Goal: Task Accomplishment & Management: Use online tool/utility

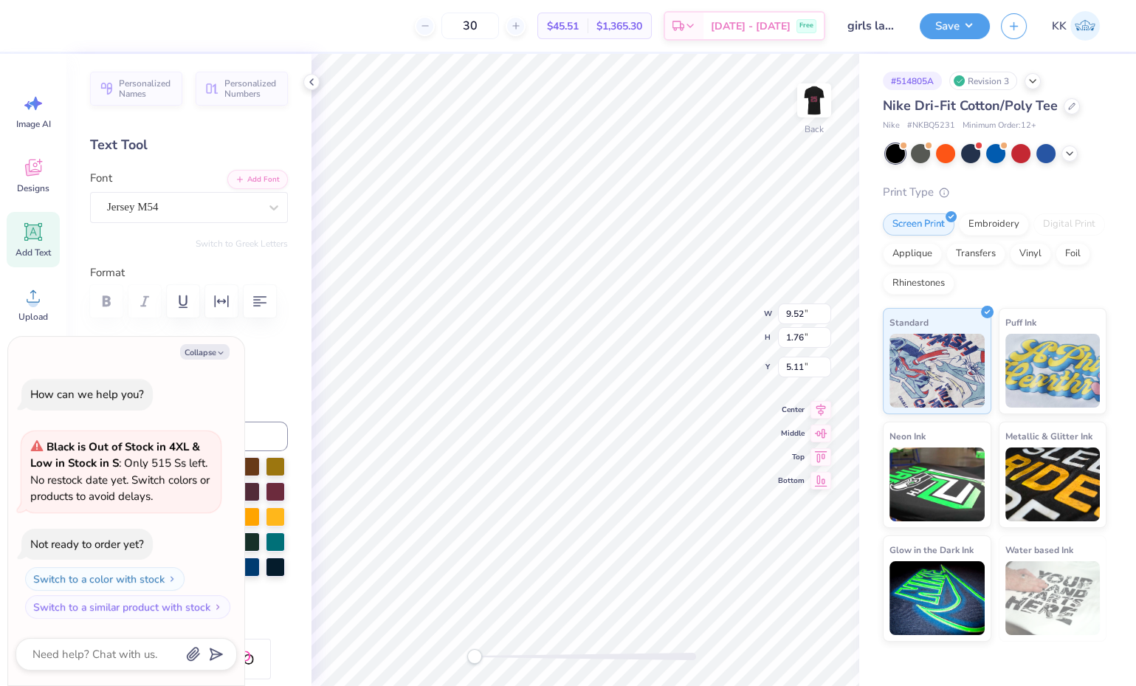
scroll to position [13, 3]
type textarea "x"
type textarea "Cock lax"
type textarea "x"
type textarea "Coc lax"
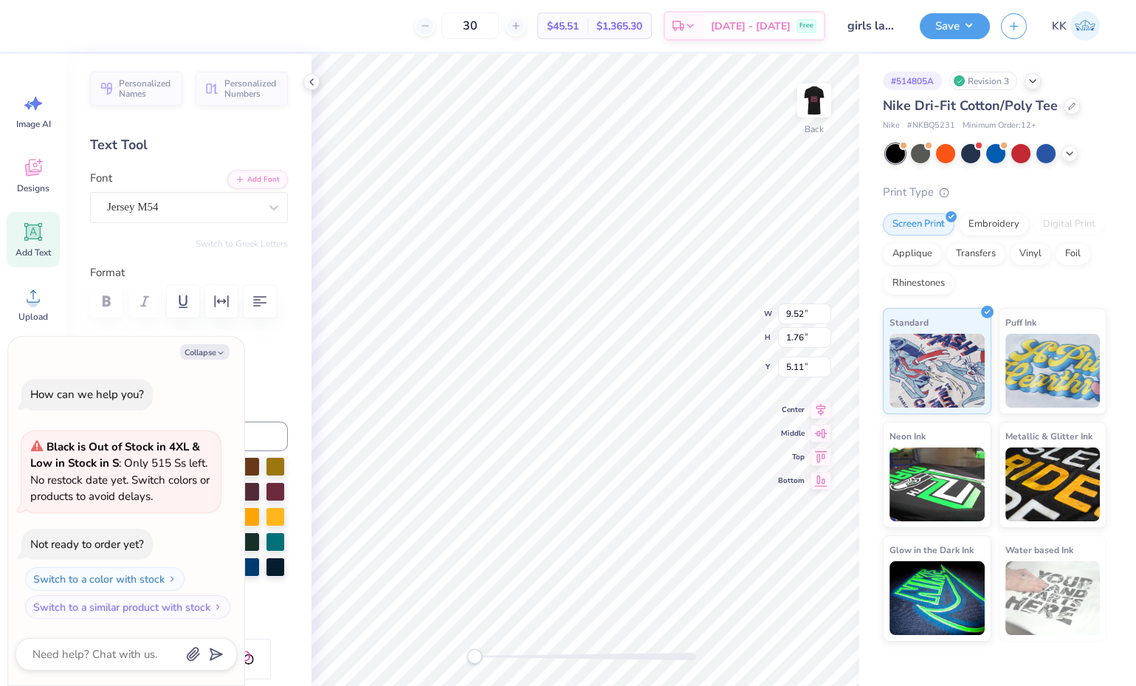
type textarea "x"
type textarea "Co lax"
type textarea "x"
type textarea "C lax"
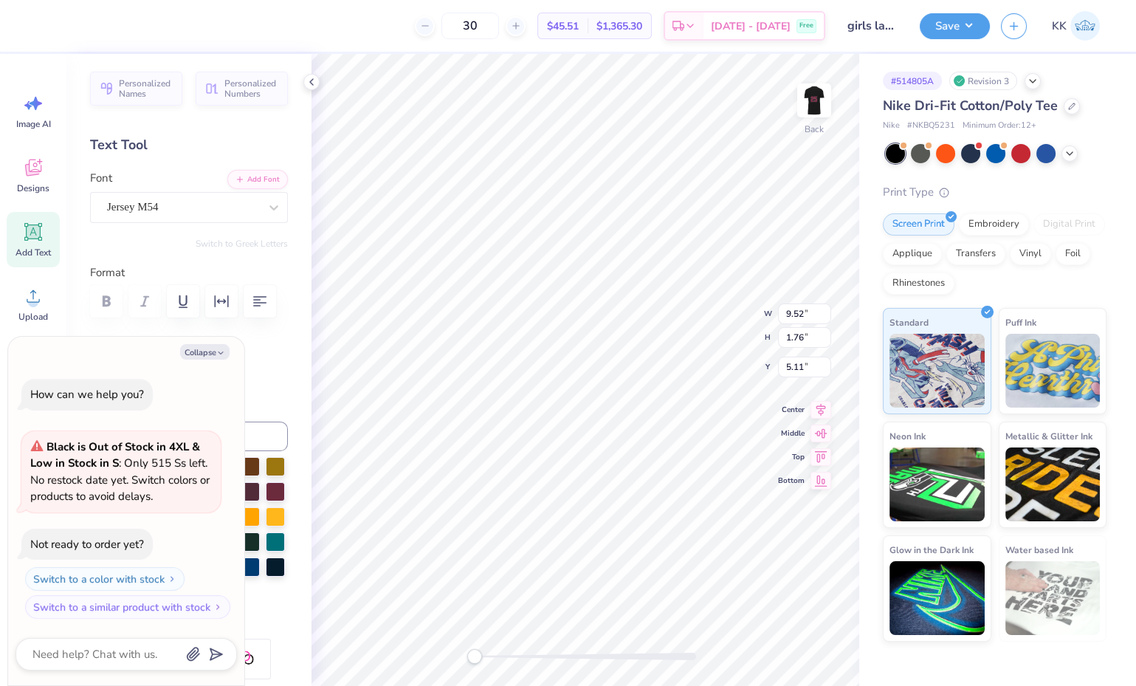
type textarea "x"
type textarea "lax"
type textarea "x"
type textarea "c lax"
type textarea "x"
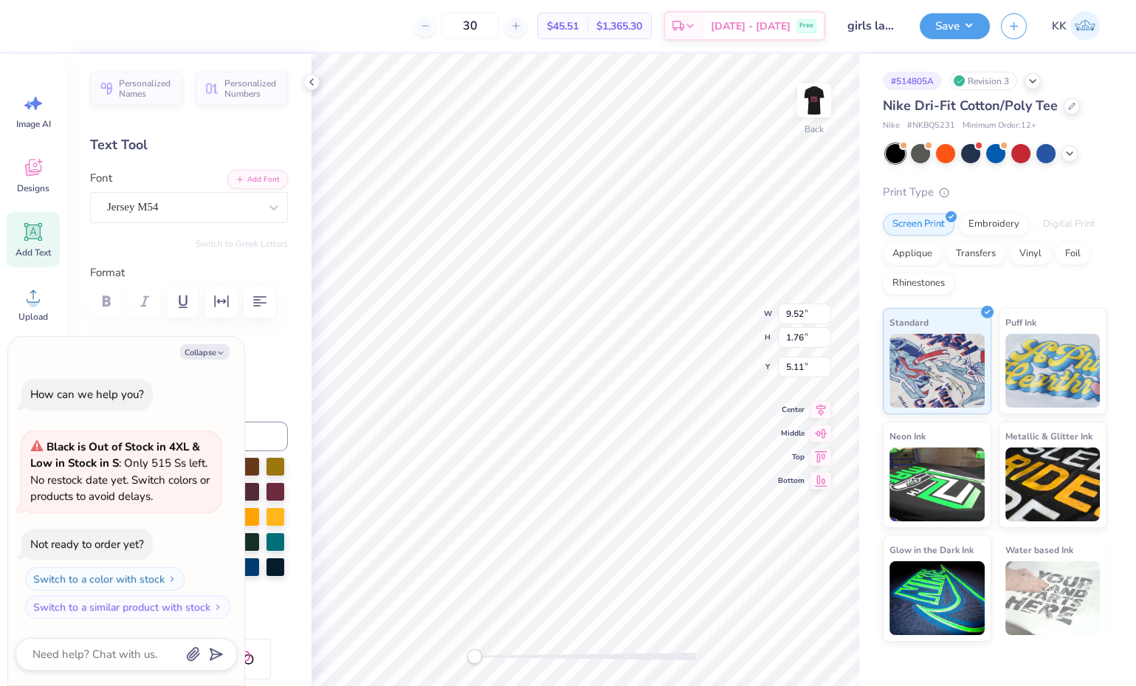
type textarea "cl lax"
type textarea "x"
type textarea "clu lax"
type textarea "x"
type textarea "club lax"
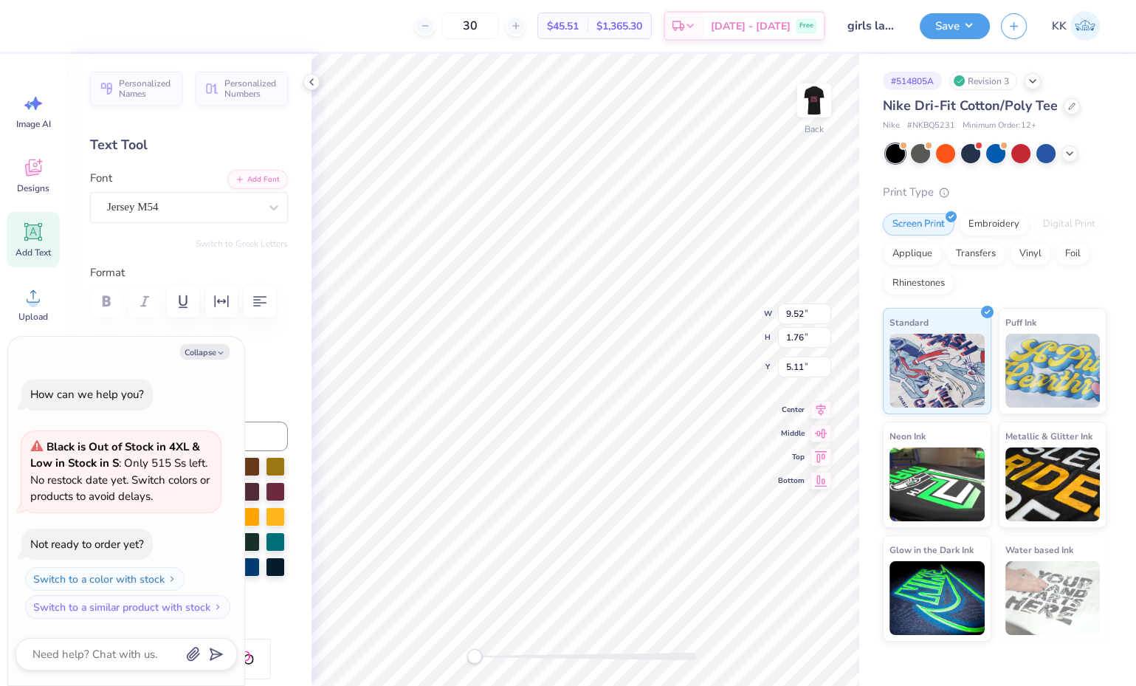
type textarea "x"
type textarea "clu lax"
type textarea "x"
type textarea "cl lax"
type textarea "x"
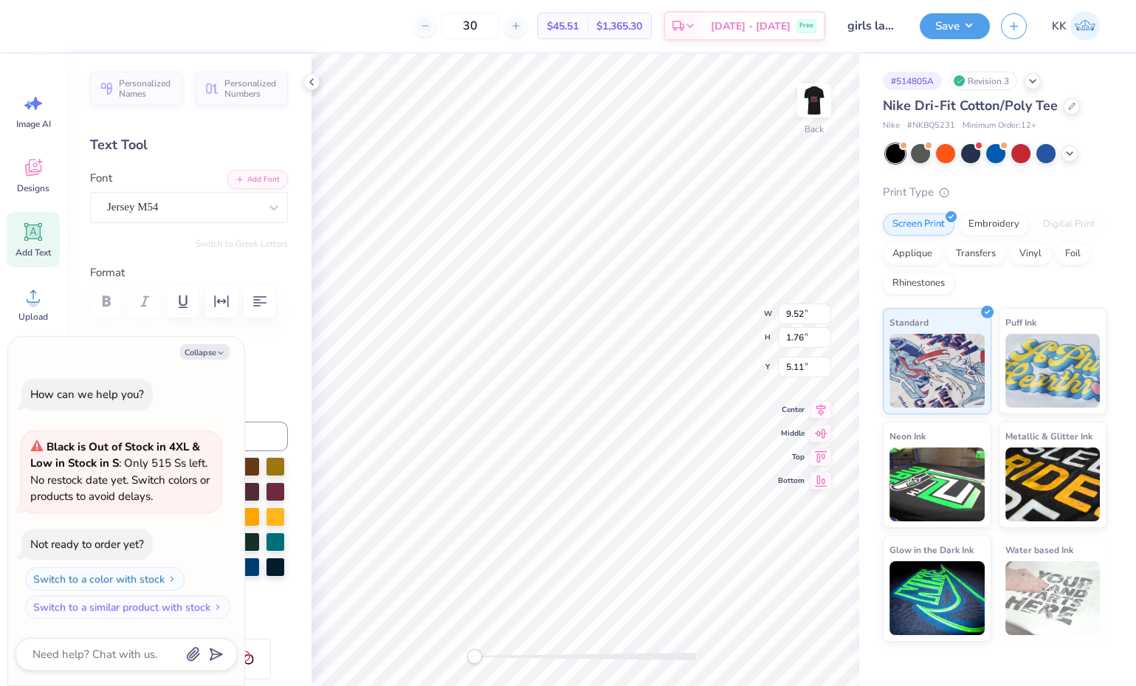
type textarea "c lax"
type textarea "x"
type textarea "lax"
type textarea "x"
type textarea "g lax"
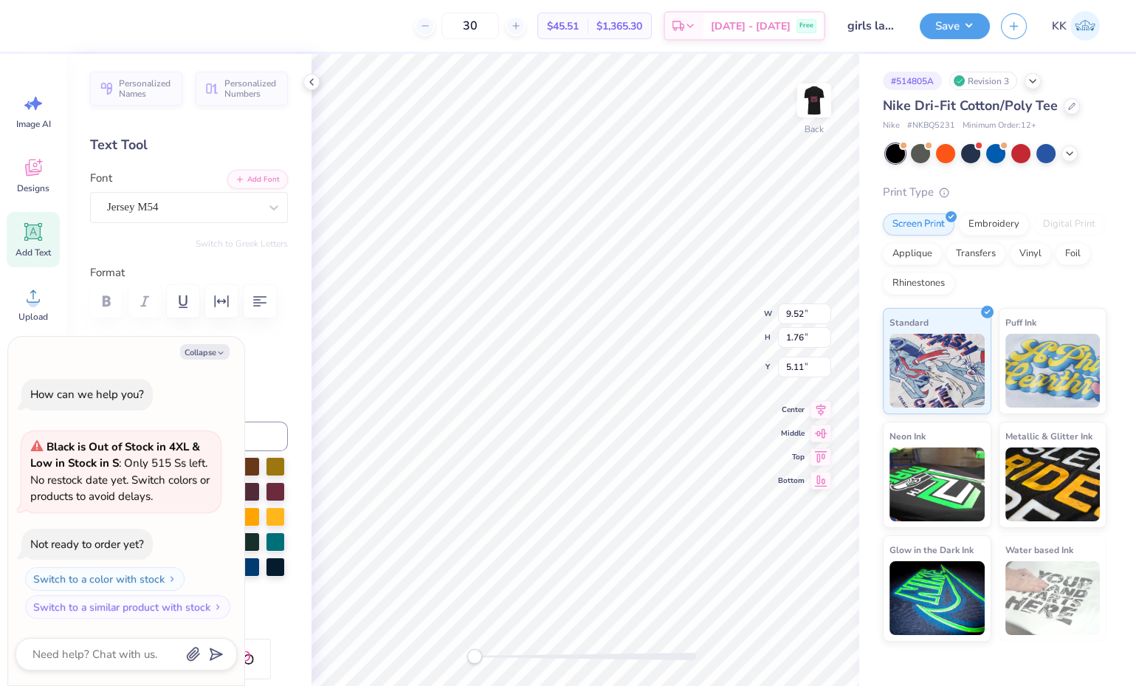
type textarea "x"
type textarea "gi lax"
type textarea "x"
type textarea "gir lax"
type textarea "x"
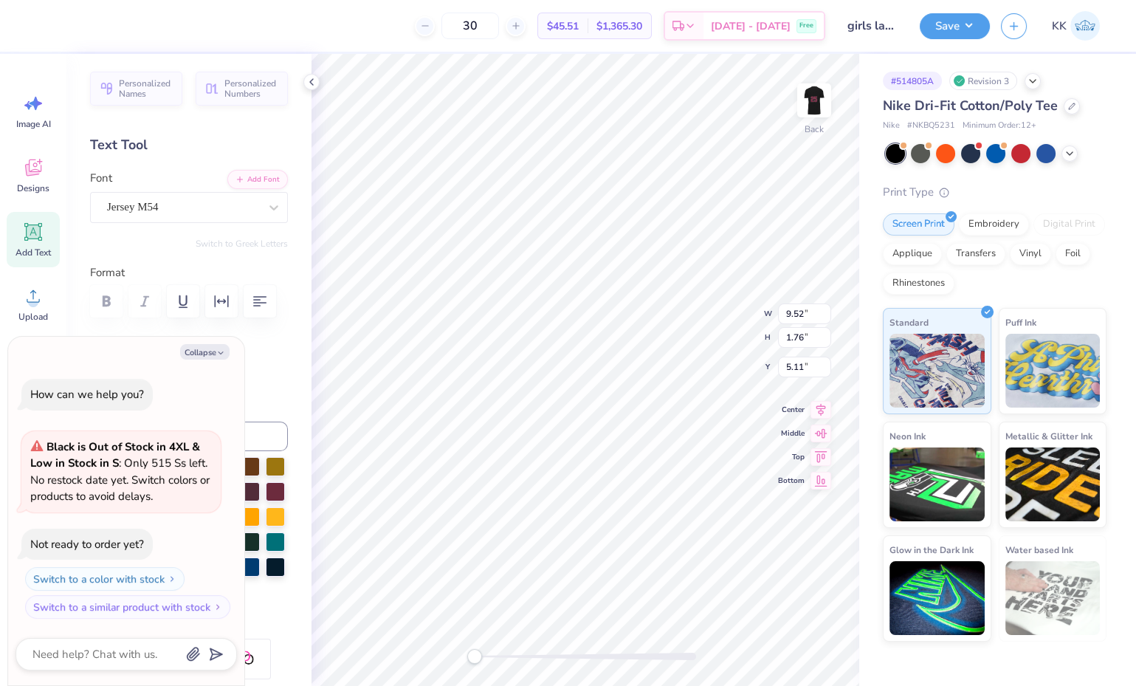
type textarea "girl lax"
type textarea "x"
type textarea "girls lax"
type textarea "x"
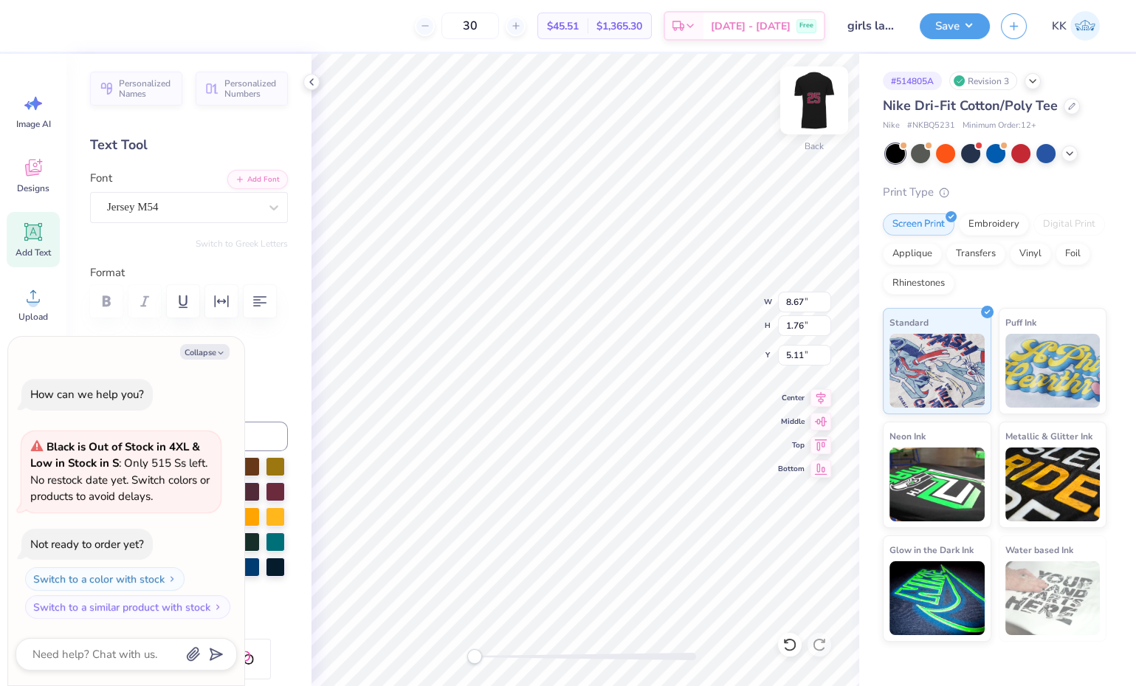
type textarea "g"
type textarea "x"
type textarea "G"
type textarea "x"
type textarea "Ga"
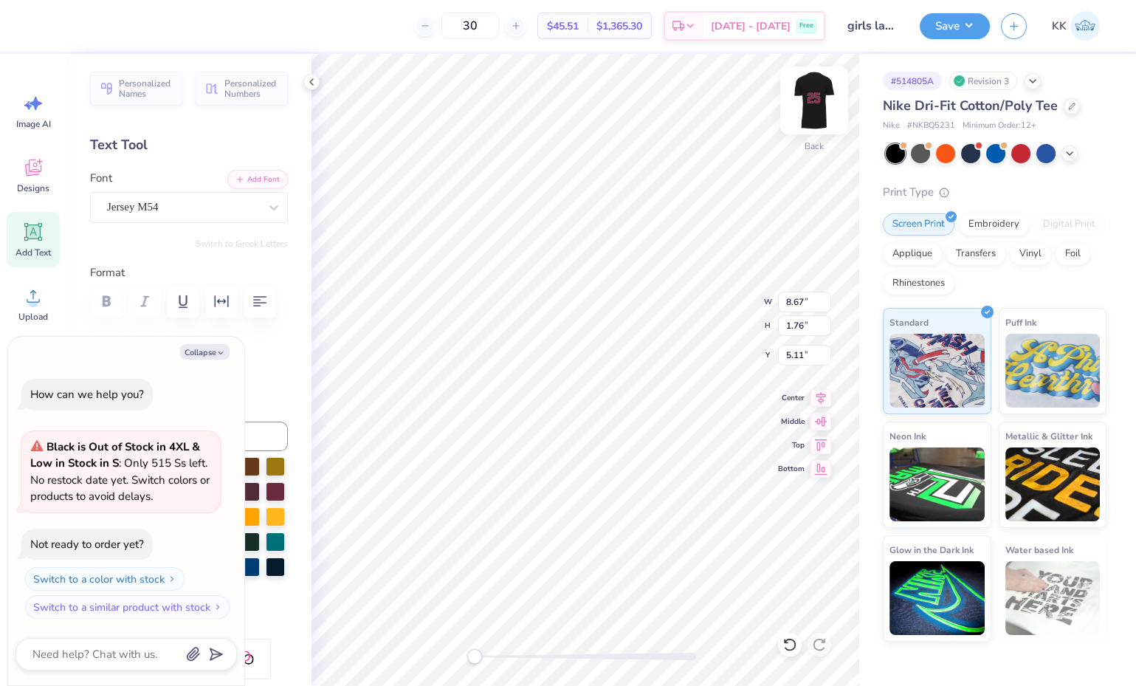
type textarea "x"
type textarea "Gam"
type textarea "x"
type textarea "Game"
type textarea "x"
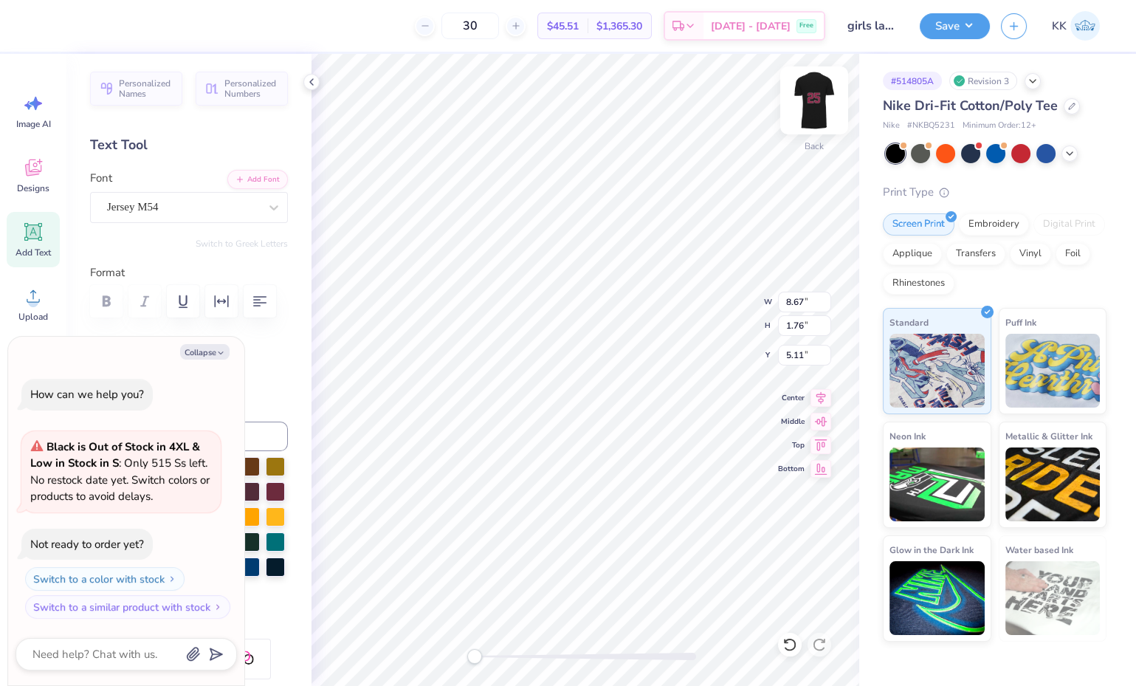
type textarea "Gamec"
type textarea "x"
type textarea "Gameco"
type textarea "x"
type textarea "Gamecoc"
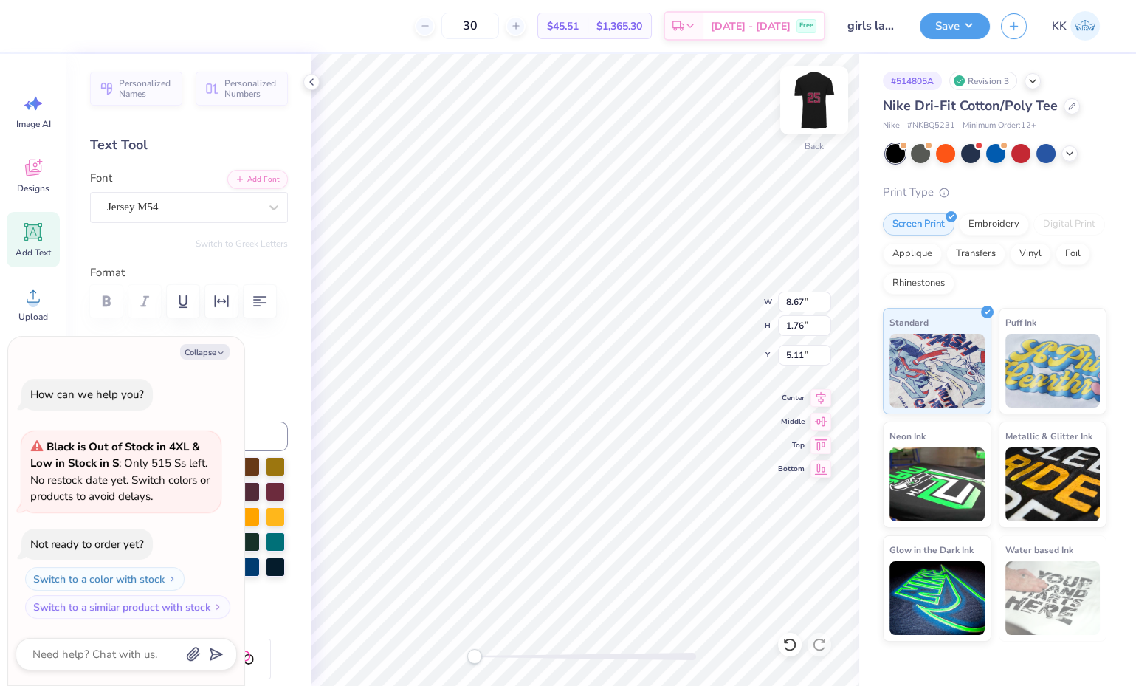
type textarea "x"
type textarea "Gamecock"
type textarea "x"
type textarea "Gamecock"
type textarea "x"
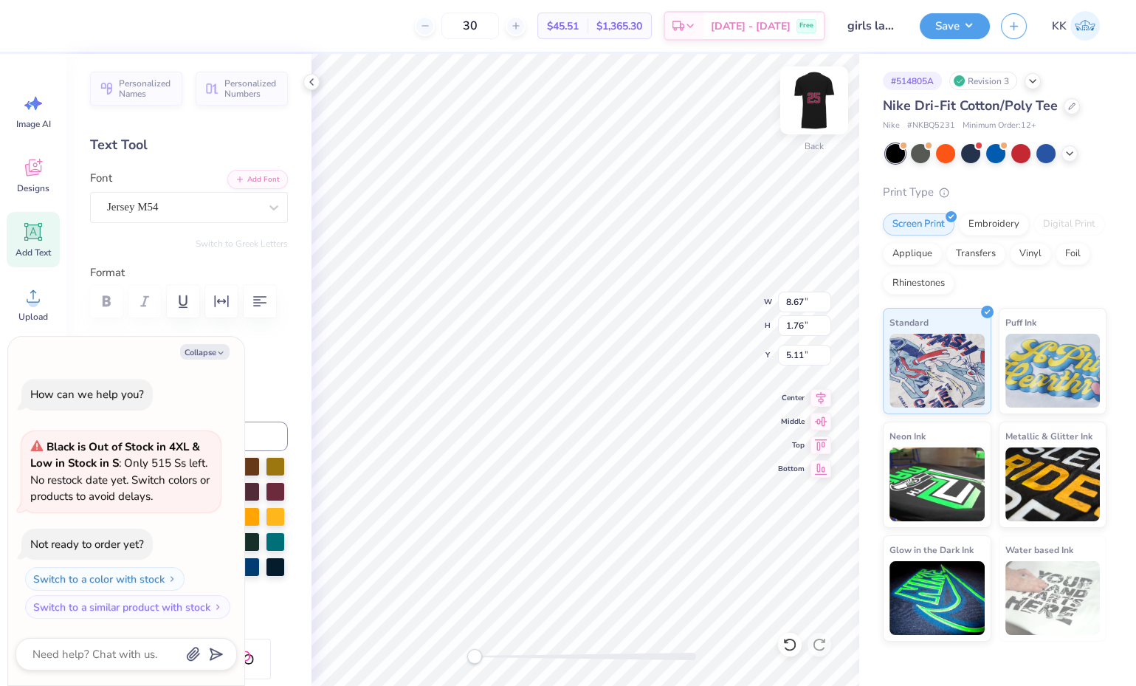
type textarea "Gamecock l"
type textarea "x"
type textarea "Gamecock la"
type textarea "x"
type textarea "Gamecock lax"
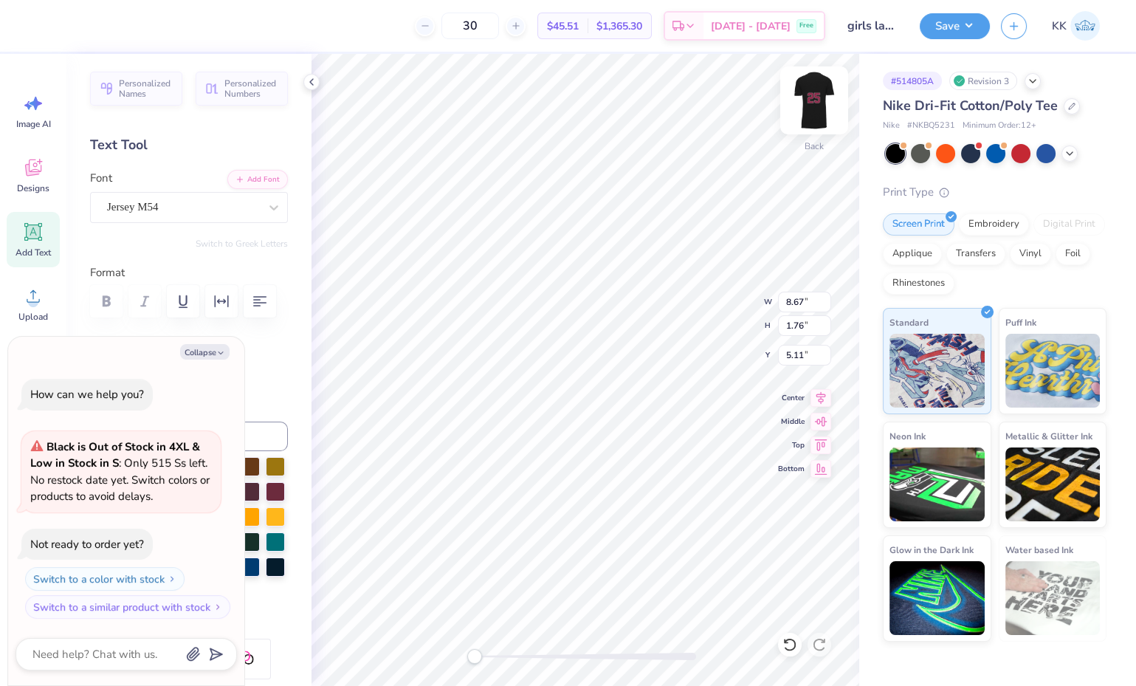
scroll to position [13, 5]
click at [811, 97] on img at bounding box center [814, 100] width 59 height 59
click at [949, 21] on button "Save" at bounding box center [955, 24] width 70 height 26
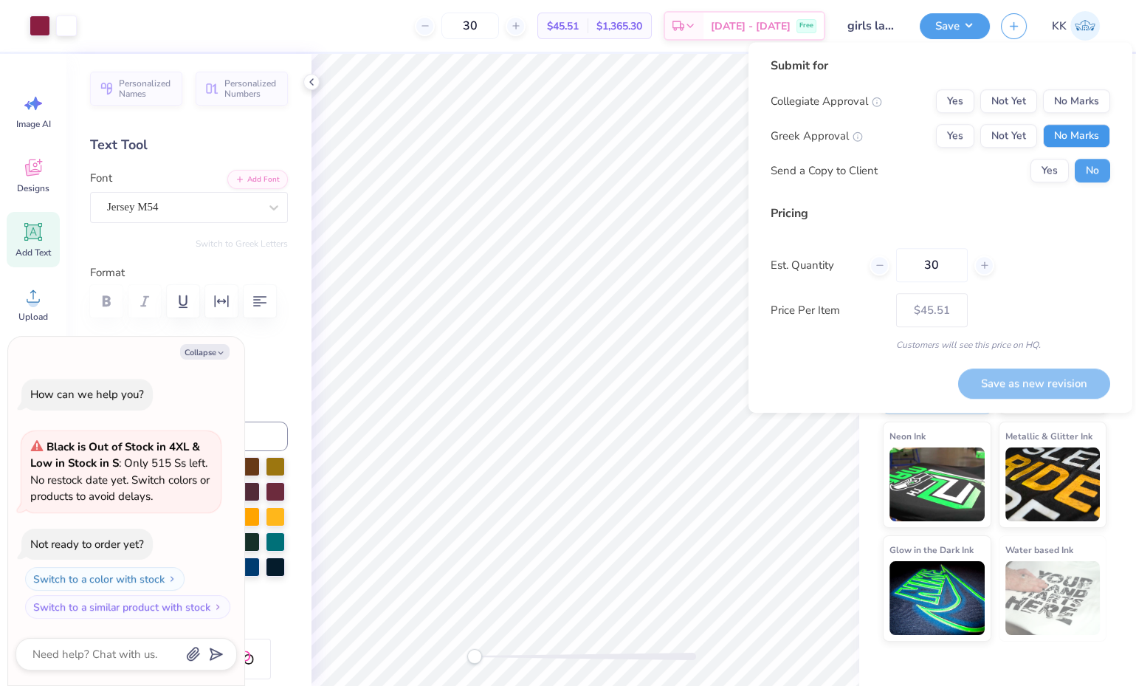
click at [1082, 126] on button "No Marks" at bounding box center [1076, 136] width 67 height 24
click at [1034, 100] on button "Not Yet" at bounding box center [1008, 101] width 57 height 24
click at [1061, 382] on button "Save as new revision" at bounding box center [1034, 383] width 152 height 30
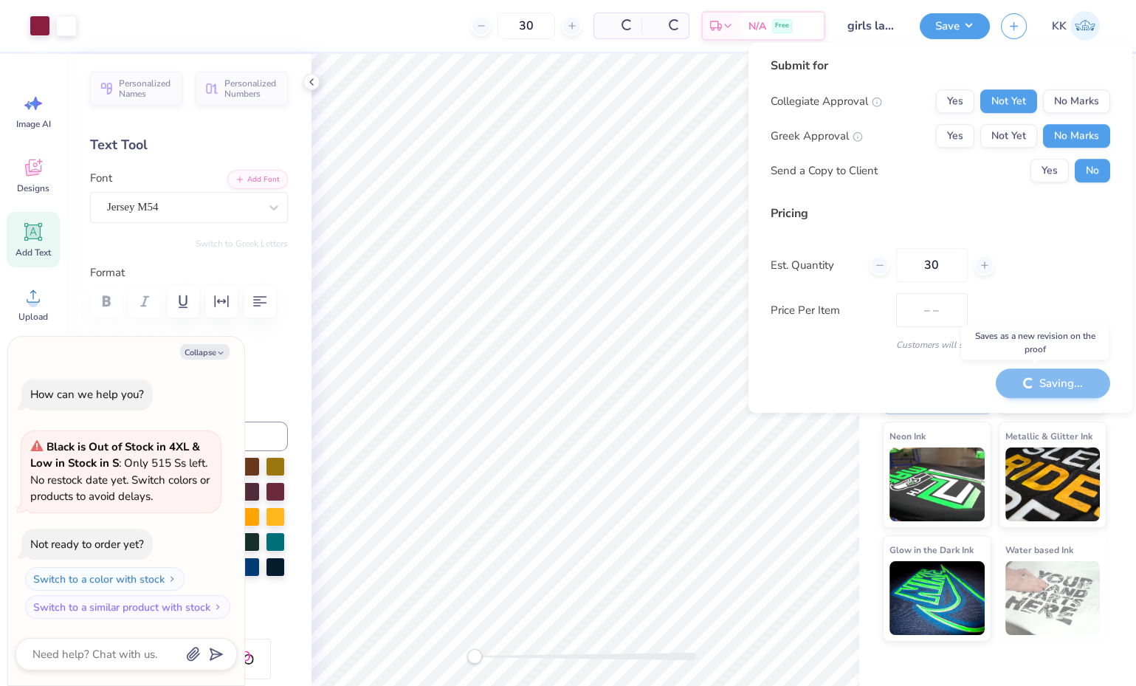
type textarea "x"
type input "– –"
type textarea "x"
type input "$45.51"
type textarea "x"
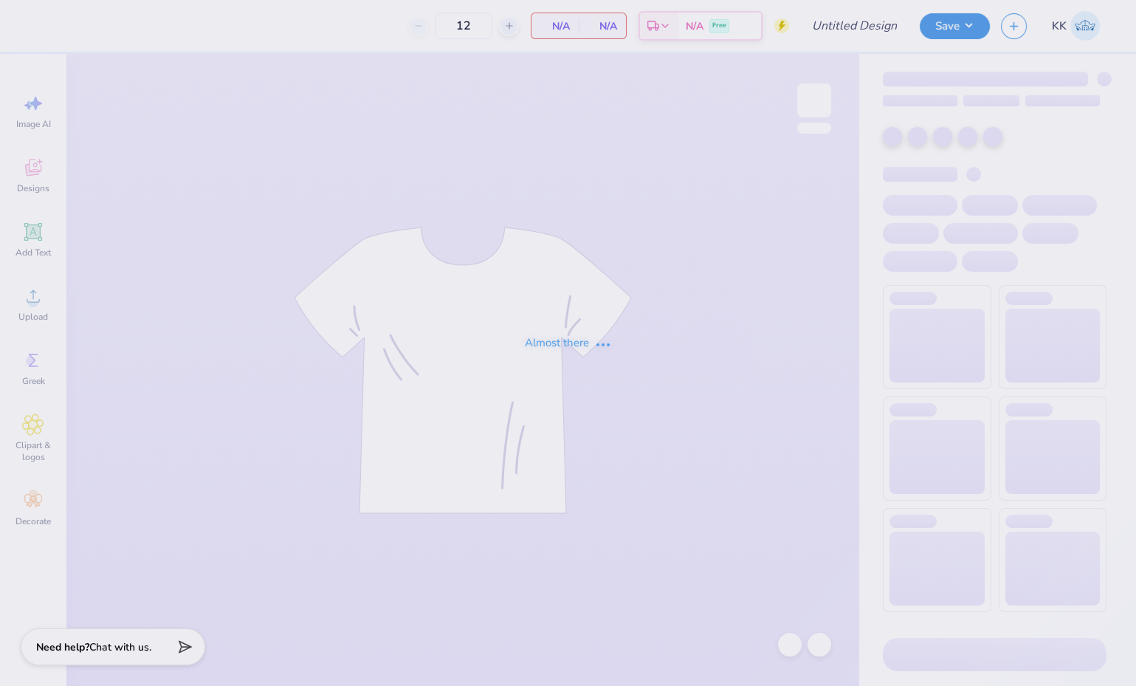
type input "50"
type input "girls lax mockneck"
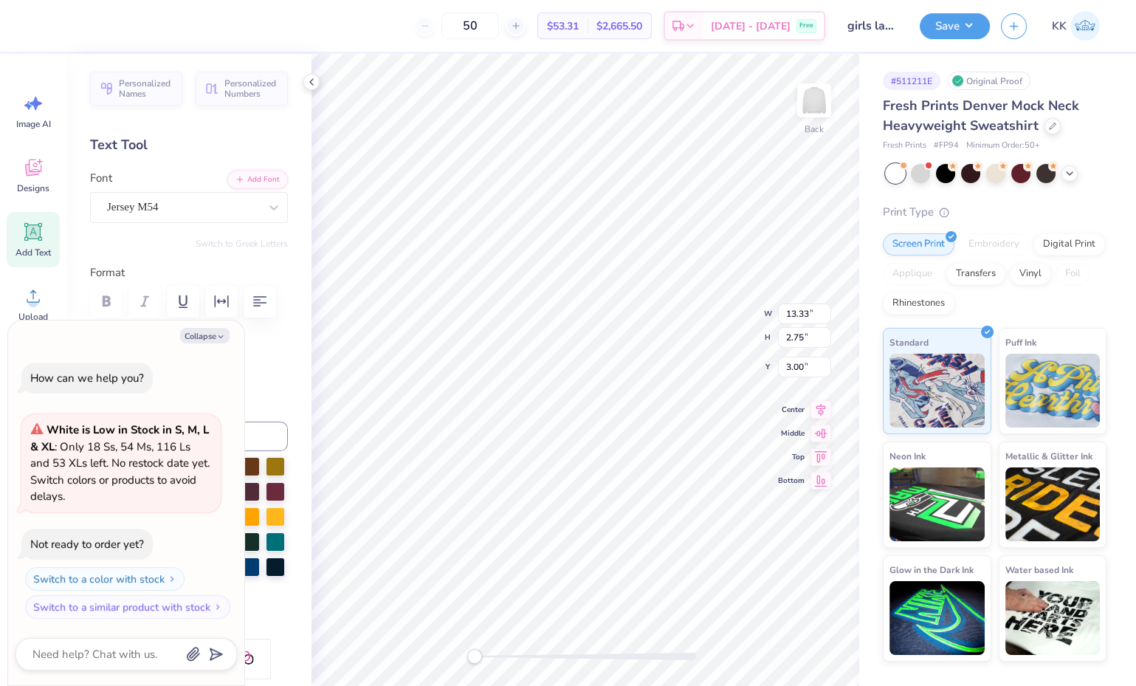
scroll to position [13, 1]
click at [666, 527] on li "Group" at bounding box center [689, 528] width 116 height 29
click at [993, 241] on div "Embroidery" at bounding box center [994, 242] width 70 height 22
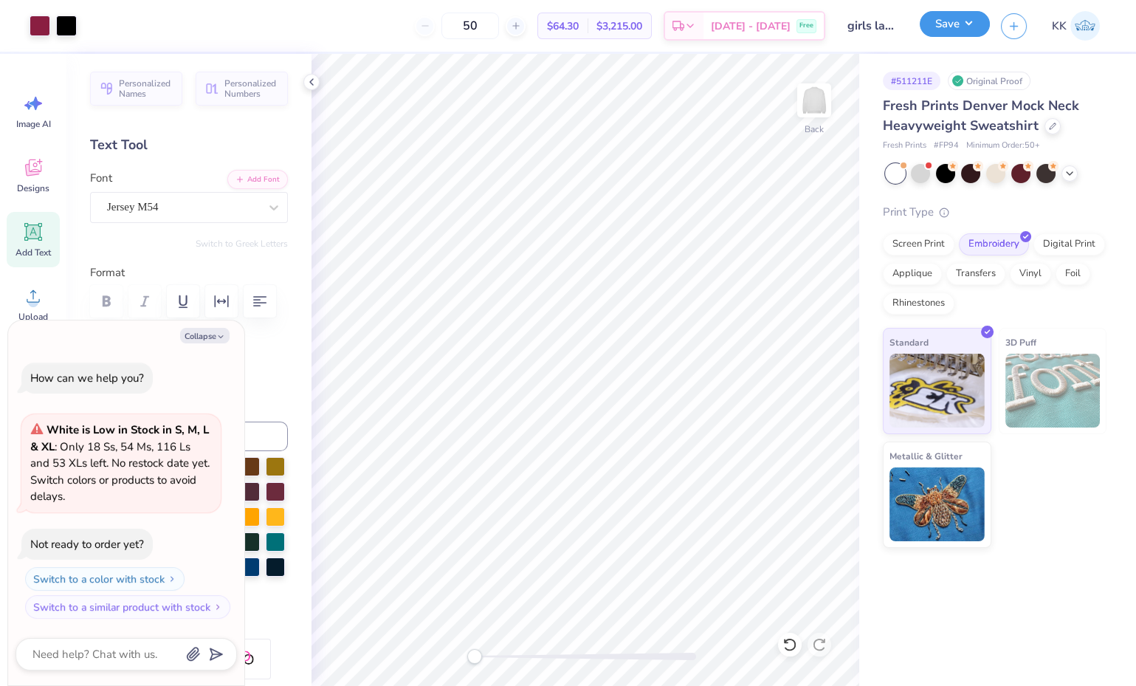
click at [963, 21] on button "Save" at bounding box center [955, 24] width 70 height 26
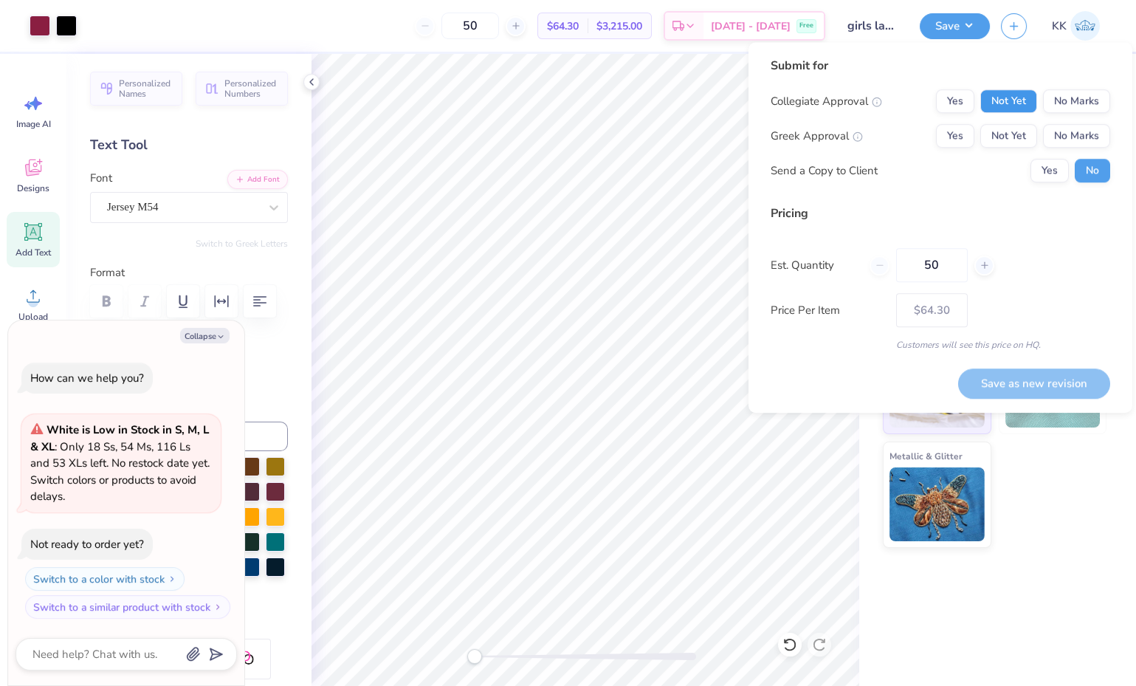
click at [1023, 101] on button "Not Yet" at bounding box center [1008, 101] width 57 height 24
click at [1058, 131] on button "No Marks" at bounding box center [1076, 136] width 67 height 24
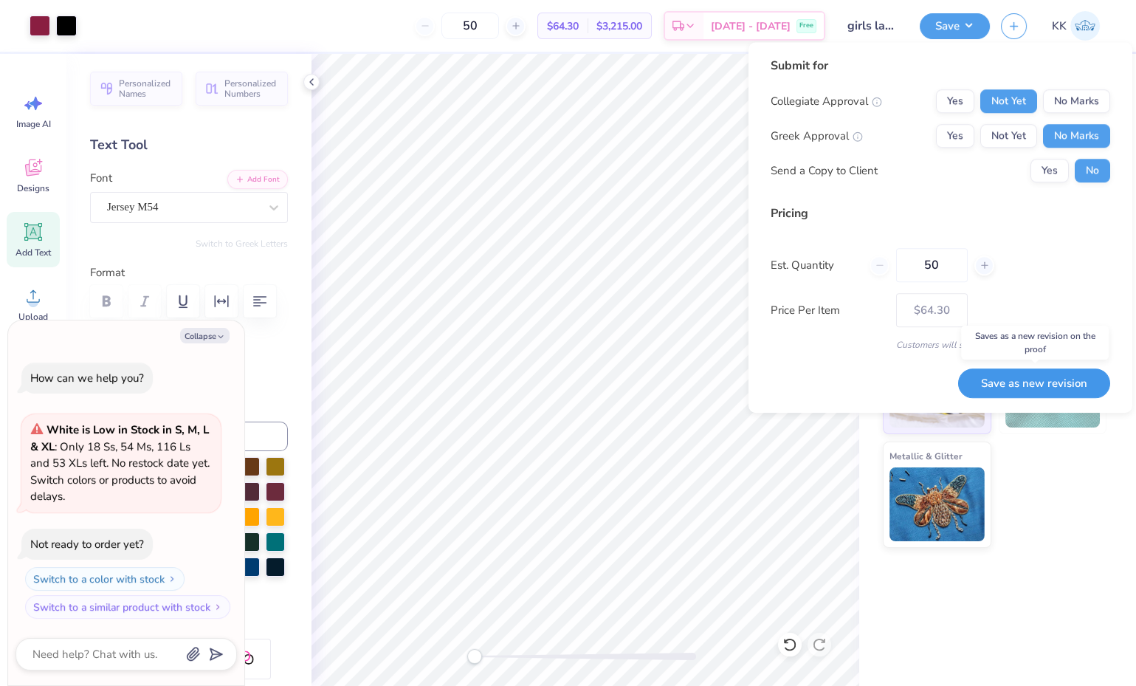
click at [1053, 382] on button "Save as new revision" at bounding box center [1034, 383] width 152 height 30
type textarea "x"
type input "– –"
type textarea "x"
type input "$64.30"
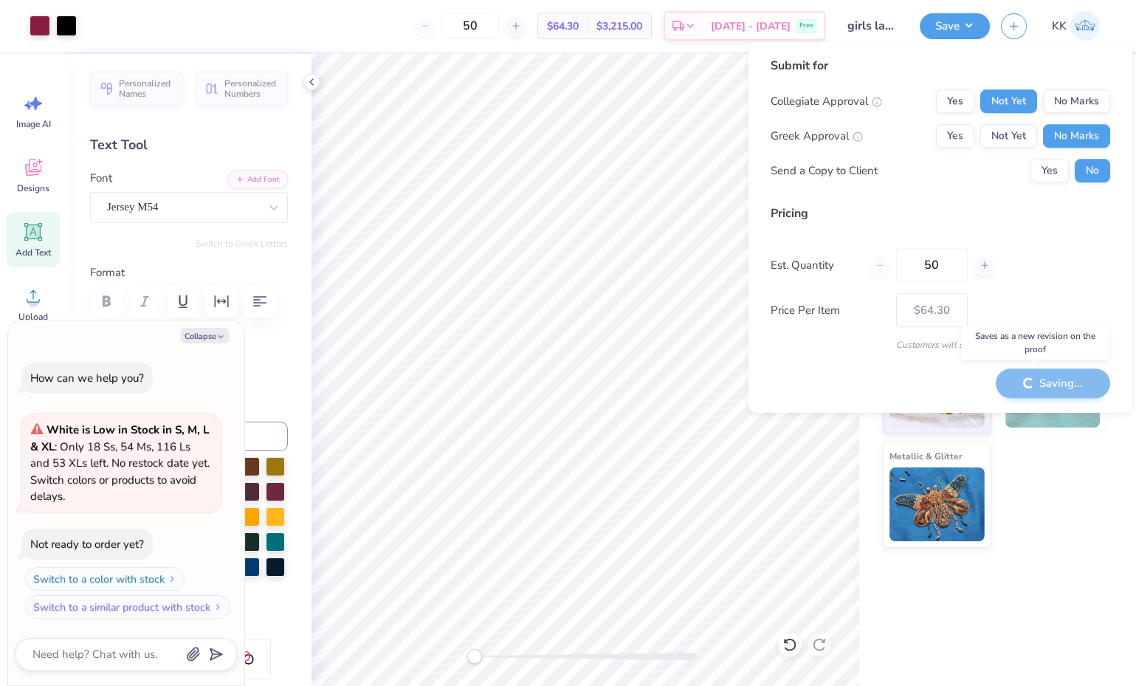
type textarea "x"
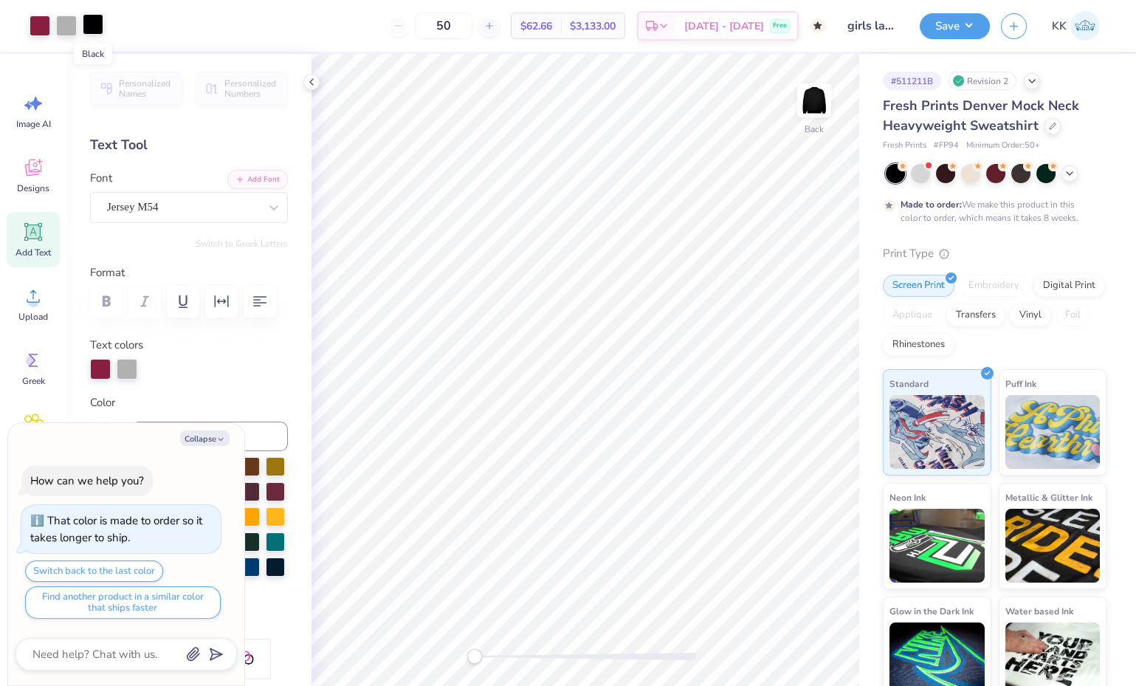
click at [90, 23] on div at bounding box center [93, 24] width 21 height 21
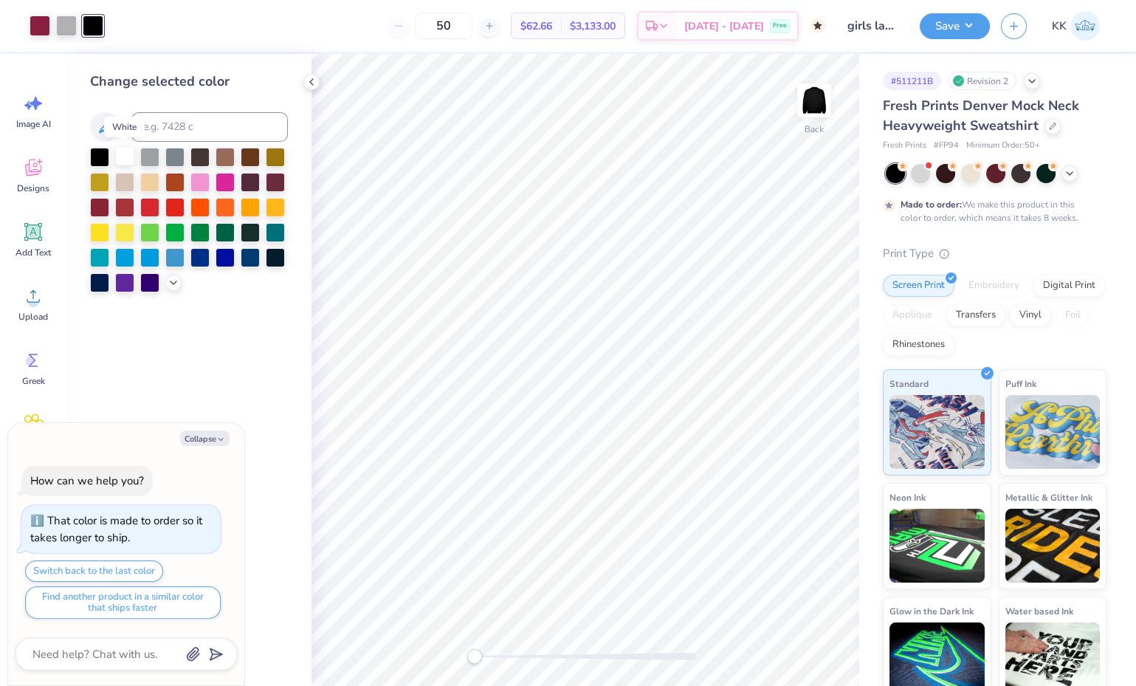
click at [125, 158] on div at bounding box center [124, 155] width 19 height 19
click at [176, 277] on icon at bounding box center [174, 281] width 12 height 12
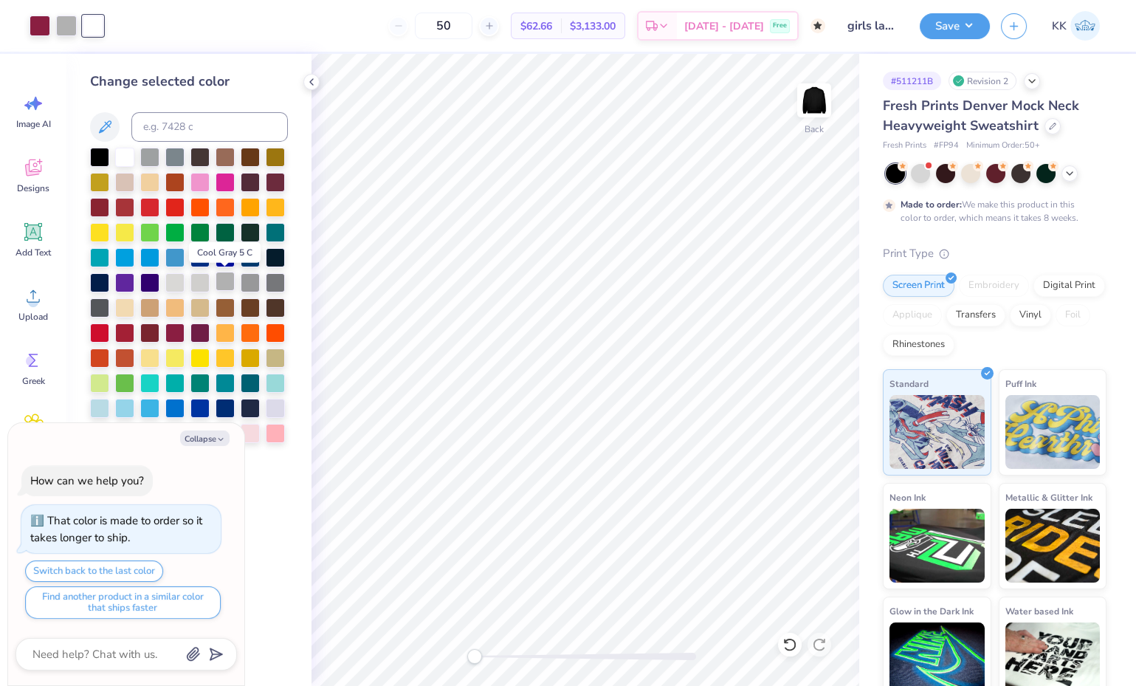
click at [228, 278] on div at bounding box center [225, 281] width 19 height 19
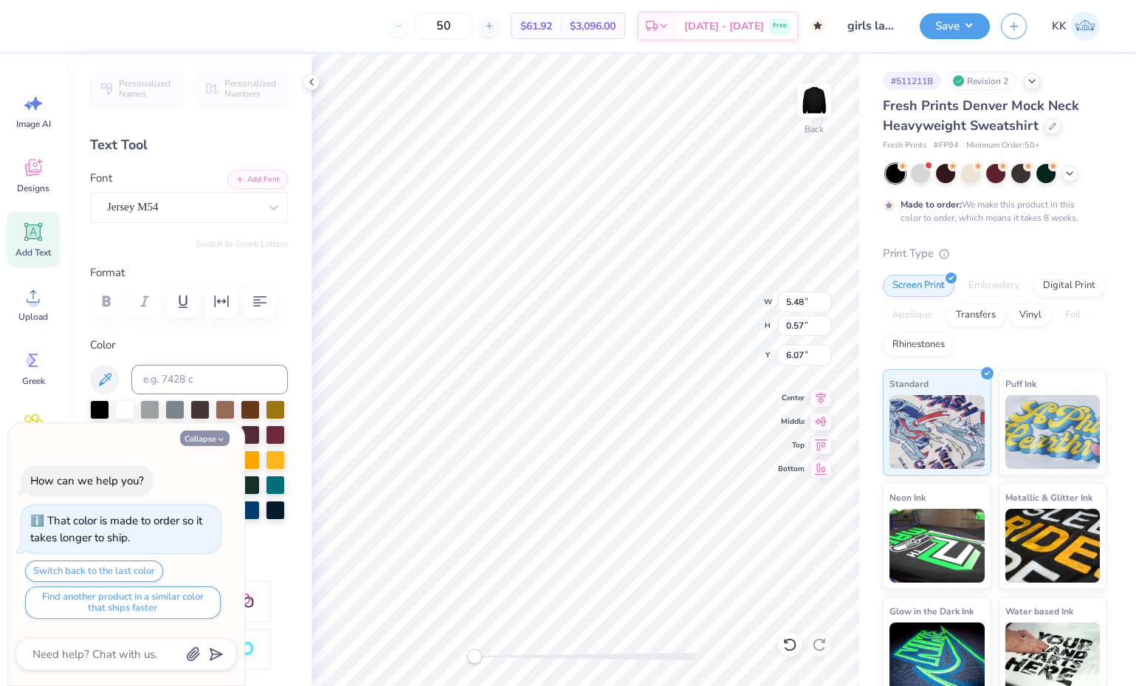
click at [212, 438] on button "Collapse" at bounding box center [204, 438] width 49 height 16
type textarea "x"
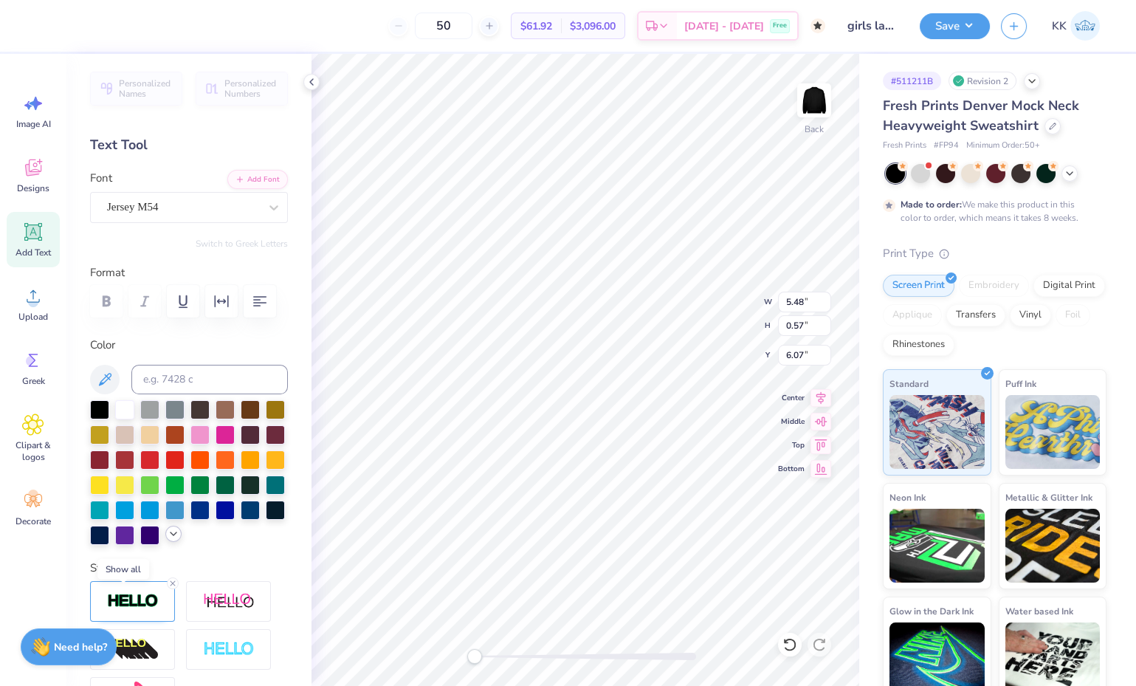
click at [168, 540] on icon at bounding box center [174, 534] width 12 height 12
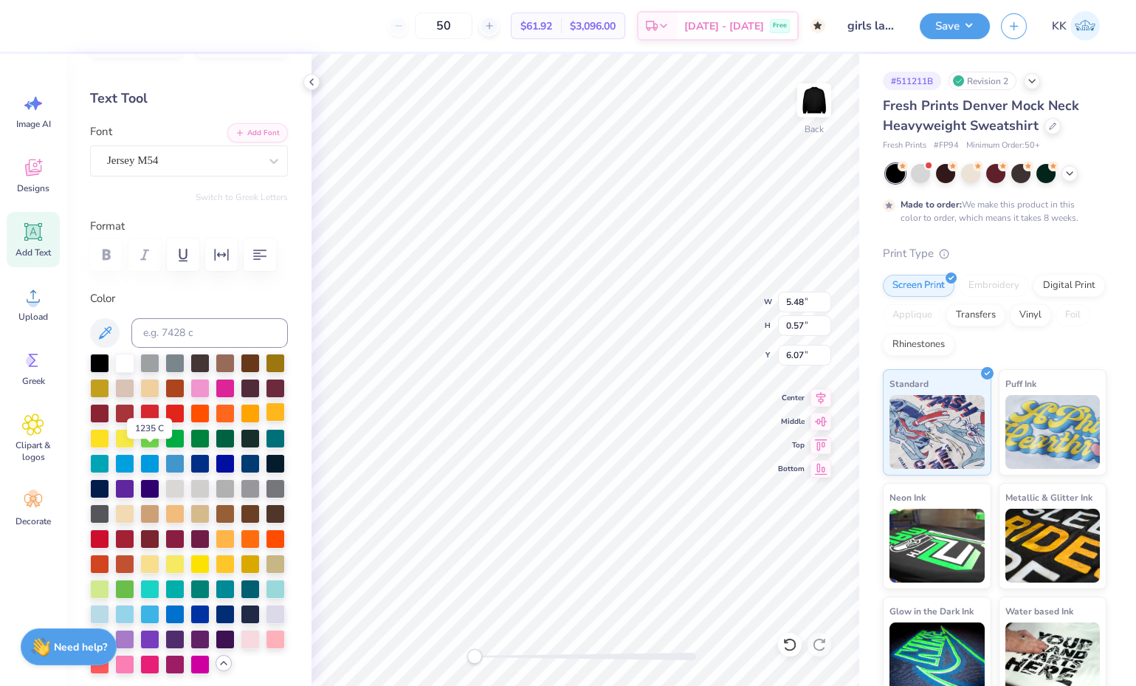
scroll to position [67, 0]
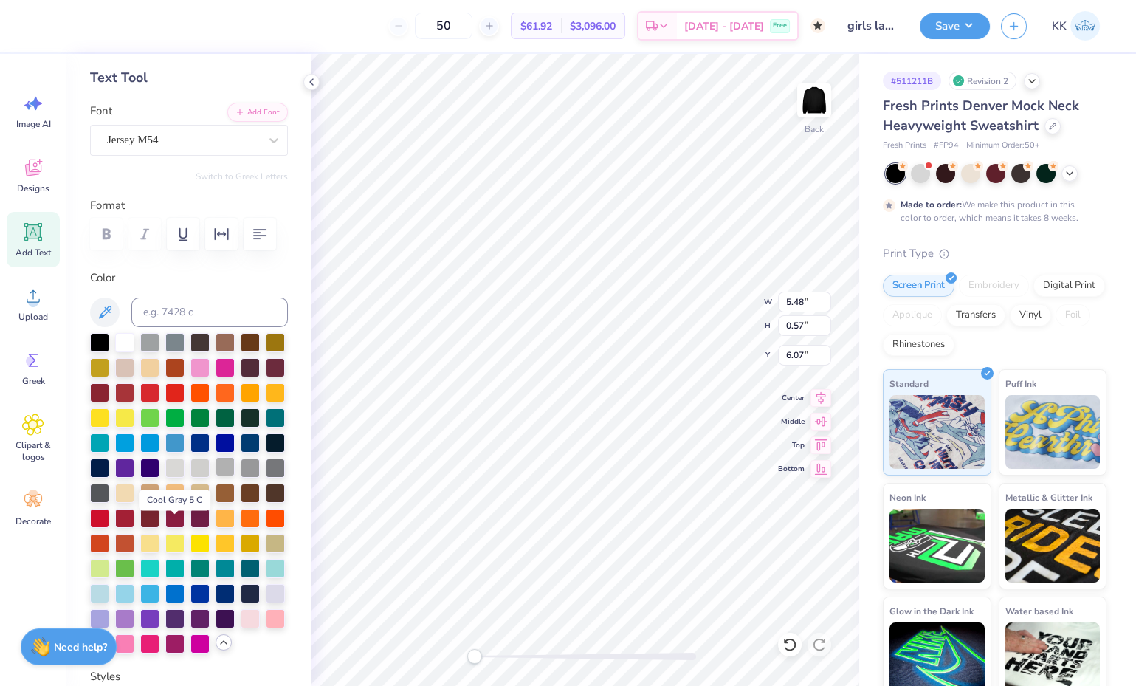
click at [216, 476] on div at bounding box center [225, 466] width 19 height 19
click at [705, 520] on li "Group" at bounding box center [716, 523] width 116 height 29
click at [986, 281] on div "Embroidery" at bounding box center [994, 283] width 70 height 22
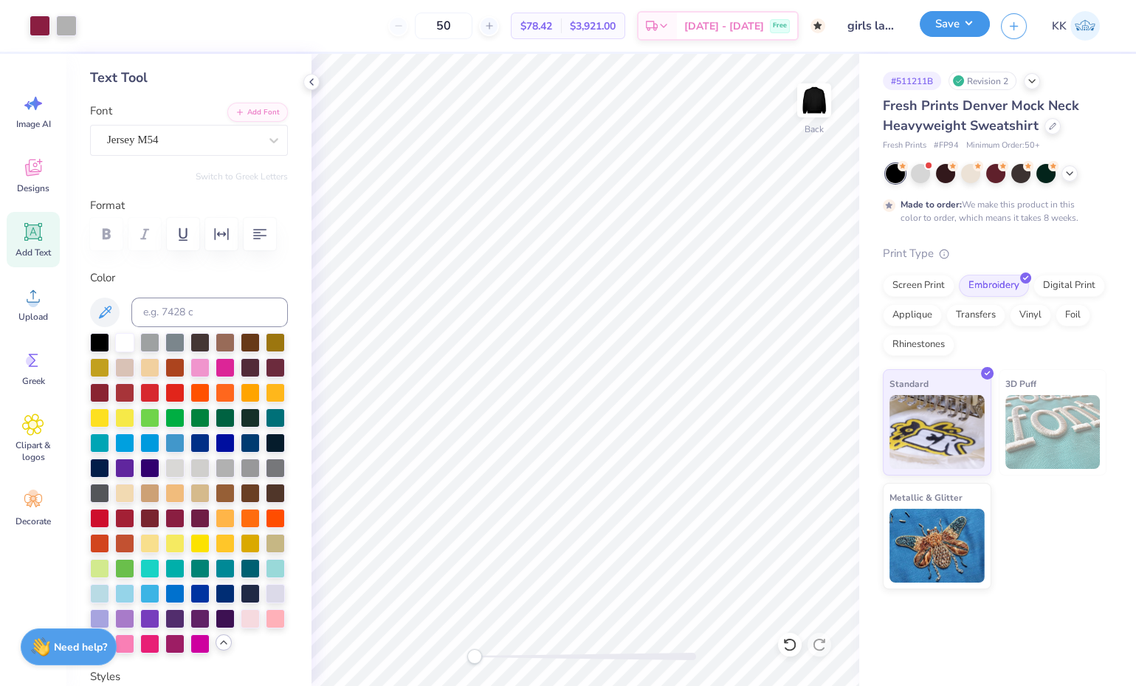
click at [940, 27] on button "Save" at bounding box center [955, 24] width 70 height 26
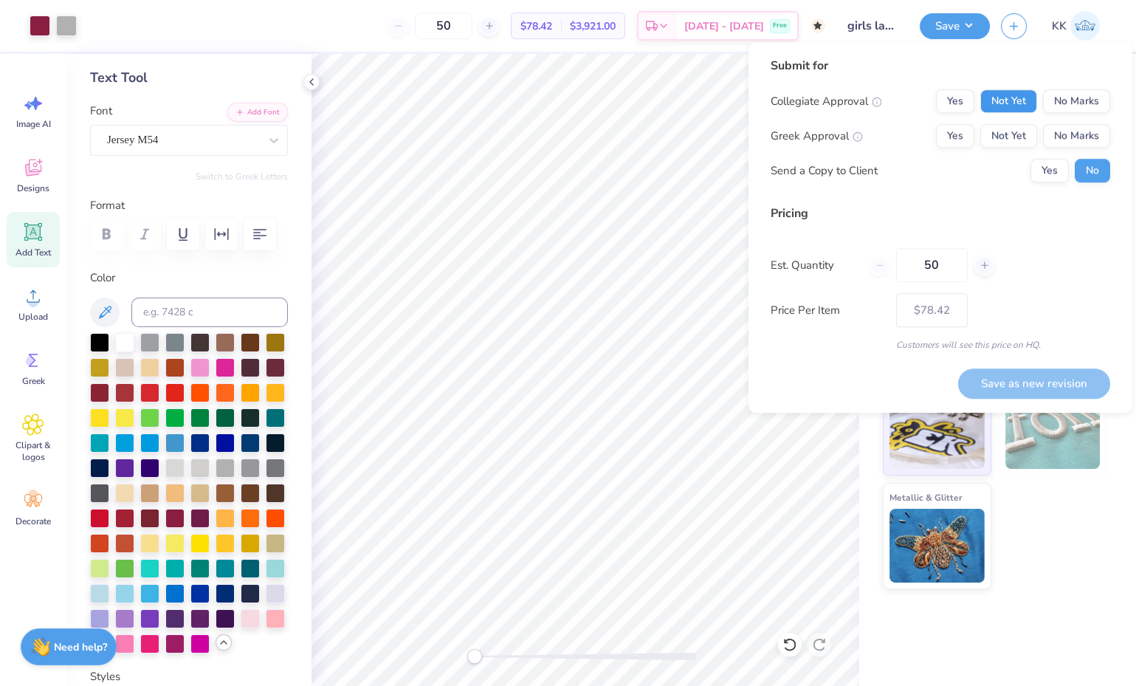
click at [1027, 104] on button "Not Yet" at bounding box center [1008, 101] width 57 height 24
click at [1078, 142] on button "No Marks" at bounding box center [1076, 136] width 67 height 24
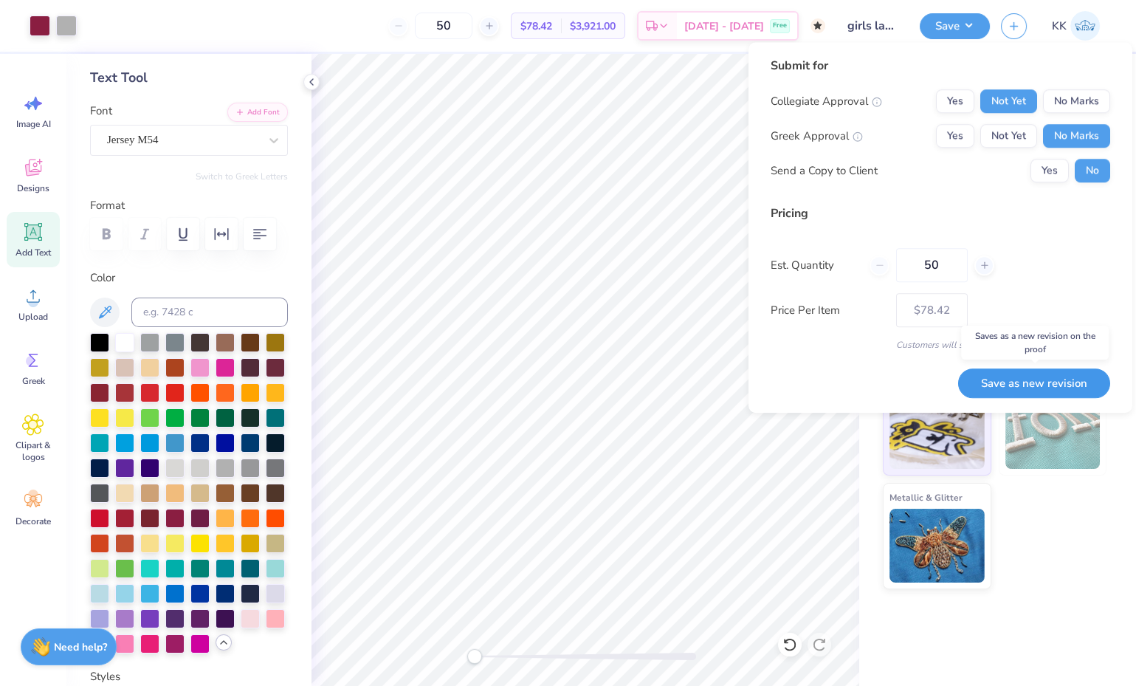
click at [1037, 379] on button "Save as new revision" at bounding box center [1034, 383] width 152 height 30
type input "$78.42"
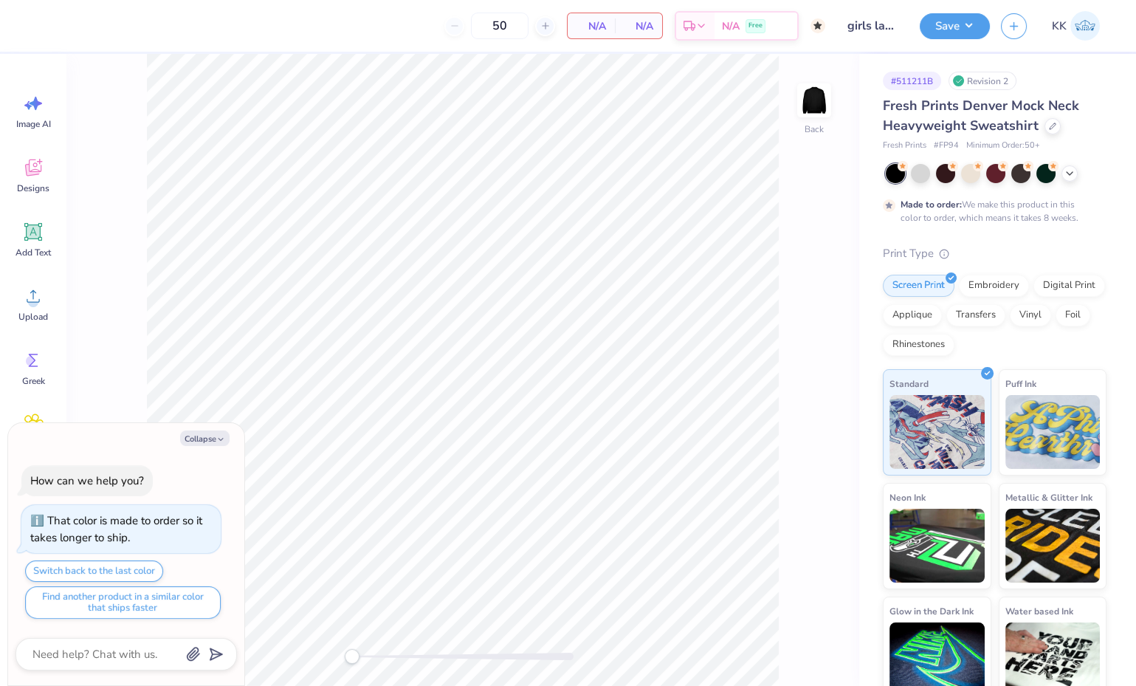
type textarea "x"
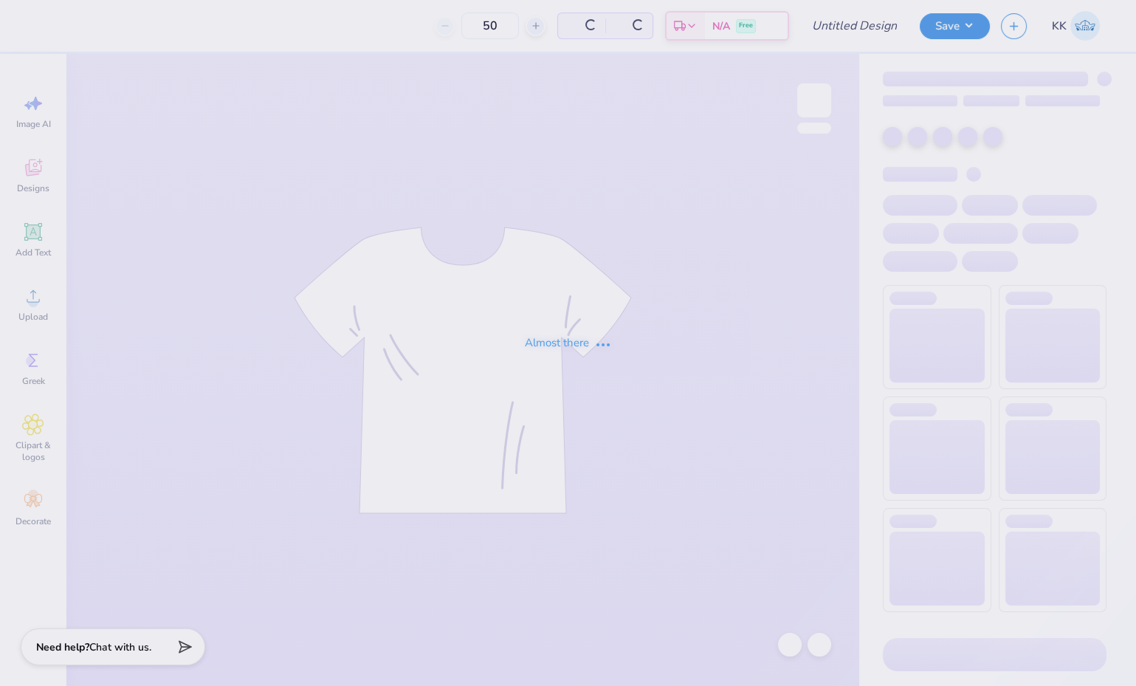
type input "girls lax mockneck"
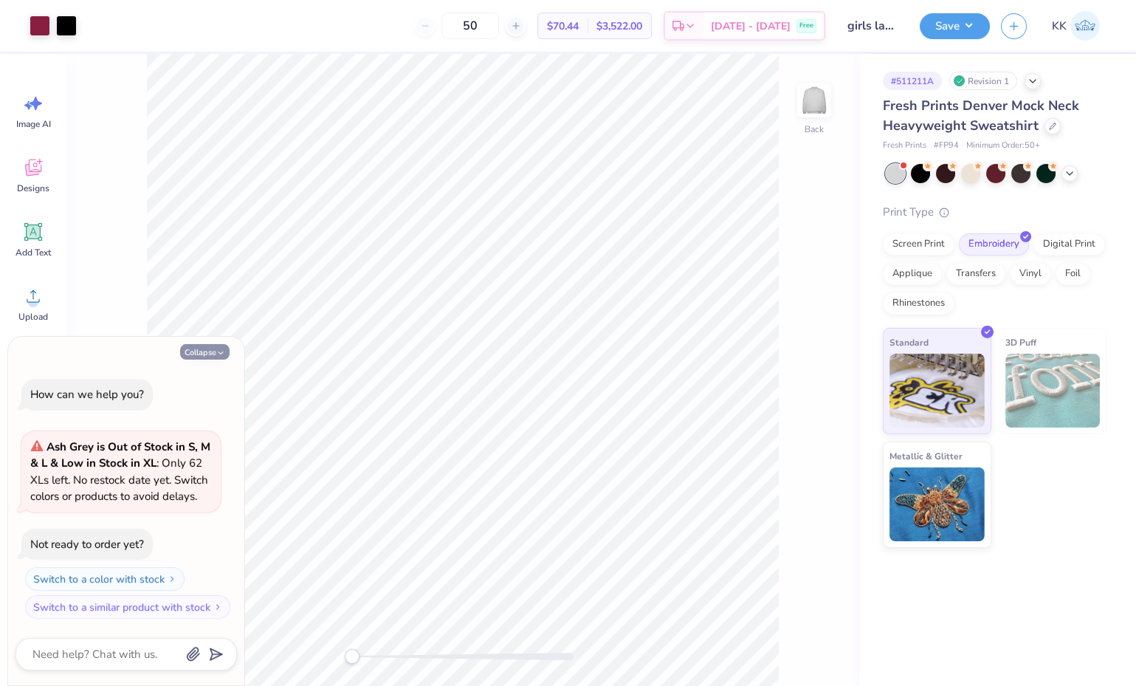
click at [214, 348] on button "Collapse" at bounding box center [204, 352] width 49 height 16
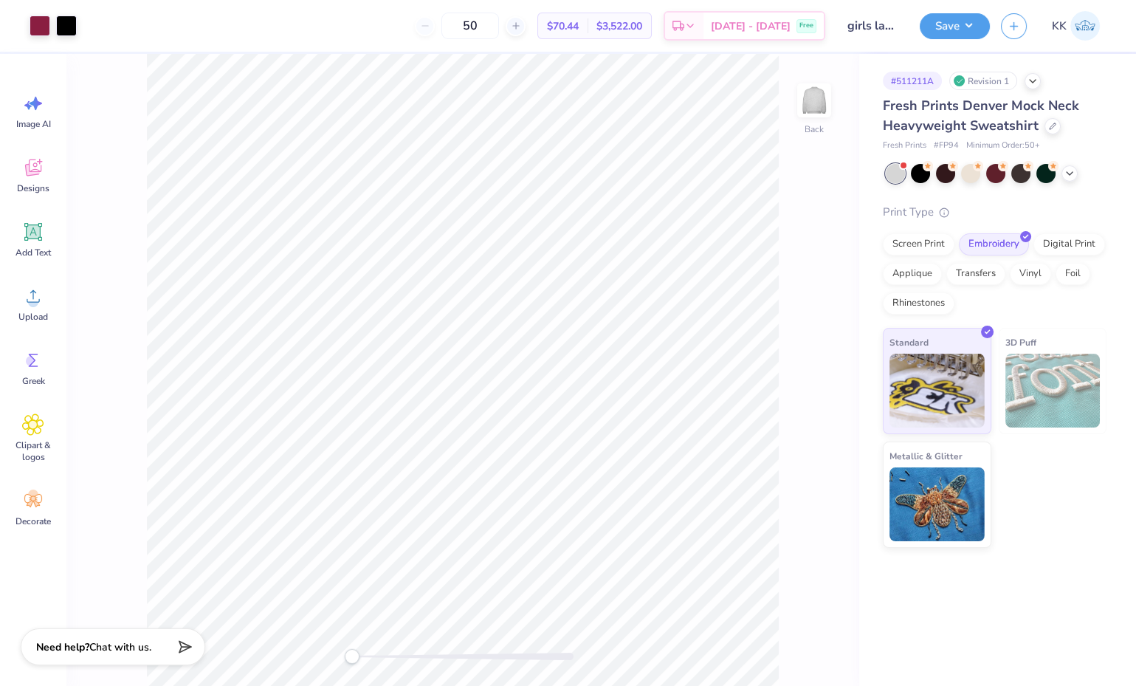
type textarea "x"
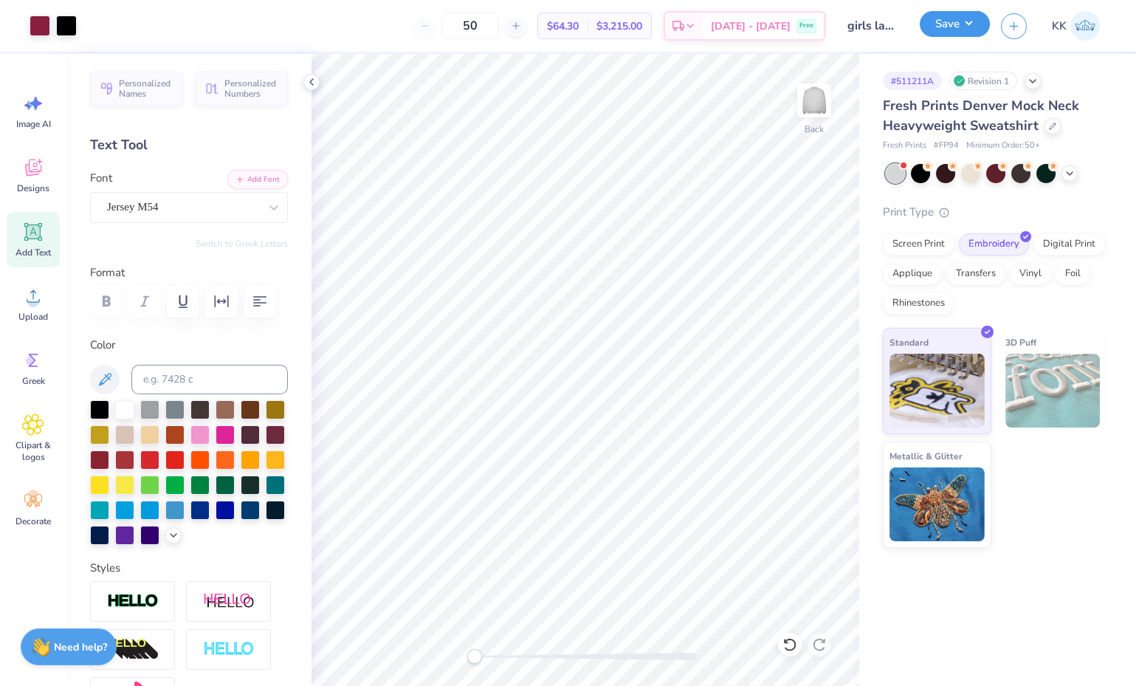
click at [949, 16] on button "Save" at bounding box center [955, 24] width 70 height 26
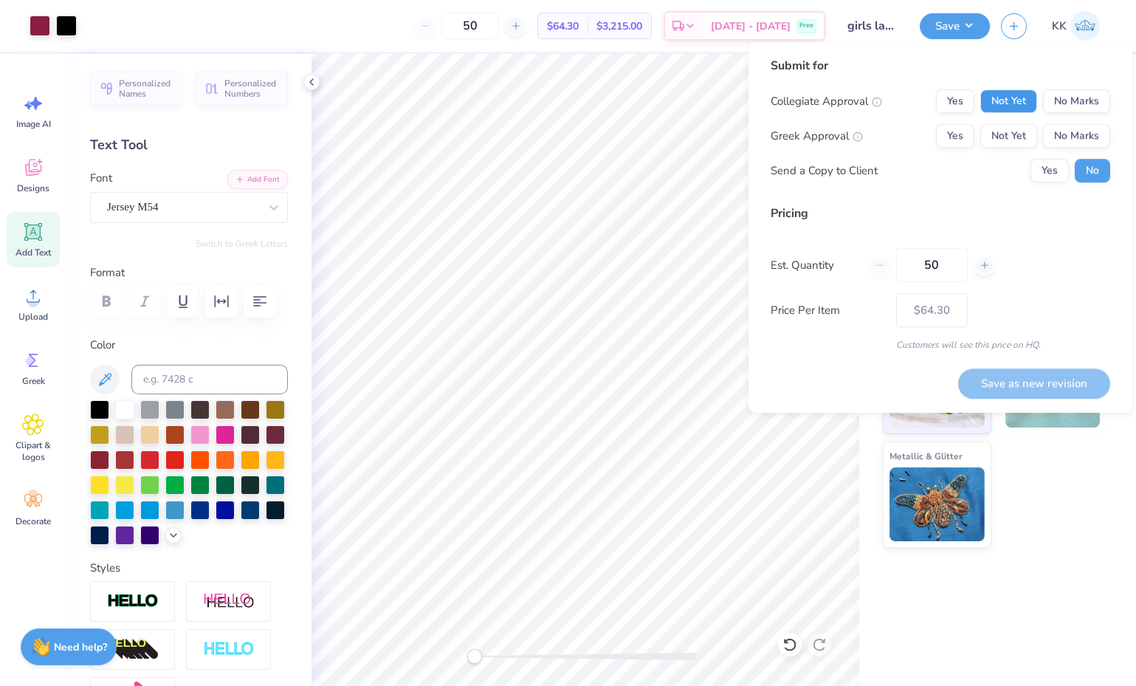
click at [1015, 111] on button "Not Yet" at bounding box center [1008, 101] width 57 height 24
click at [1061, 134] on button "No Marks" at bounding box center [1076, 136] width 67 height 24
click at [1030, 384] on button "Save as new revision" at bounding box center [1034, 383] width 152 height 30
type input "$64.30"
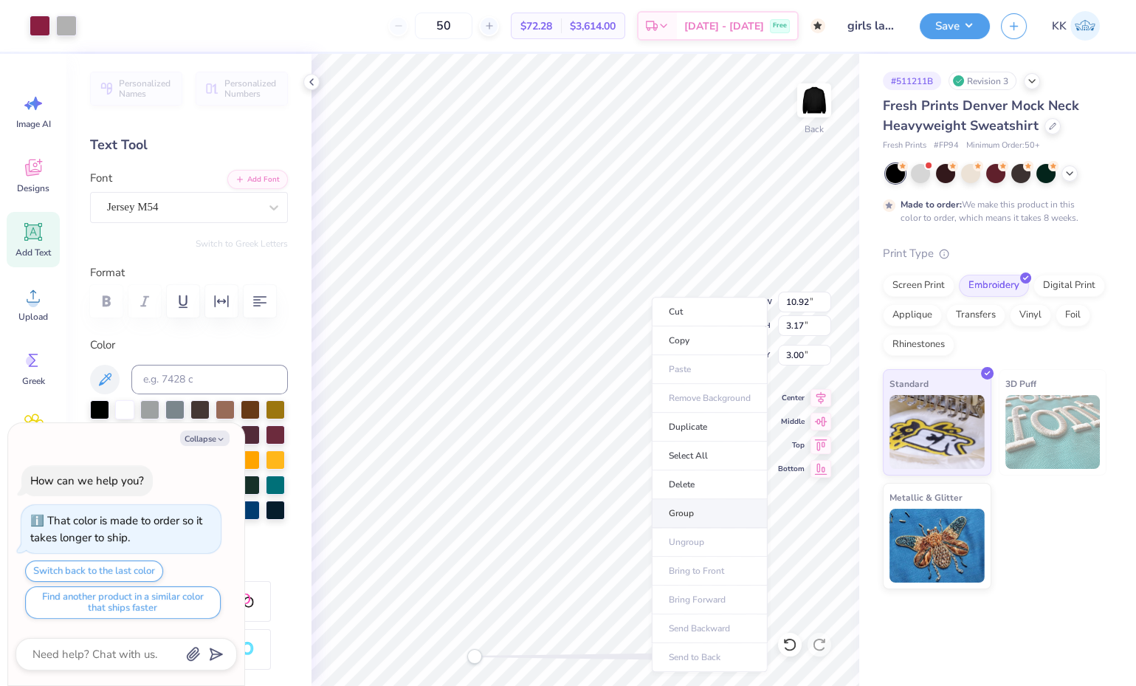
click at [707, 516] on li "Group" at bounding box center [710, 513] width 116 height 29
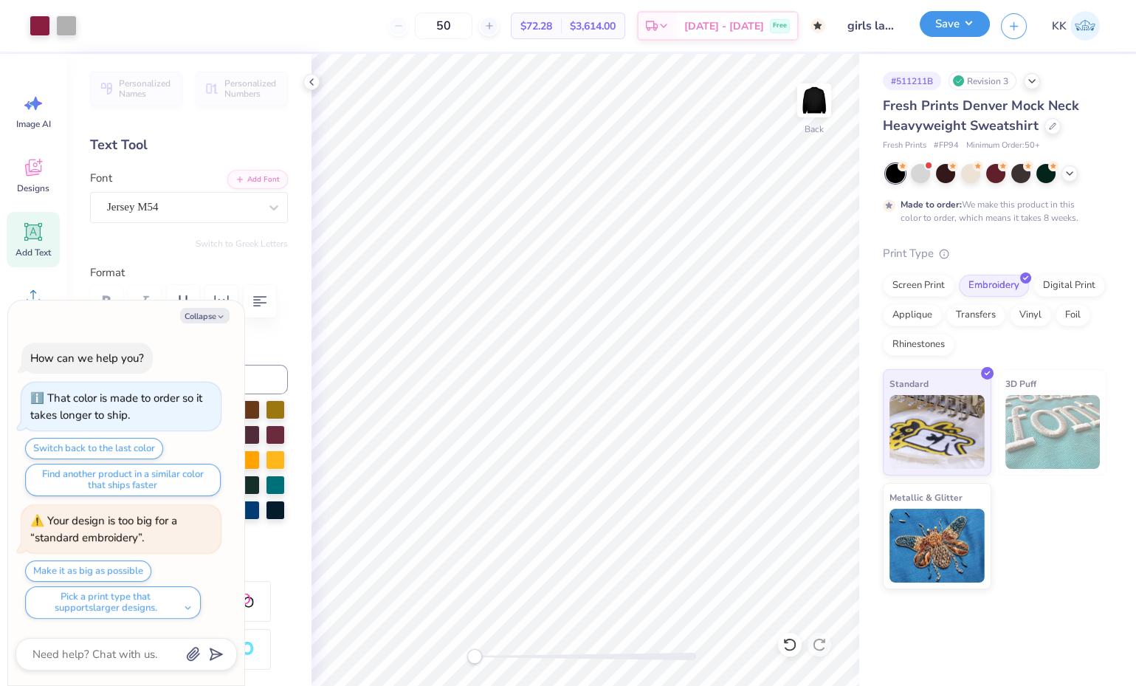
click at [960, 21] on button "Save" at bounding box center [955, 24] width 70 height 26
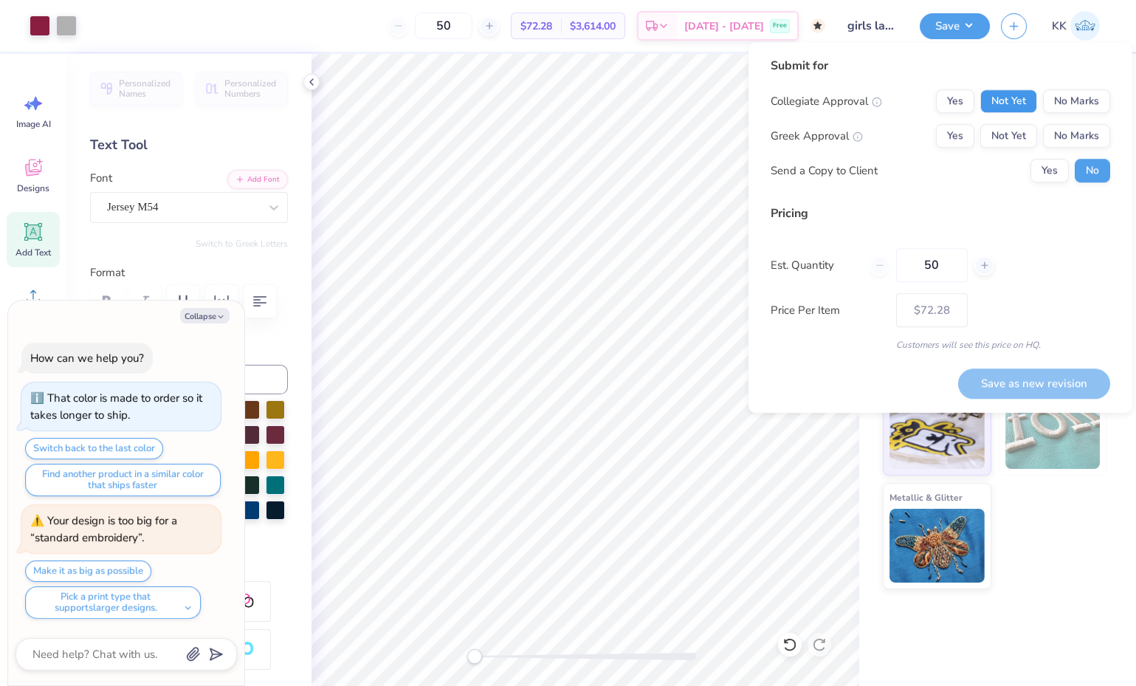
click at [1022, 97] on button "Not Yet" at bounding box center [1008, 101] width 57 height 24
click at [1060, 131] on button "No Marks" at bounding box center [1076, 136] width 67 height 24
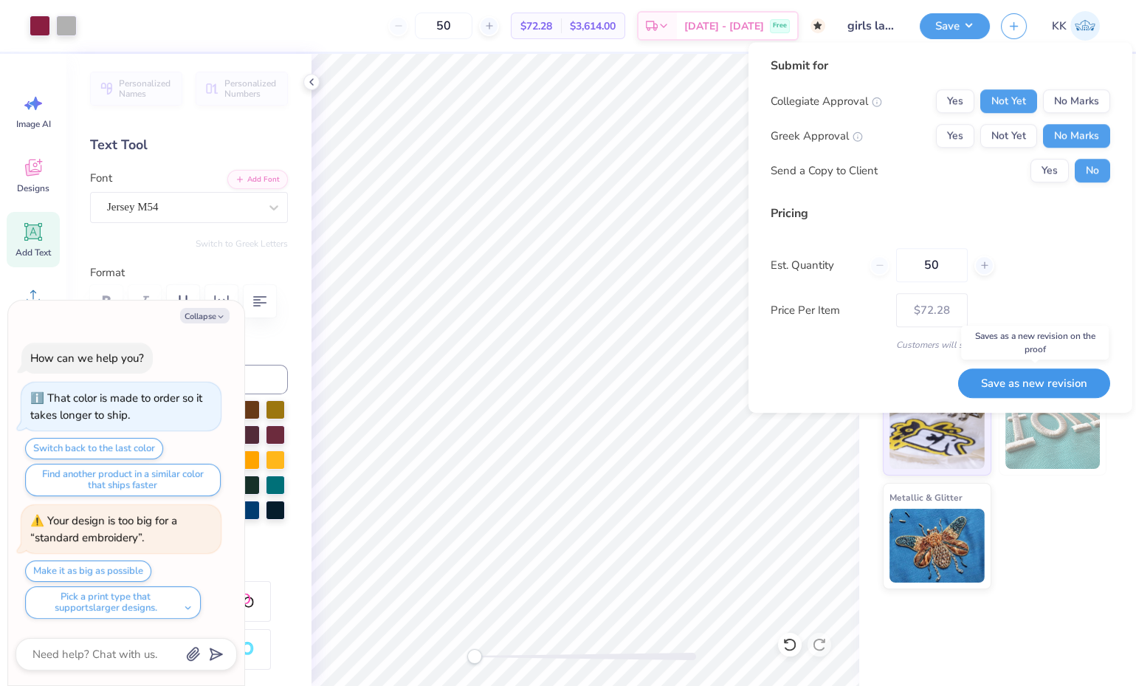
click at [1038, 389] on button "Save as new revision" at bounding box center [1034, 383] width 152 height 30
type textarea "x"
type input "– –"
type textarea "x"
type input "$72.28"
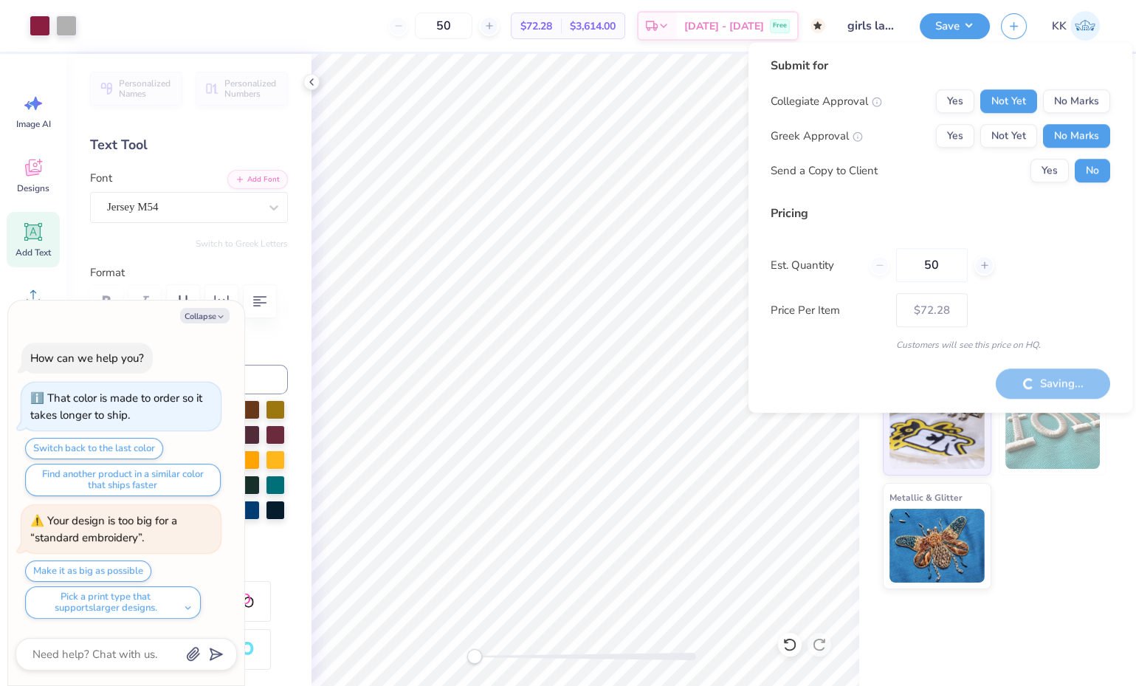
type textarea "x"
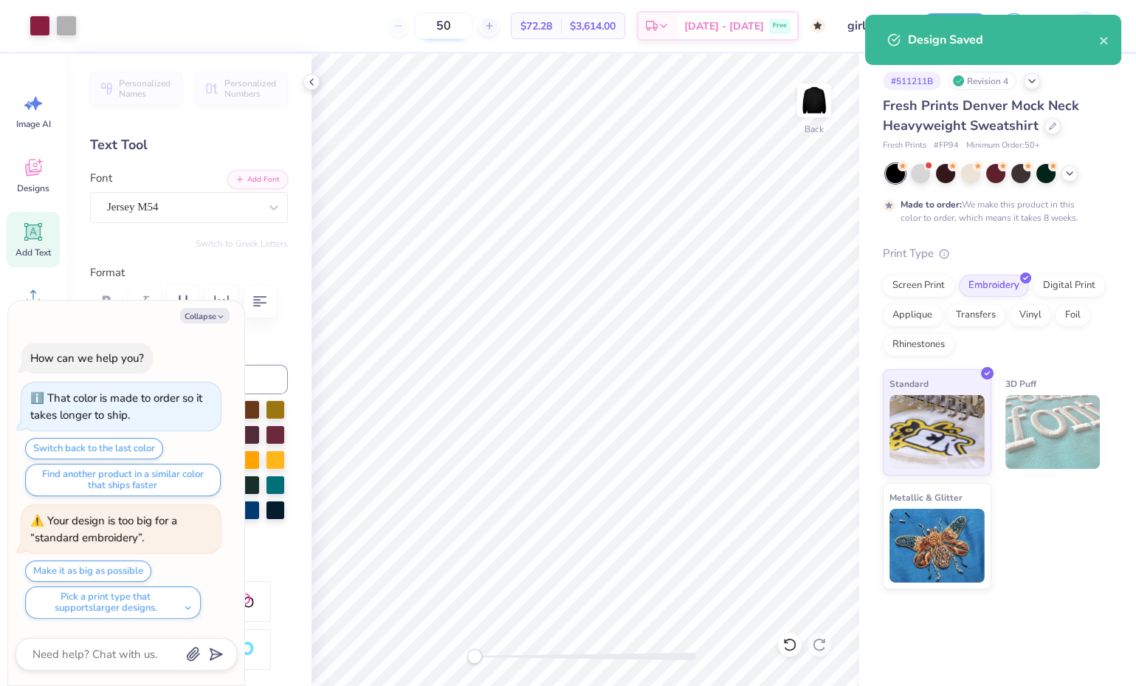
click at [472, 27] on input "50" at bounding box center [444, 26] width 58 height 27
type input "5"
type textarea "x"
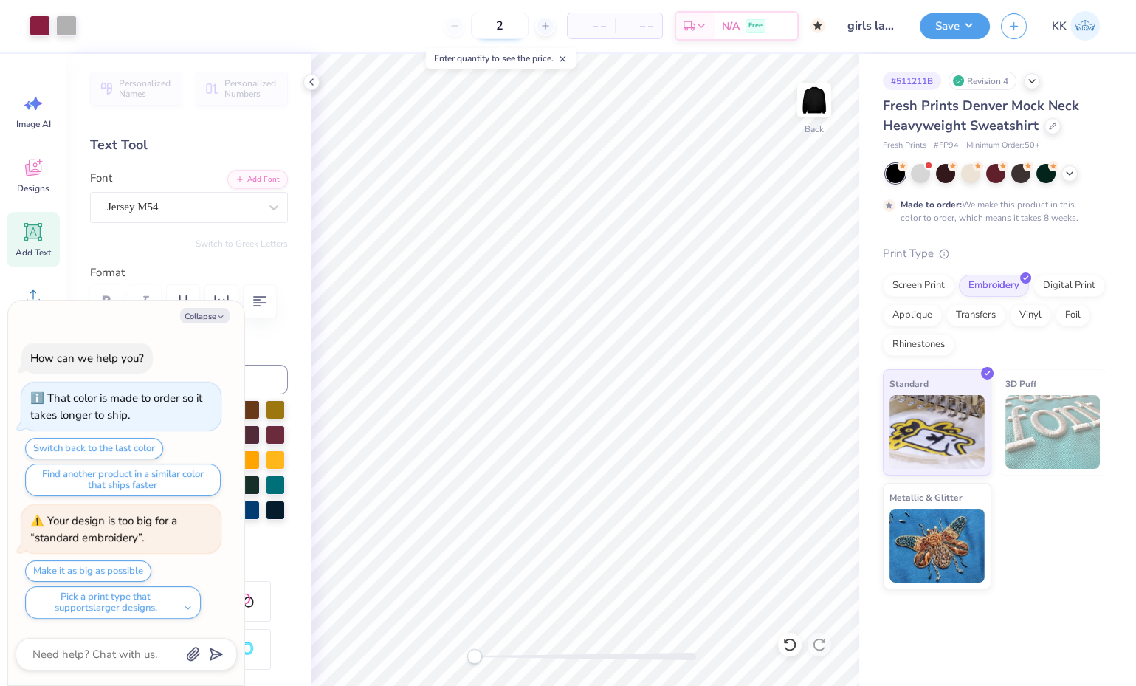
type input "25"
type textarea "x"
type input "50"
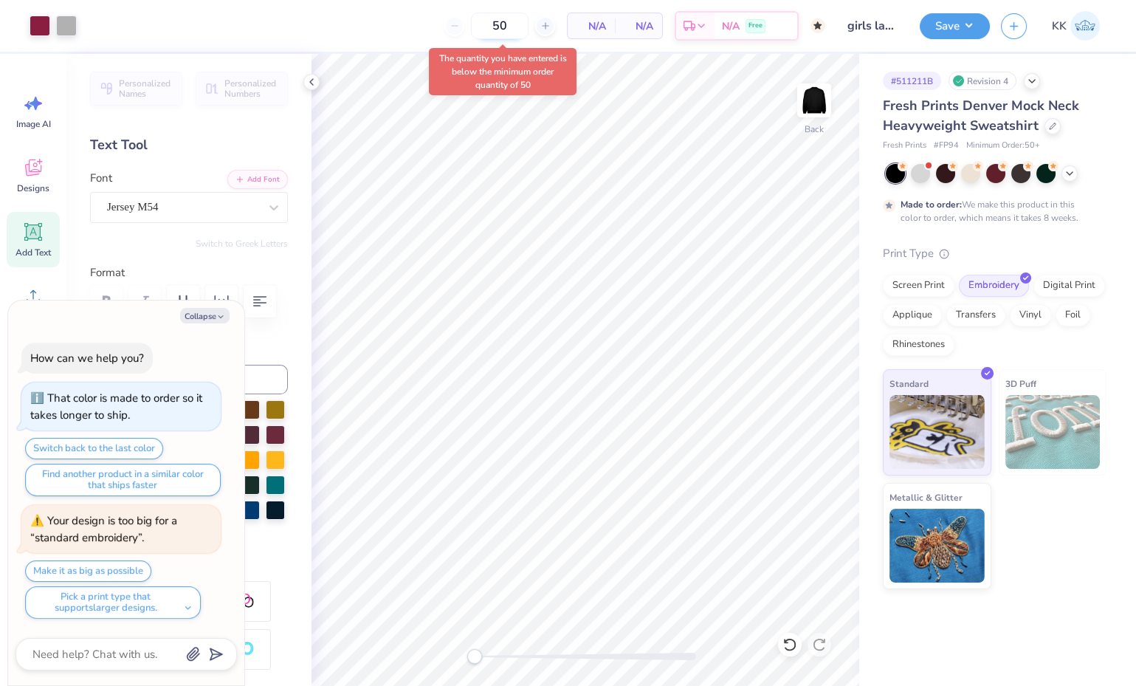
type textarea "x"
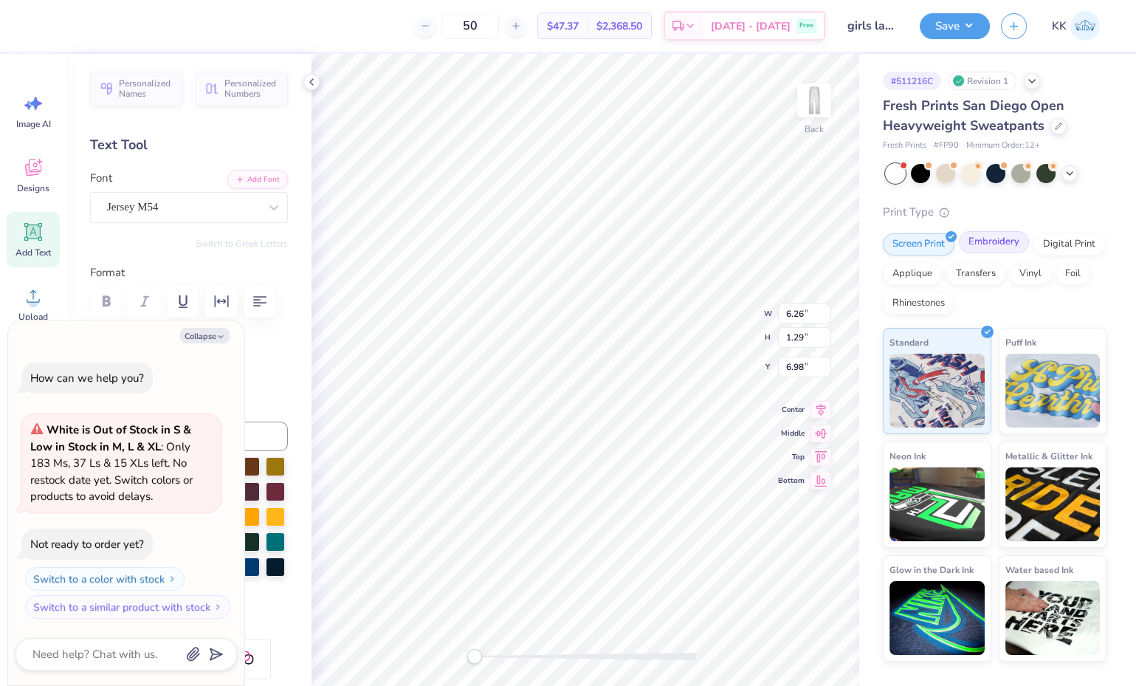
click at [993, 241] on div "Embroidery" at bounding box center [994, 242] width 70 height 22
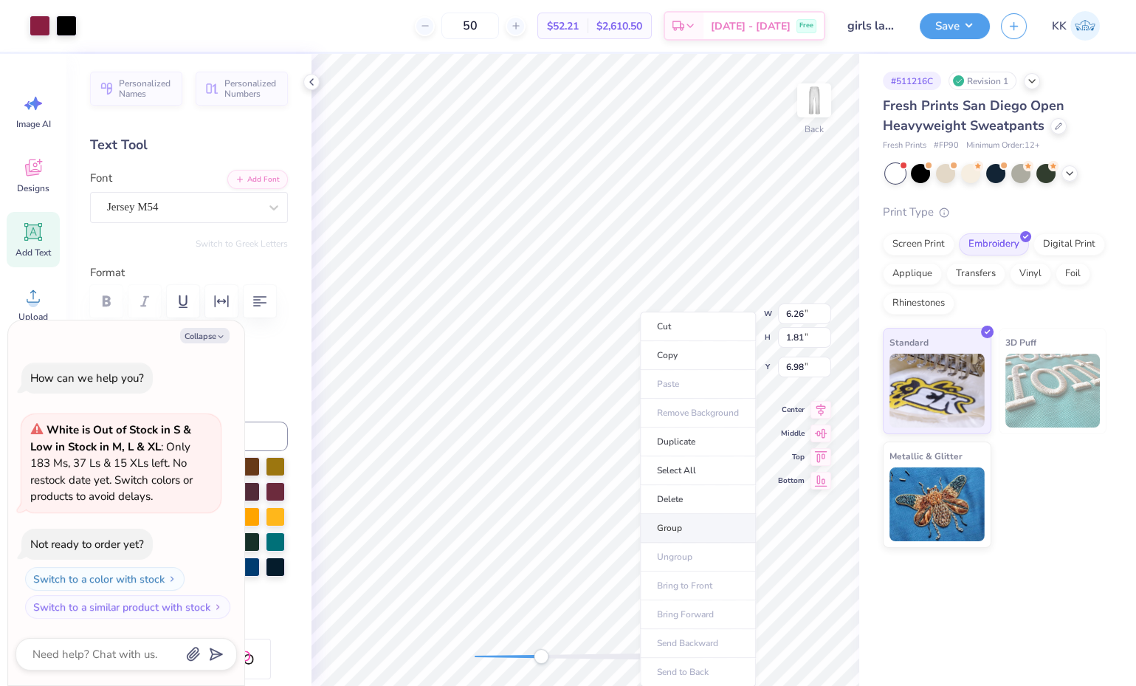
click at [678, 521] on li "Group" at bounding box center [698, 528] width 116 height 29
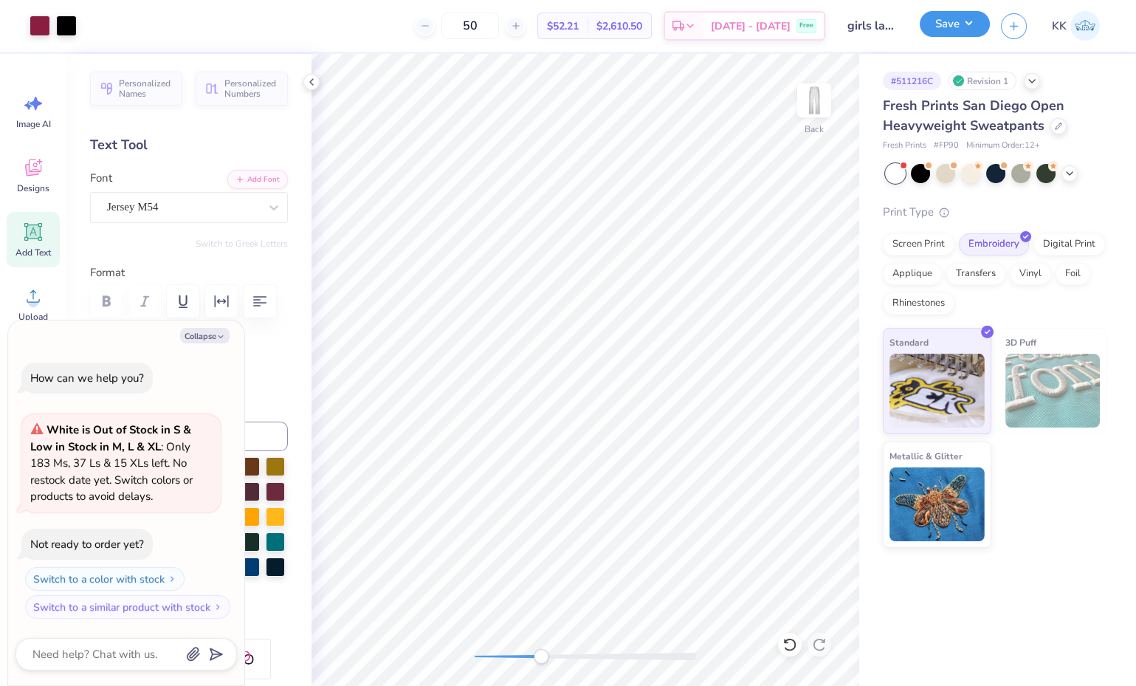
click at [965, 30] on button "Save" at bounding box center [955, 24] width 70 height 26
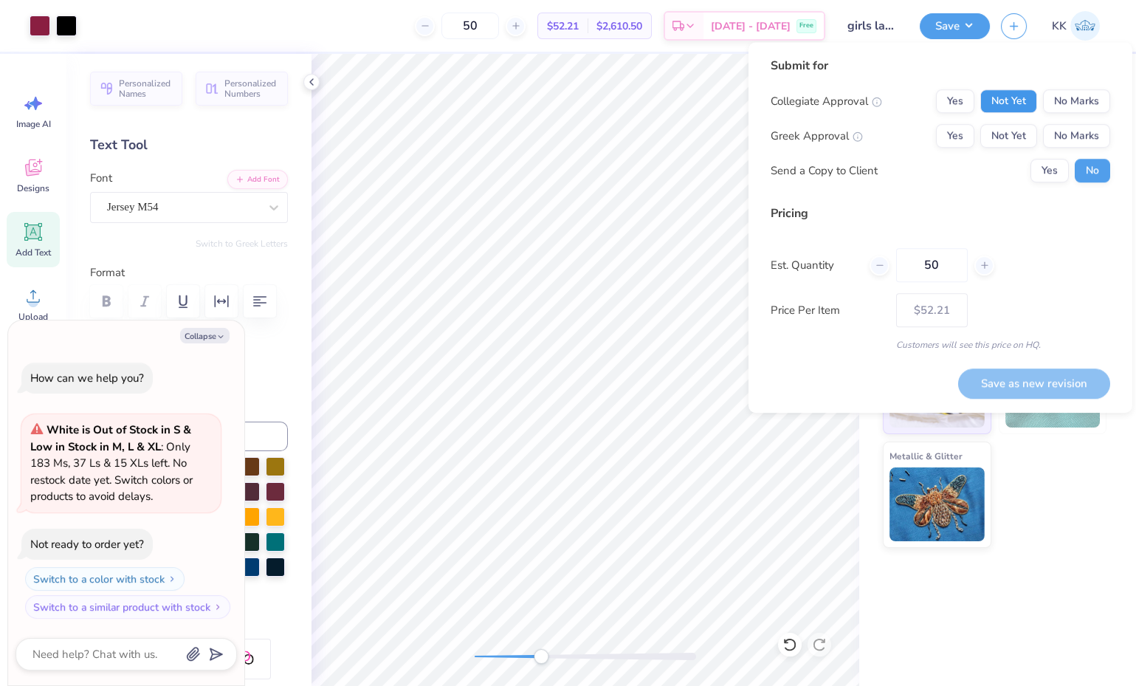
click at [1013, 100] on button "Not Yet" at bounding box center [1008, 101] width 57 height 24
click at [1074, 139] on button "No Marks" at bounding box center [1076, 136] width 67 height 24
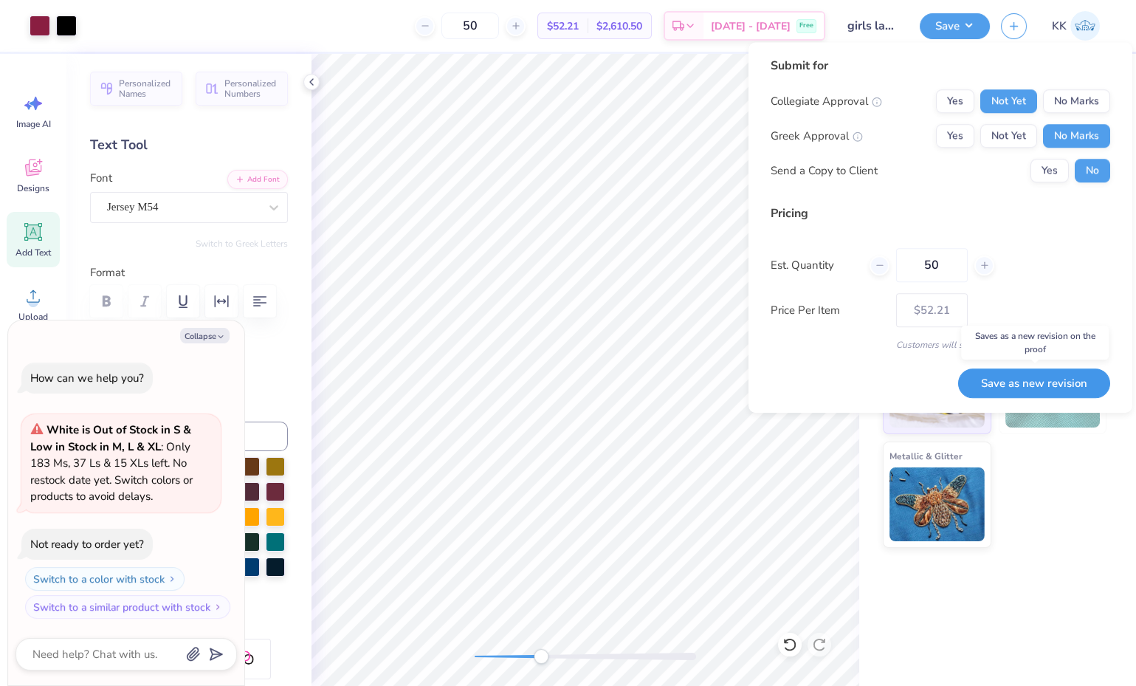
click at [1019, 382] on button "Save as new revision" at bounding box center [1034, 383] width 152 height 30
type textarea "x"
type input "– –"
type textarea "x"
type input "$52.21"
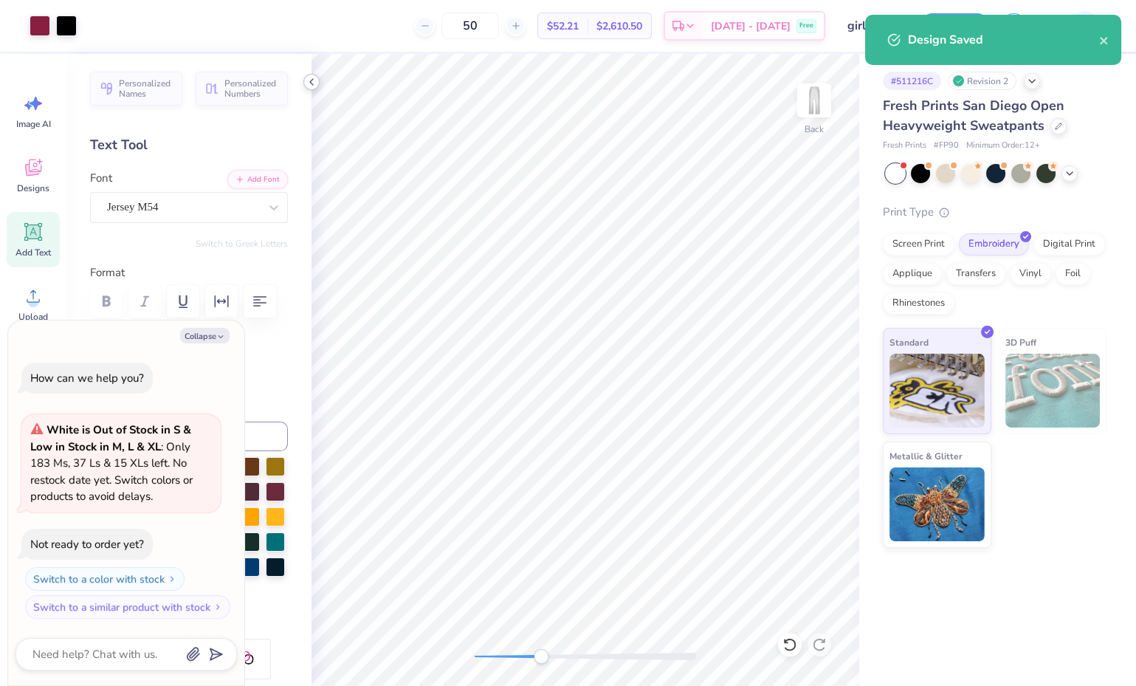
click at [313, 80] on icon at bounding box center [312, 82] width 12 height 12
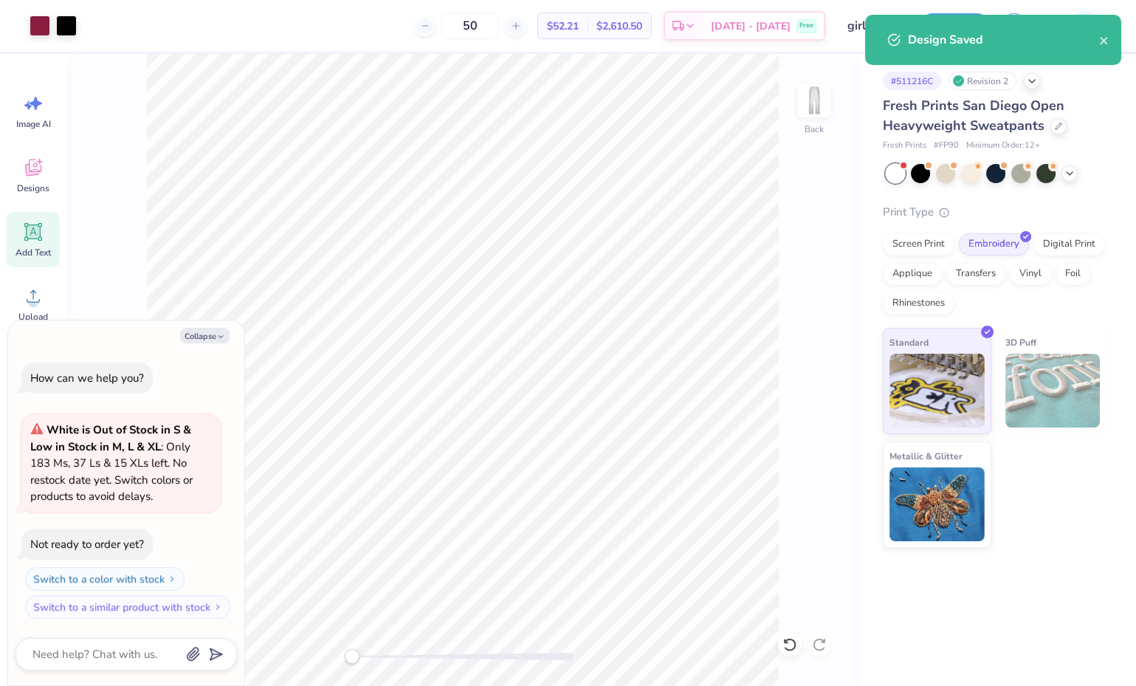
type textarea "x"
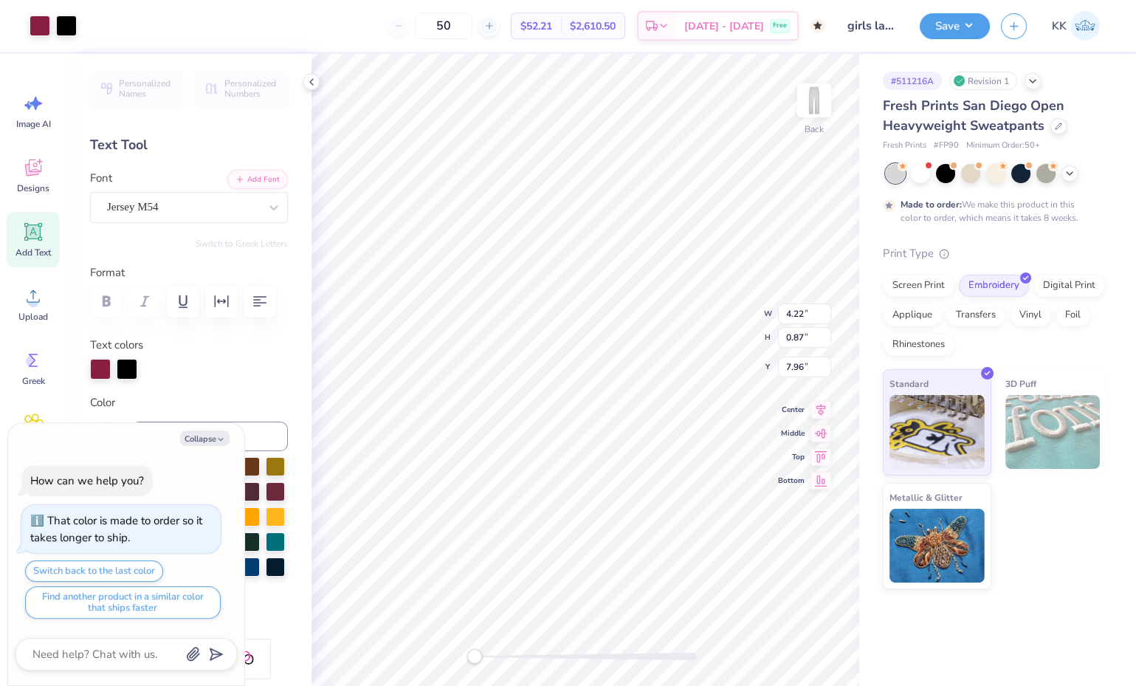
type textarea "x"
click at [801, 312] on input "4.22" at bounding box center [804, 313] width 53 height 21
type input "4"
type input "5"
click at [802, 334] on input "0.87" at bounding box center [804, 337] width 53 height 21
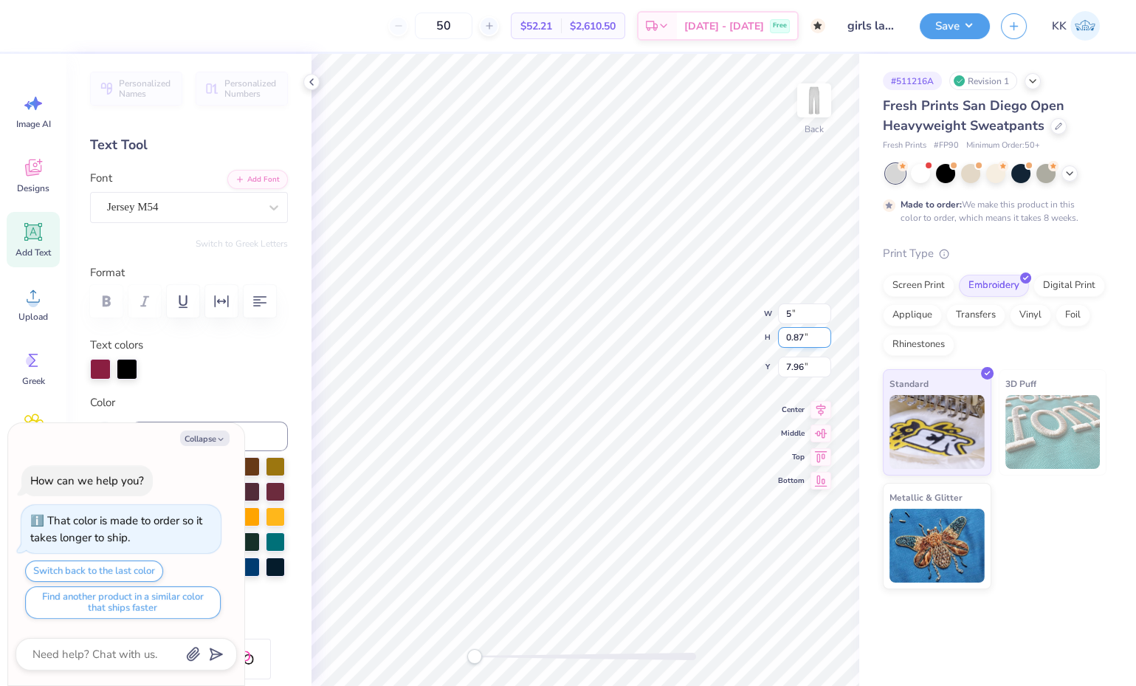
type textarea "x"
type input "0"
type input "1"
type textarea "x"
click at [802, 300] on input "5.93" at bounding box center [804, 302] width 53 height 21
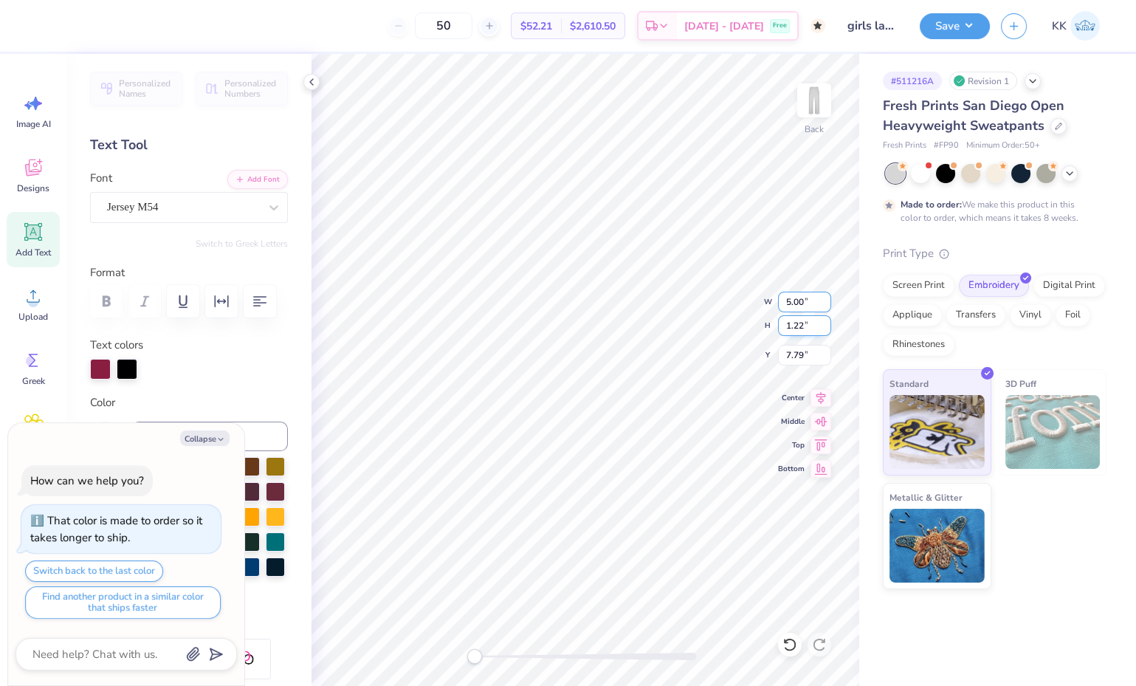
type input "5.00"
click at [802, 325] on input "1.22" at bounding box center [804, 325] width 53 height 21
type textarea "x"
type input "1.50"
type textarea "x"
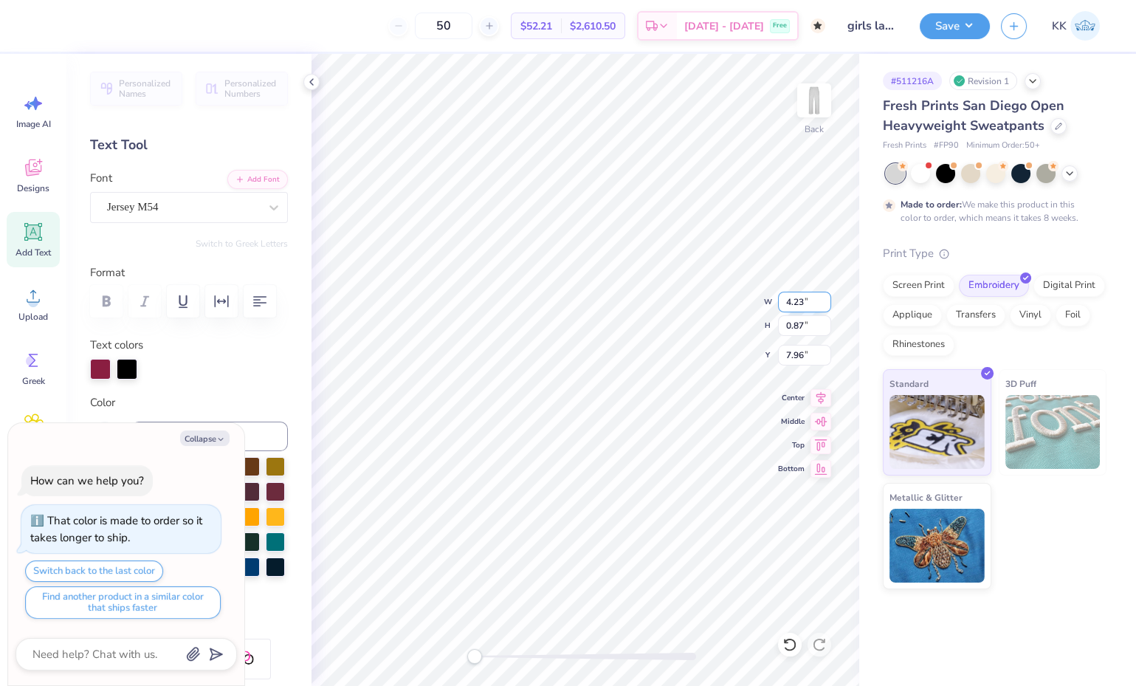
click at [824, 298] on input "4.23" at bounding box center [804, 302] width 53 height 21
click at [824, 298] on input "4.24" at bounding box center [804, 302] width 53 height 21
click at [824, 298] on input "4.25" at bounding box center [804, 302] width 53 height 21
click at [824, 298] on input "4.26" at bounding box center [804, 302] width 53 height 21
click at [824, 298] on input "4.27" at bounding box center [804, 302] width 53 height 21
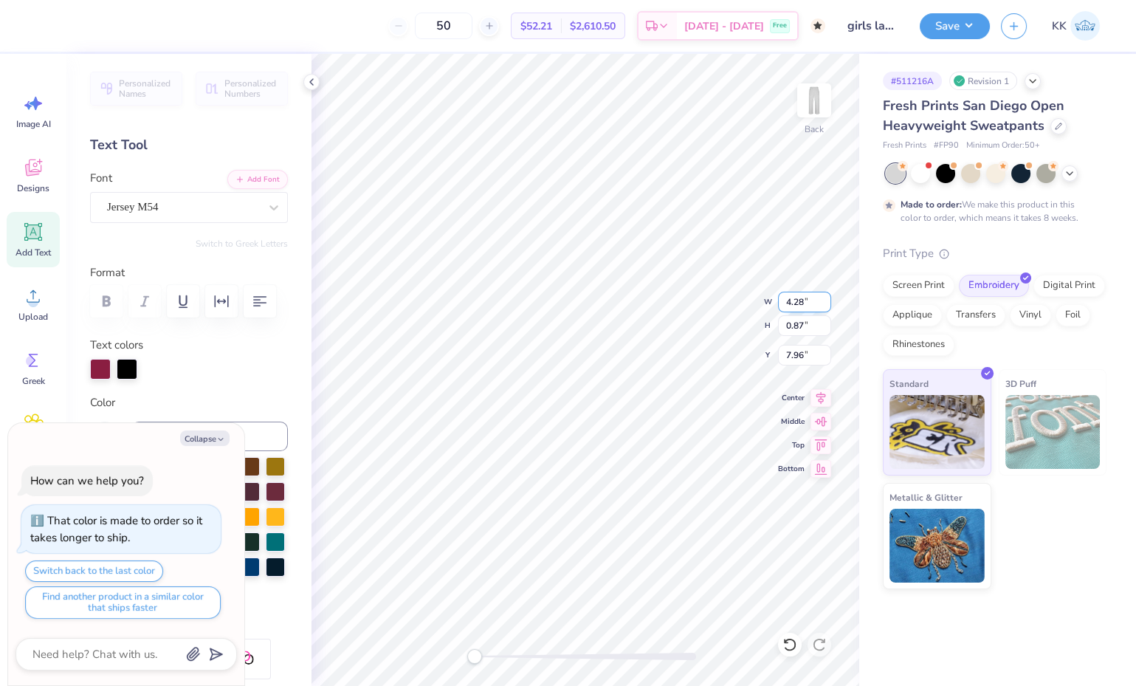
click at [824, 298] on input "4.28" at bounding box center [804, 302] width 53 height 21
click at [824, 298] on input "4.29" at bounding box center [804, 302] width 53 height 21
click at [824, 298] on input "4.3" at bounding box center [804, 302] width 53 height 21
click at [824, 298] on input "4.31" at bounding box center [804, 302] width 53 height 21
click at [824, 298] on input "4.32" at bounding box center [804, 302] width 53 height 21
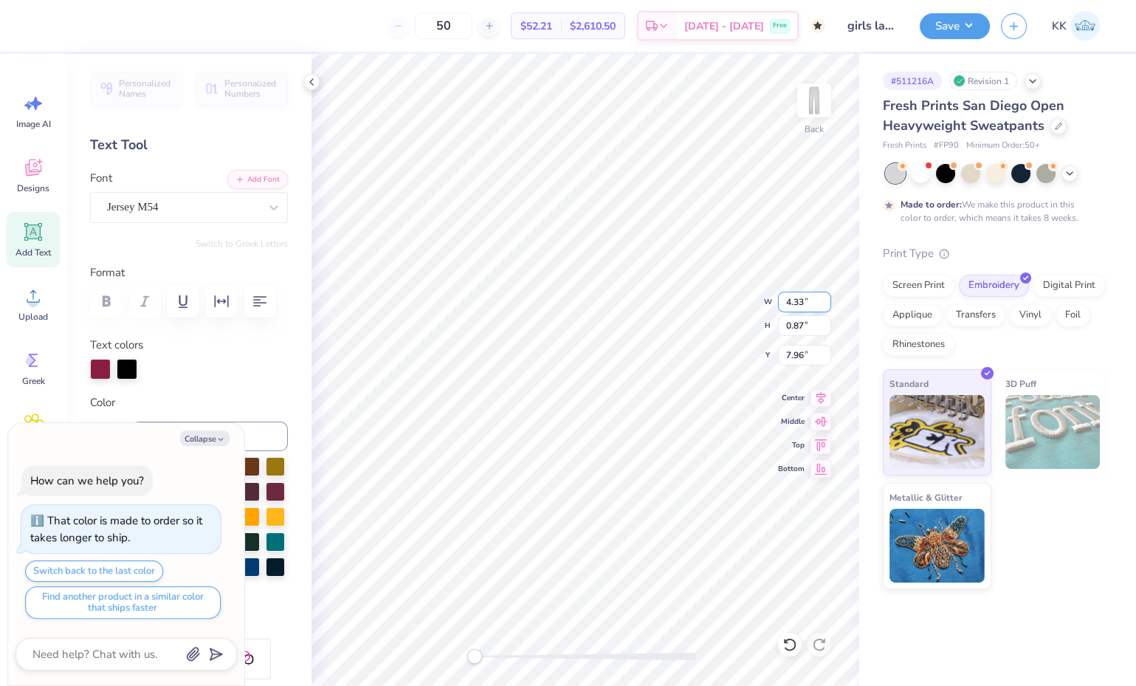
click at [824, 298] on input "4.33" at bounding box center [804, 302] width 53 height 21
click at [824, 298] on input "4.34" at bounding box center [804, 302] width 53 height 21
click at [824, 298] on input "4.35" at bounding box center [804, 302] width 53 height 21
click at [824, 298] on input "4.36" at bounding box center [804, 302] width 53 height 21
click at [824, 298] on input "4.37" at bounding box center [804, 302] width 53 height 21
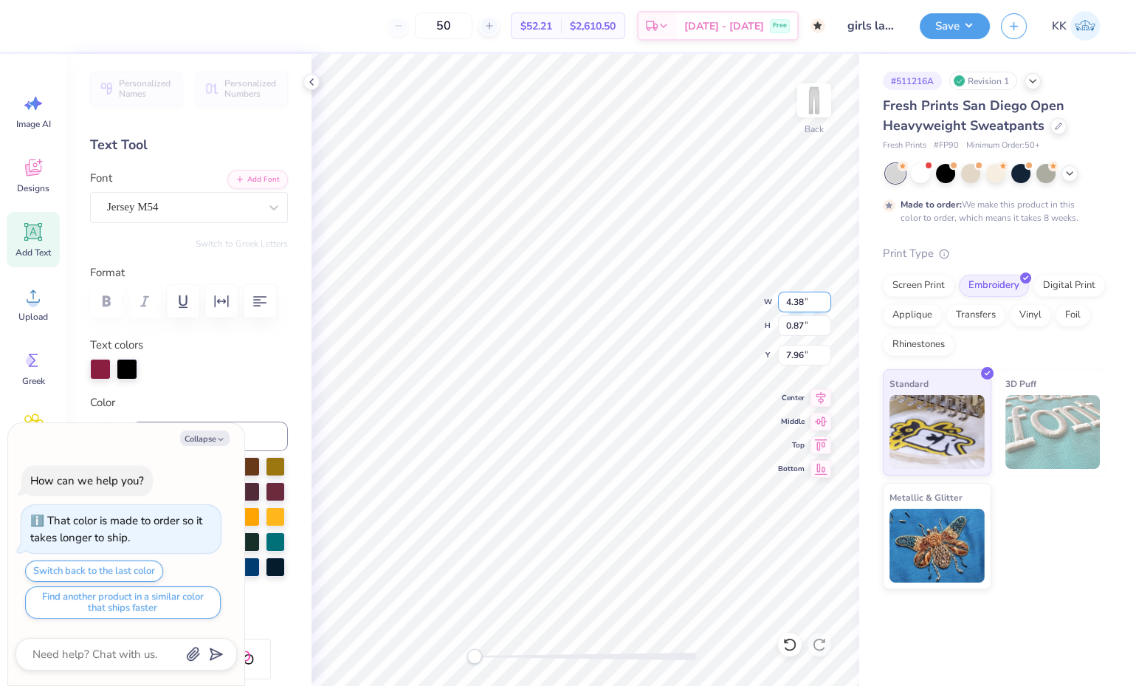
click at [824, 298] on input "4.38" at bounding box center [804, 302] width 53 height 21
click at [824, 298] on input "4.39" at bounding box center [804, 302] width 53 height 21
click at [824, 298] on input "4.4" at bounding box center [804, 302] width 53 height 21
click at [824, 298] on input "4.41" at bounding box center [804, 302] width 53 height 21
click at [824, 298] on input "4.42" at bounding box center [804, 302] width 53 height 21
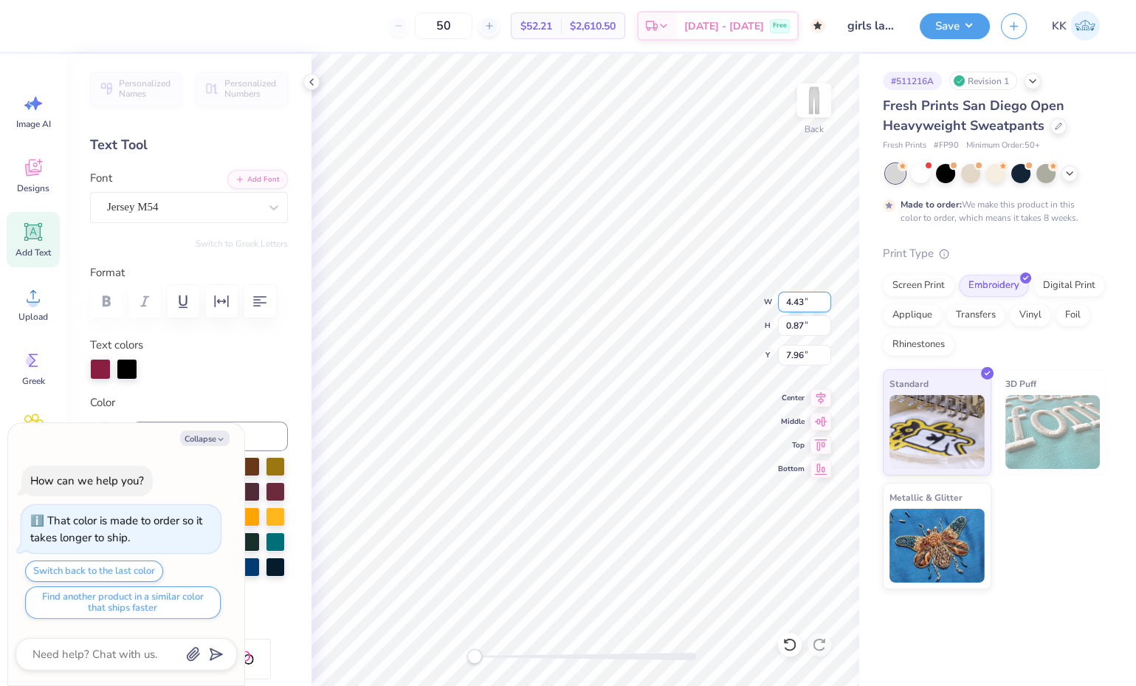
click at [824, 298] on input "4.43" at bounding box center [804, 302] width 53 height 21
click at [824, 298] on input "4.44" at bounding box center [804, 302] width 53 height 21
click at [824, 298] on input "4.45" at bounding box center [804, 302] width 53 height 21
click at [824, 298] on input "4.46" at bounding box center [804, 302] width 53 height 21
click at [824, 298] on input "4.47" at bounding box center [804, 302] width 53 height 21
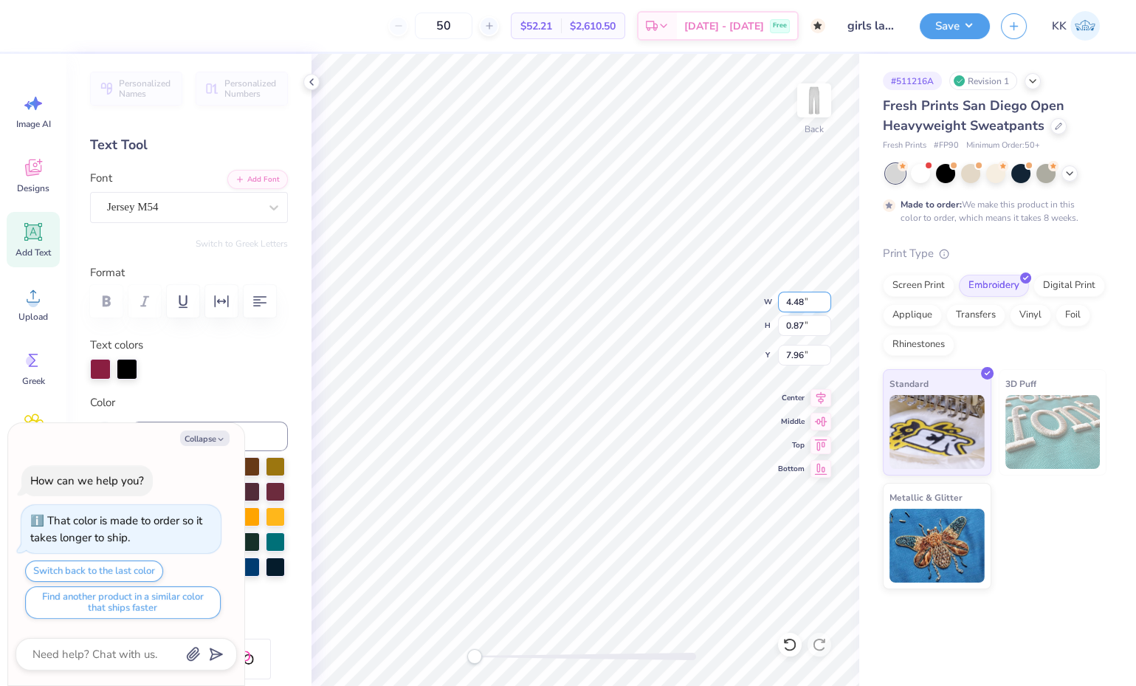
click at [824, 298] on input "4.48" at bounding box center [804, 302] width 53 height 21
click at [824, 298] on input "4.49" at bounding box center [804, 302] width 53 height 21
click at [824, 298] on input "4.5" at bounding box center [804, 302] width 53 height 21
click at [824, 298] on input "4.51" at bounding box center [804, 302] width 53 height 21
click at [824, 298] on input "4.52" at bounding box center [804, 302] width 53 height 21
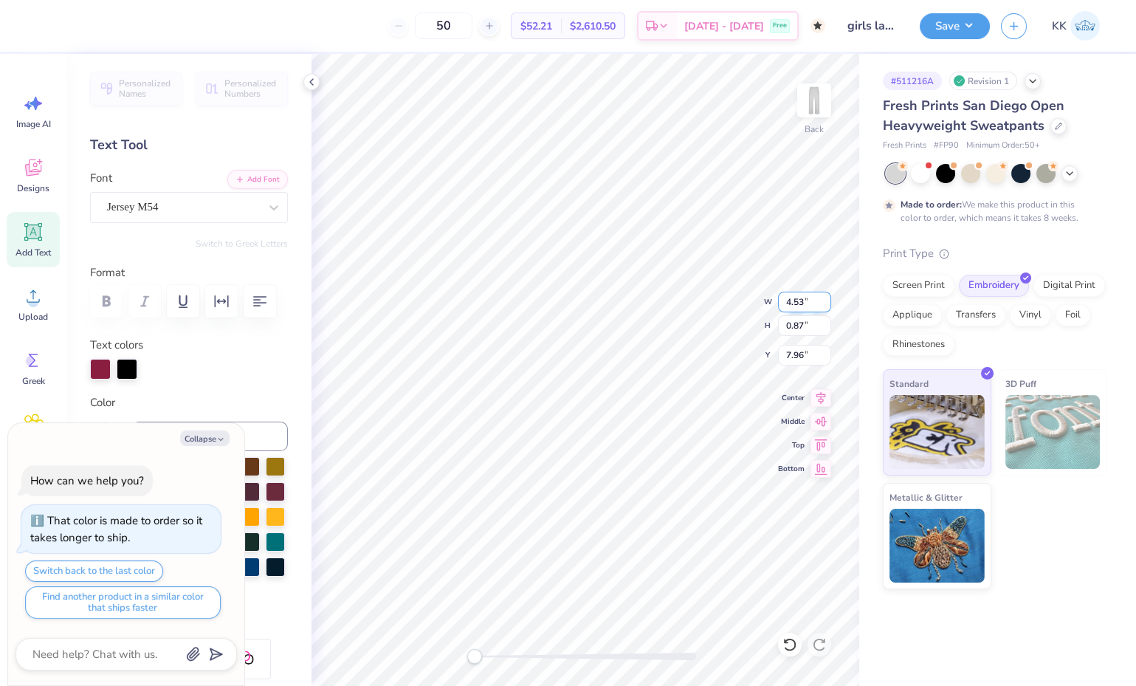
click at [824, 298] on input "4.53" at bounding box center [804, 302] width 53 height 21
click at [824, 298] on input "4.54" at bounding box center [804, 302] width 53 height 21
click at [824, 298] on input "4.55" at bounding box center [804, 302] width 53 height 21
click at [824, 298] on input "4.56" at bounding box center [804, 302] width 53 height 21
click at [824, 298] on input "4.57" at bounding box center [804, 302] width 53 height 21
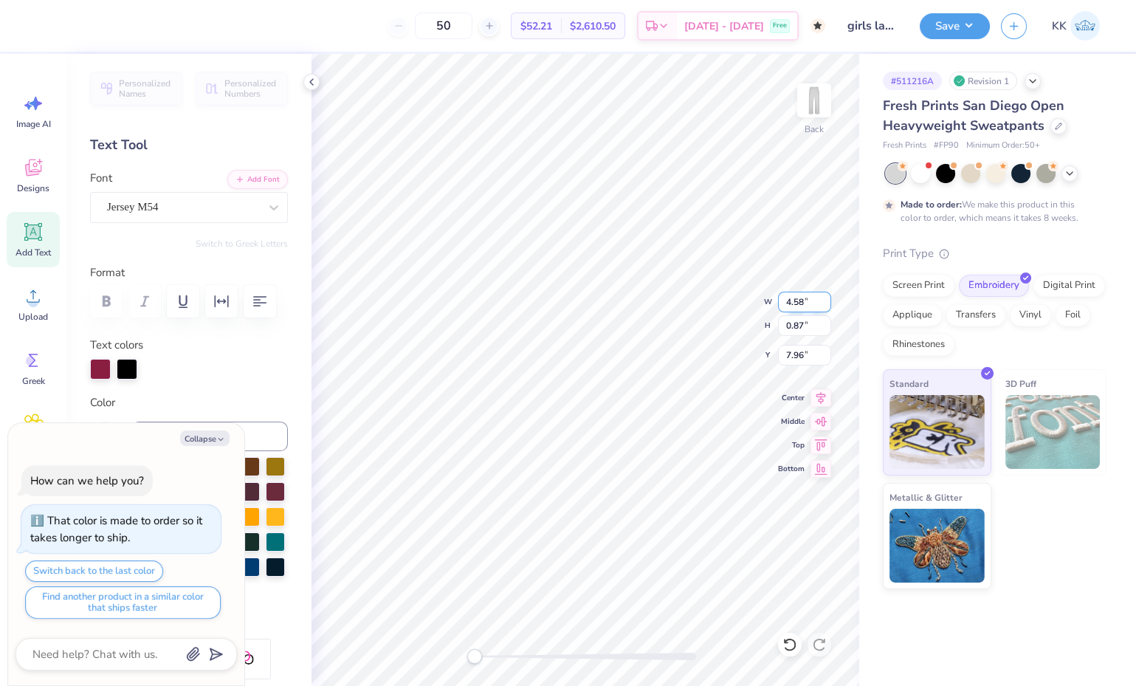
click at [824, 298] on input "4.58" at bounding box center [804, 302] width 53 height 21
click at [824, 298] on input "4.59" at bounding box center [804, 302] width 53 height 21
click at [824, 298] on input "4.6" at bounding box center [804, 302] width 53 height 21
click at [824, 298] on input "4.61" at bounding box center [804, 302] width 53 height 21
click at [824, 298] on input "4.62" at bounding box center [804, 302] width 53 height 21
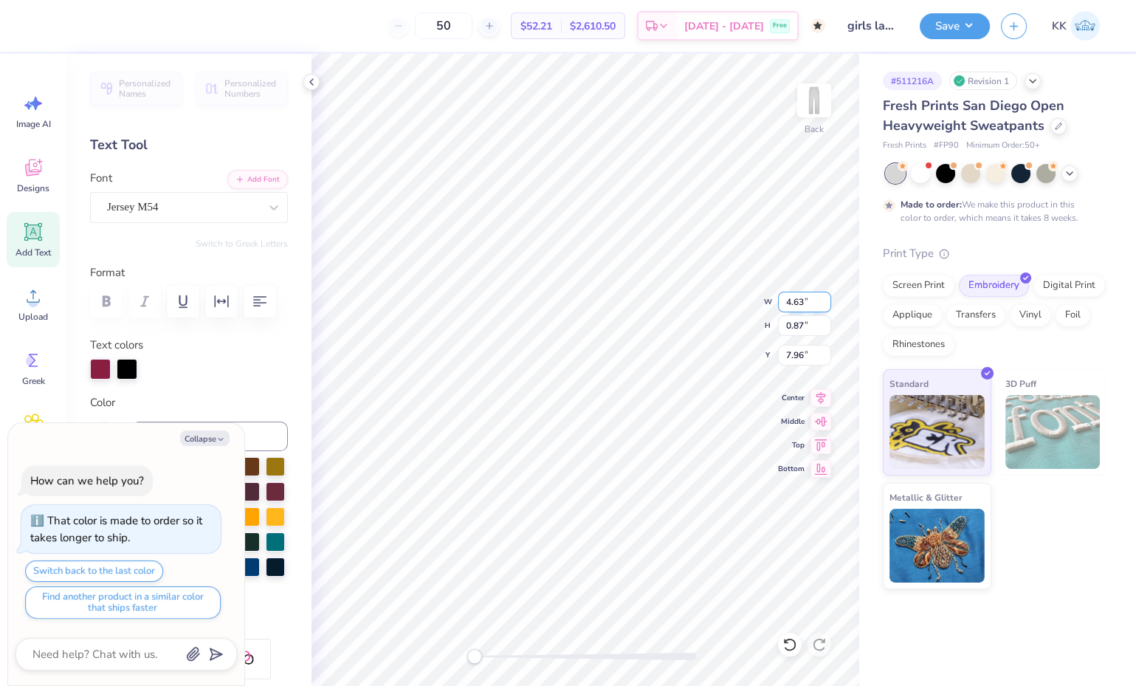
click at [824, 298] on input "4.63" at bounding box center [804, 302] width 53 height 21
click at [824, 298] on input "4.64" at bounding box center [804, 302] width 53 height 21
click at [824, 298] on input "4.65" at bounding box center [804, 302] width 53 height 21
click at [824, 298] on input "4.66" at bounding box center [804, 302] width 53 height 21
click at [824, 298] on input "4.67" at bounding box center [804, 302] width 53 height 21
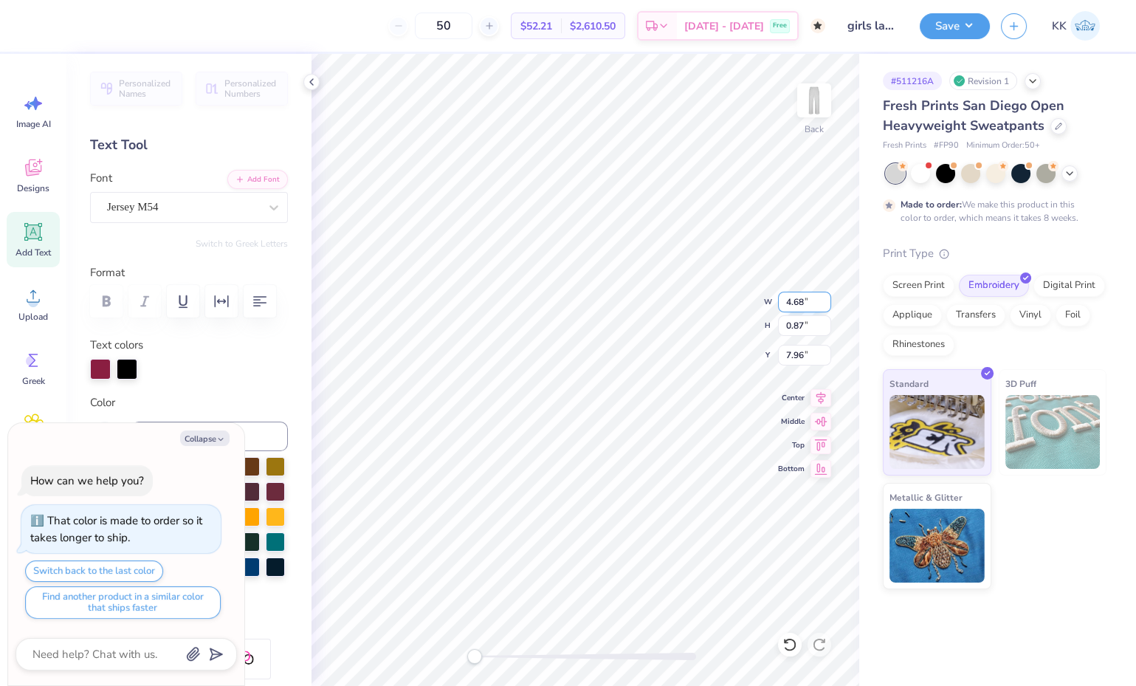
click at [824, 298] on input "4.68" at bounding box center [804, 302] width 53 height 21
click at [824, 298] on input "4.69" at bounding box center [804, 302] width 53 height 21
click at [824, 298] on input "4.7" at bounding box center [804, 302] width 53 height 21
click at [824, 298] on input "4.71" at bounding box center [804, 302] width 53 height 21
click at [824, 298] on input "4.72" at bounding box center [804, 302] width 53 height 21
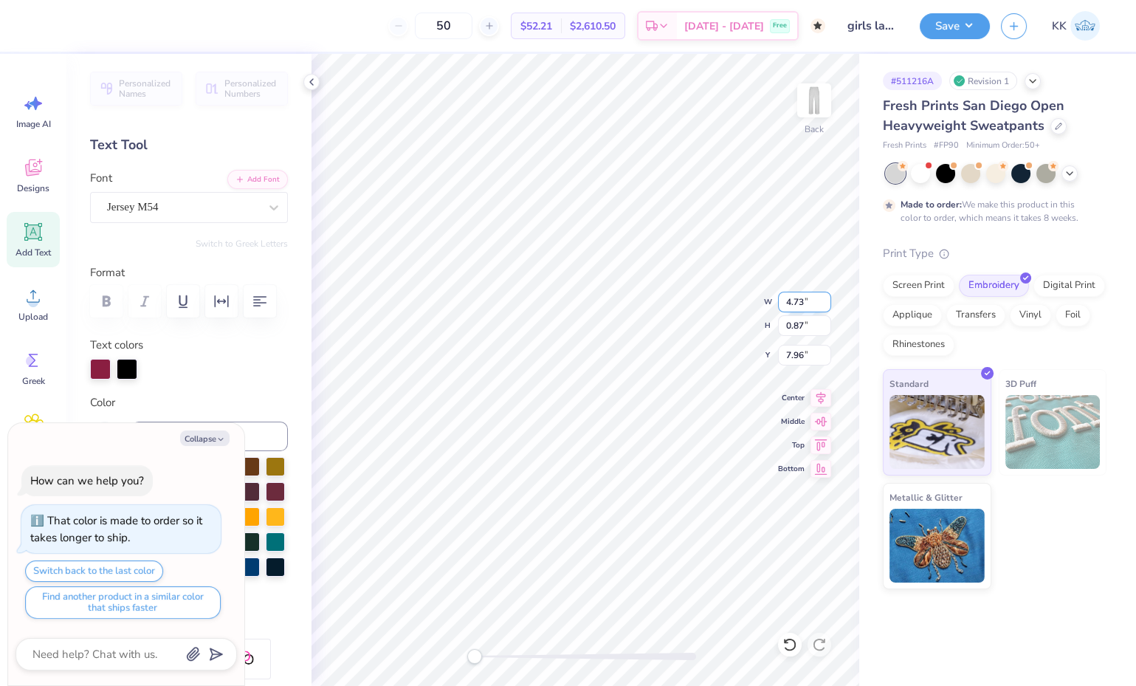
click at [824, 298] on input "4.73" at bounding box center [804, 302] width 53 height 21
click at [824, 298] on input "4.74" at bounding box center [804, 302] width 53 height 21
click at [824, 298] on input "4.75" at bounding box center [804, 302] width 53 height 21
click at [824, 298] on input "4.76" at bounding box center [804, 302] width 53 height 21
click at [824, 298] on input "4.77" at bounding box center [804, 302] width 53 height 21
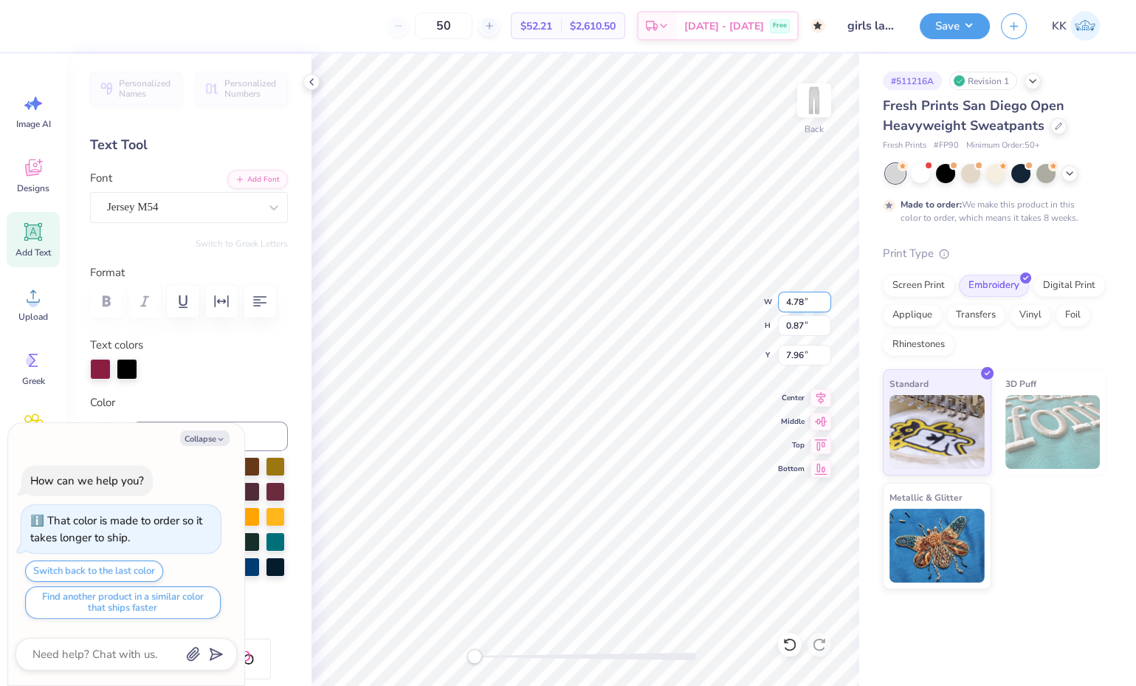
click at [824, 298] on input "4.78" at bounding box center [804, 302] width 53 height 21
click at [824, 298] on input "4.79" at bounding box center [804, 302] width 53 height 21
click at [824, 298] on input "4.8" at bounding box center [804, 302] width 53 height 21
click at [824, 298] on input "4.81" at bounding box center [804, 302] width 53 height 21
click at [824, 298] on input "4.82" at bounding box center [804, 302] width 53 height 21
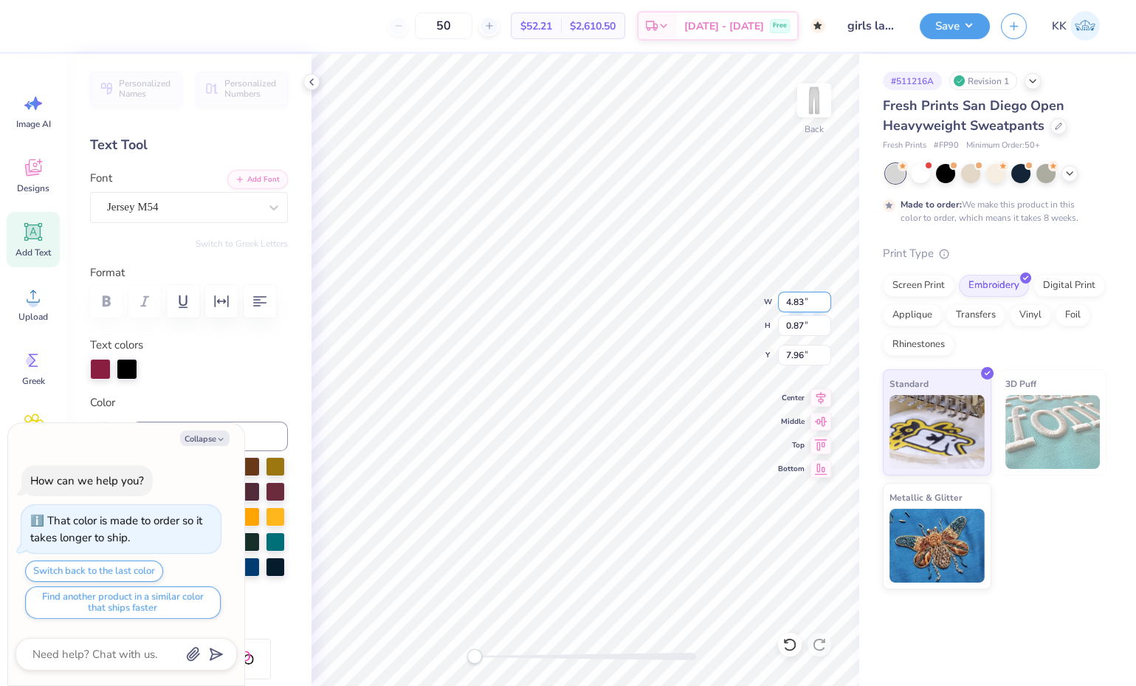
click at [824, 298] on input "4.83" at bounding box center [804, 302] width 53 height 21
click at [824, 298] on input "4.84" at bounding box center [804, 302] width 53 height 21
click at [824, 298] on input "4.85" at bounding box center [804, 302] width 53 height 21
click at [824, 298] on input "4.86" at bounding box center [804, 302] width 53 height 21
click at [824, 298] on input "4.87" at bounding box center [804, 302] width 53 height 21
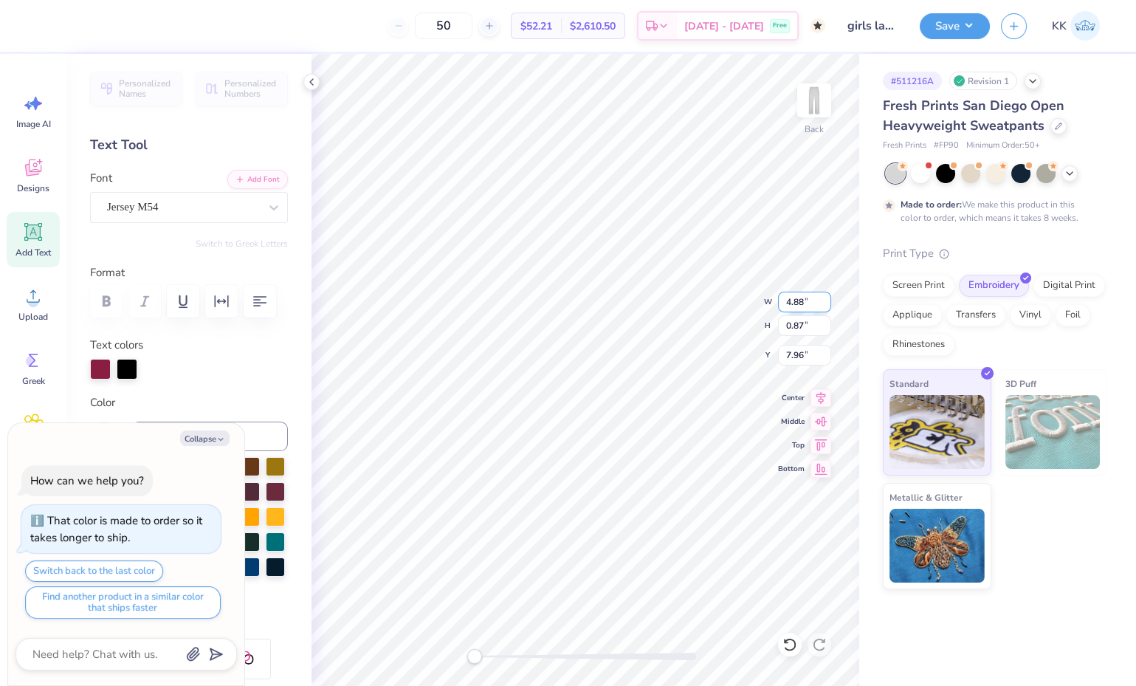
click at [824, 298] on input "4.88" at bounding box center [804, 302] width 53 height 21
click at [824, 298] on input "4.89" at bounding box center [804, 302] width 53 height 21
click at [824, 298] on input "4.9" at bounding box center [804, 302] width 53 height 21
click at [824, 298] on input "4.91" at bounding box center [804, 302] width 53 height 21
click at [824, 298] on input "4.92" at bounding box center [804, 302] width 53 height 21
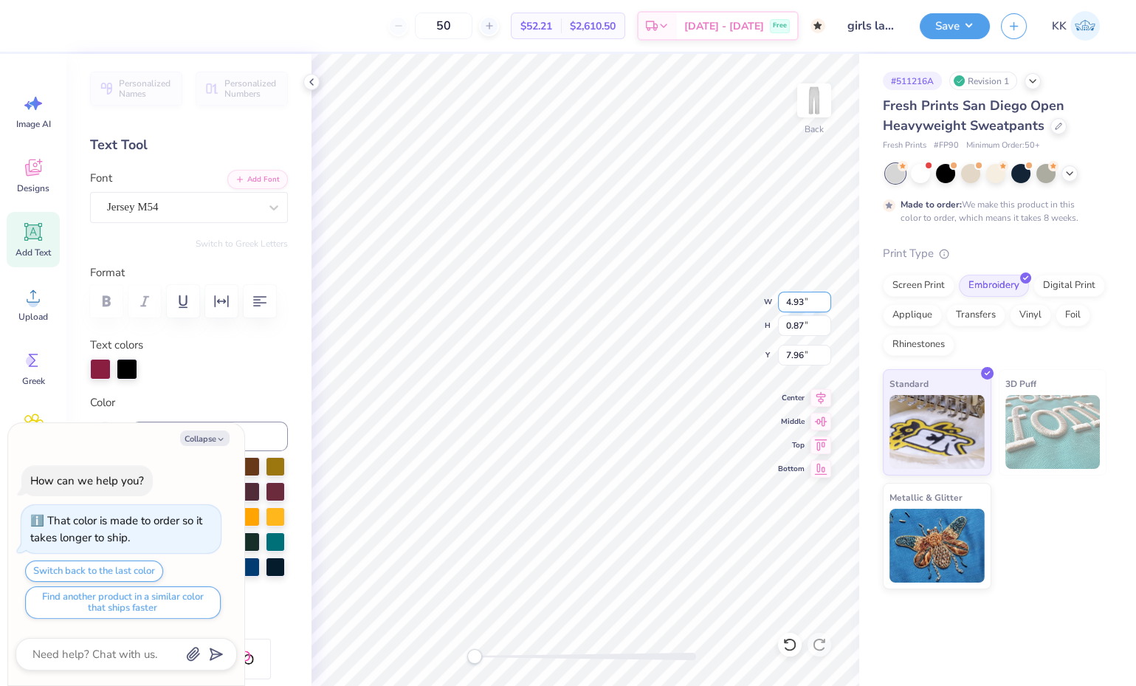
click at [824, 298] on input "4.93" at bounding box center [804, 302] width 53 height 21
click at [824, 298] on input "4.94" at bounding box center [804, 302] width 53 height 21
click at [824, 298] on input "4.95" at bounding box center [804, 302] width 53 height 21
click at [824, 298] on input "4.96" at bounding box center [804, 302] width 53 height 21
click at [824, 298] on input "4.97" at bounding box center [804, 302] width 53 height 21
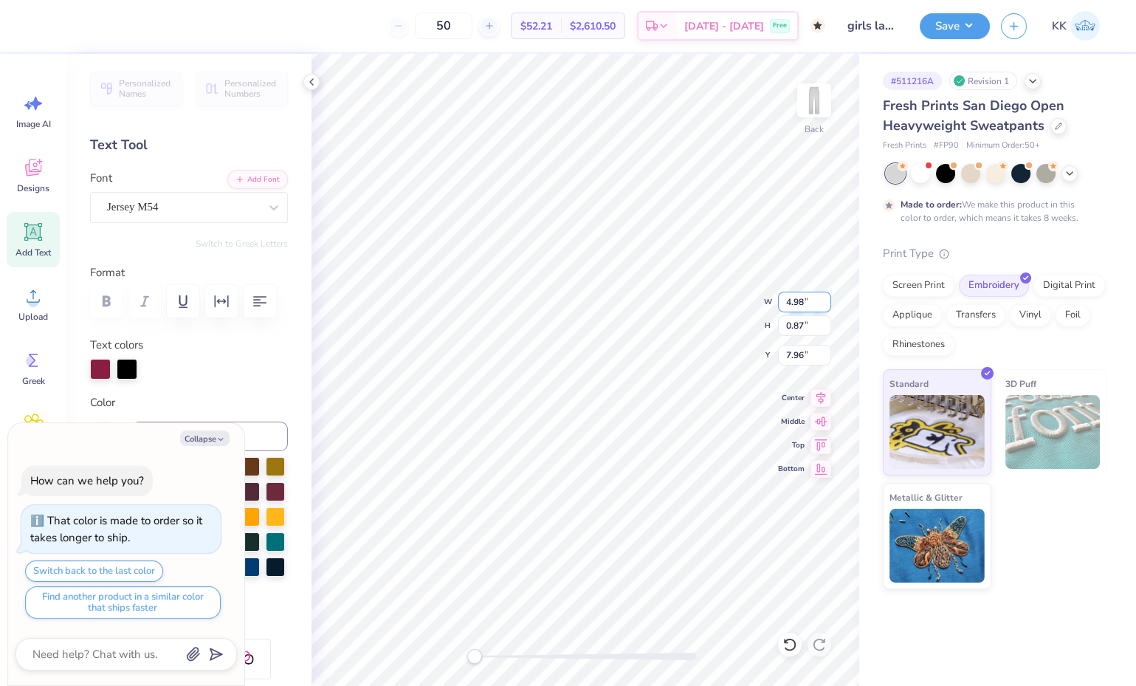
click at [824, 298] on input "4.98" at bounding box center [804, 302] width 53 height 21
click at [824, 298] on input "4.99" at bounding box center [804, 302] width 53 height 21
click at [824, 298] on input "5" at bounding box center [804, 302] width 53 height 21
type input "5.01"
click at [824, 298] on input "5.01" at bounding box center [804, 302] width 53 height 21
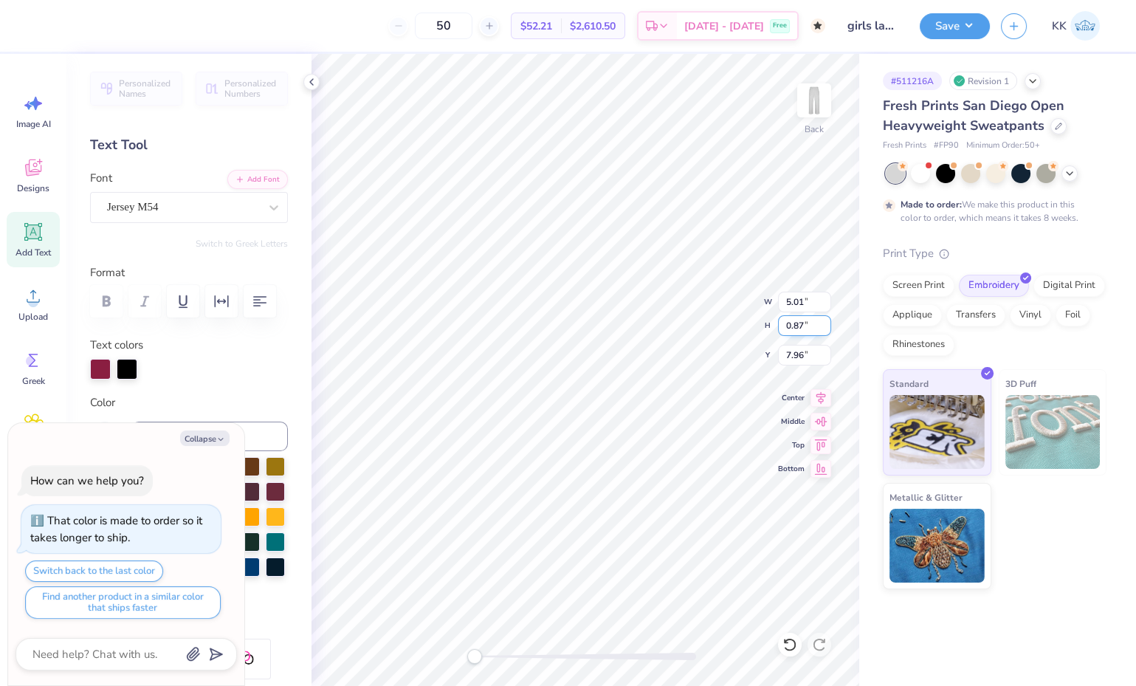
click at [824, 319] on input "0.88" at bounding box center [804, 325] width 53 height 21
type input "0.89"
click at [824, 319] on input "0.89" at bounding box center [804, 325] width 53 height 21
type textarea "x"
click at [824, 319] on input "0.9" at bounding box center [804, 325] width 53 height 21
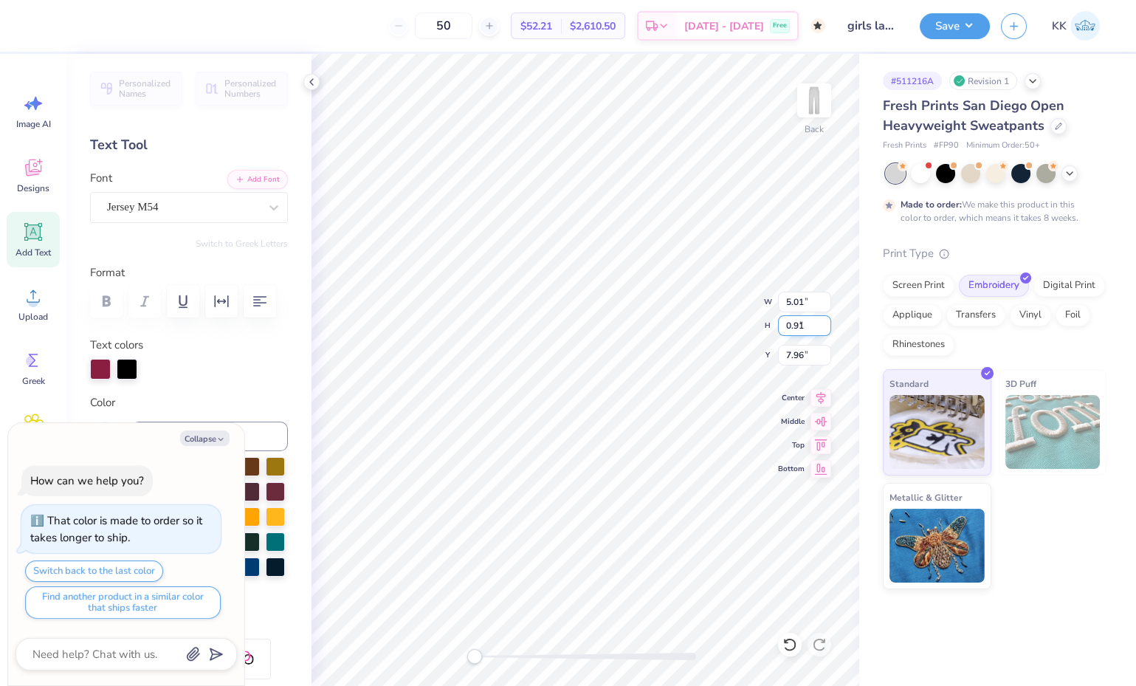
click at [824, 319] on input "0.91" at bounding box center [804, 325] width 53 height 21
click at [824, 319] on input "0.92" at bounding box center [804, 325] width 53 height 21
click at [824, 319] on input "0.93" at bounding box center [804, 325] width 53 height 21
click at [824, 319] on input "0.94" at bounding box center [804, 325] width 53 height 21
click at [824, 319] on input "0.95" at bounding box center [804, 325] width 53 height 21
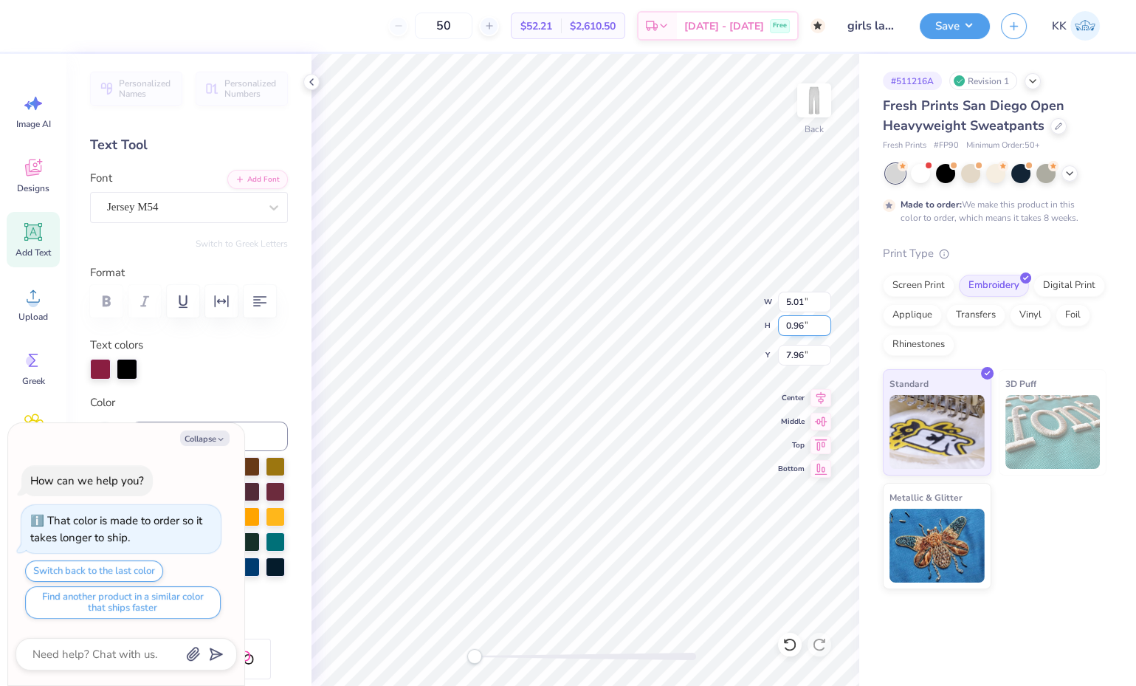
click at [824, 319] on input "0.96" at bounding box center [804, 325] width 53 height 21
click at [824, 319] on input "0.97" at bounding box center [804, 325] width 53 height 21
click at [824, 319] on input "0.98" at bounding box center [804, 325] width 53 height 21
click at [824, 319] on input "0.99" at bounding box center [804, 325] width 53 height 21
click at [824, 319] on input "1" at bounding box center [804, 325] width 53 height 21
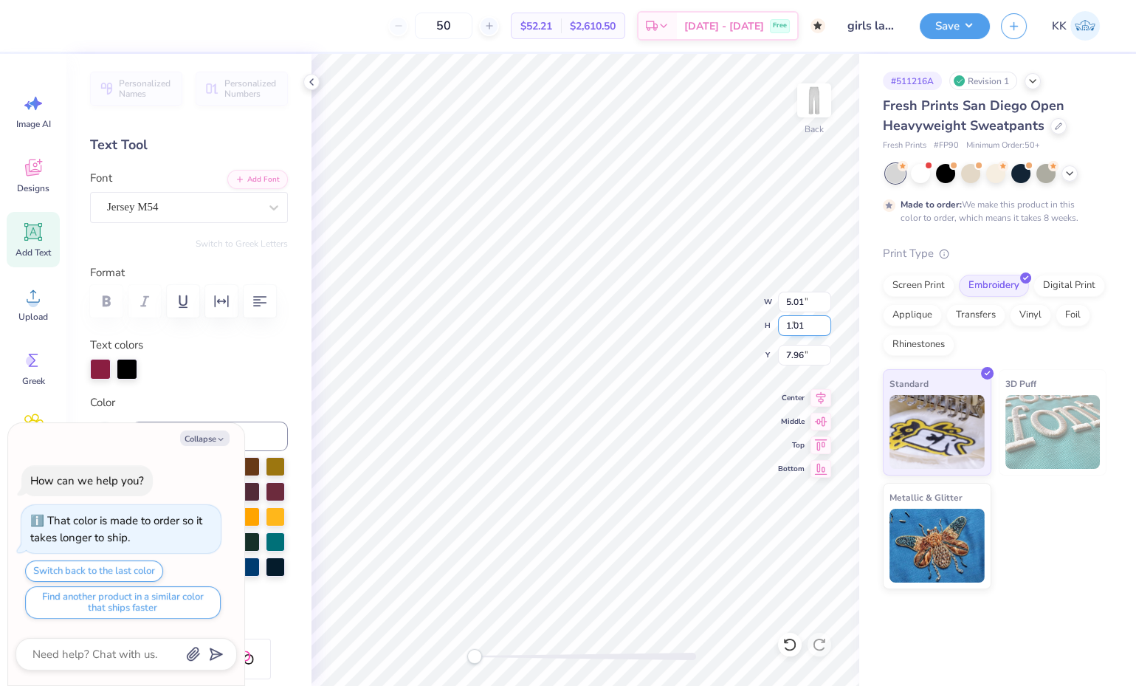
click at [824, 319] on input "1.01" at bounding box center [804, 325] width 53 height 21
click at [824, 319] on input "1.02" at bounding box center [804, 325] width 53 height 21
click at [824, 319] on input "1.03" at bounding box center [804, 325] width 53 height 21
click at [824, 319] on input "1.04" at bounding box center [804, 325] width 53 height 21
click at [824, 319] on input "1.05" at bounding box center [804, 325] width 53 height 21
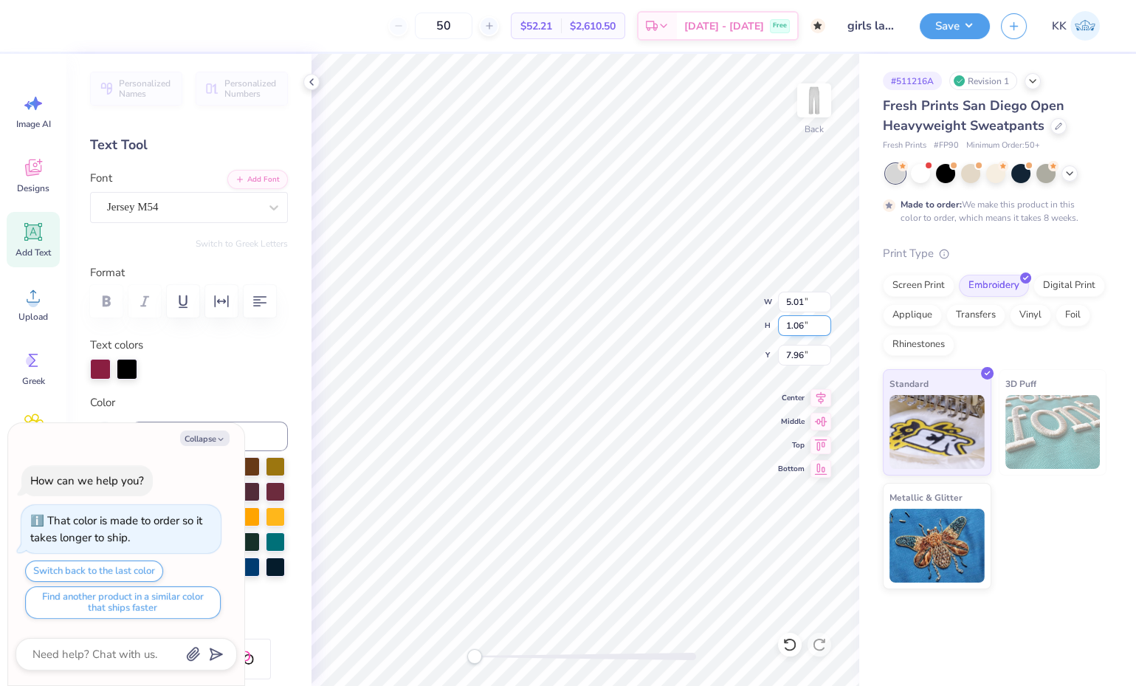
click at [824, 319] on input "1.06" at bounding box center [804, 325] width 53 height 21
click at [824, 319] on input "1.07" at bounding box center [804, 325] width 53 height 21
click at [824, 319] on input "1.08" at bounding box center [804, 325] width 53 height 21
click at [824, 319] on input "1.09" at bounding box center [804, 325] width 53 height 21
click at [824, 319] on input "1.1" at bounding box center [804, 325] width 53 height 21
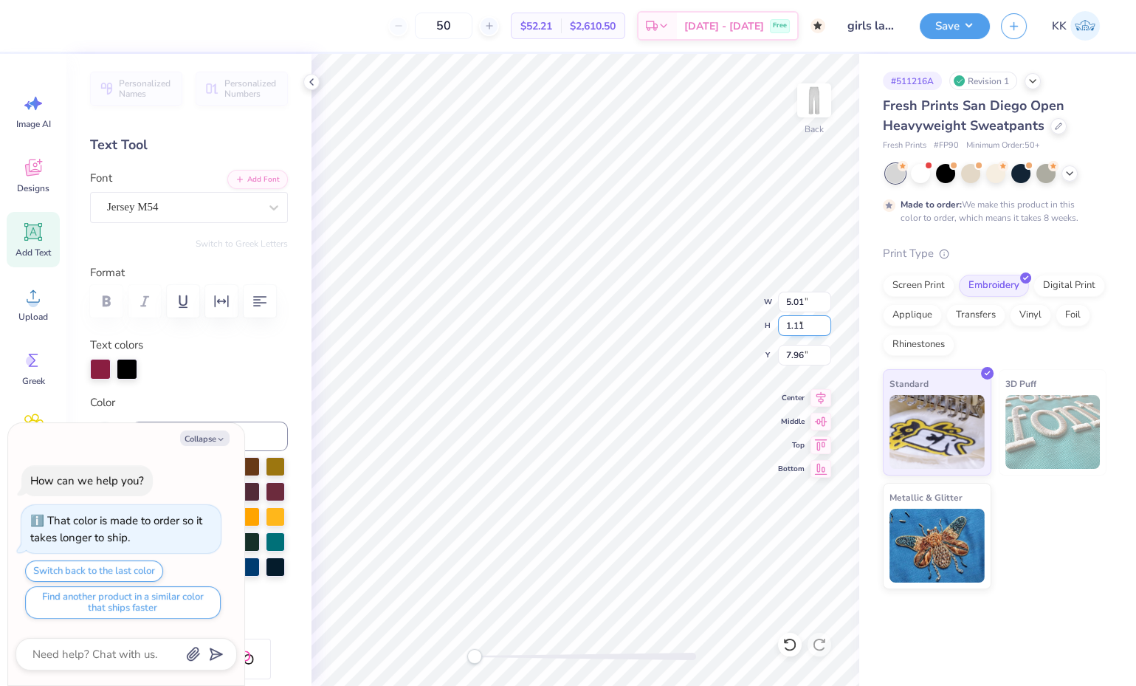
click at [824, 319] on input "1.11" at bounding box center [804, 325] width 53 height 21
click at [824, 319] on input "1.12" at bounding box center [804, 325] width 53 height 21
click at [824, 319] on input "1.13" at bounding box center [804, 325] width 53 height 21
click at [824, 319] on input "1.14" at bounding box center [804, 325] width 53 height 21
click at [824, 319] on input "1.15" at bounding box center [804, 325] width 53 height 21
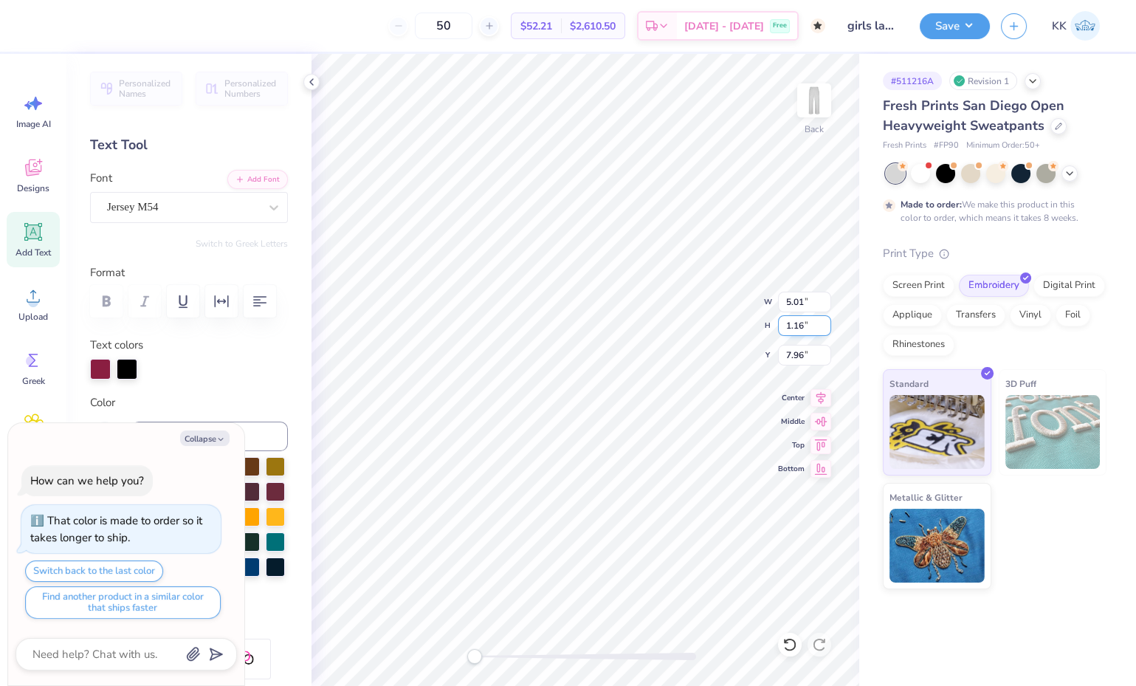
click at [824, 319] on input "1.16" at bounding box center [804, 325] width 53 height 21
click at [824, 319] on input "1.17" at bounding box center [804, 325] width 53 height 21
click at [824, 319] on input "1.18" at bounding box center [804, 325] width 53 height 21
click at [824, 319] on input "1.19" at bounding box center [804, 325] width 53 height 21
click at [824, 319] on input "1.2" at bounding box center [804, 325] width 53 height 21
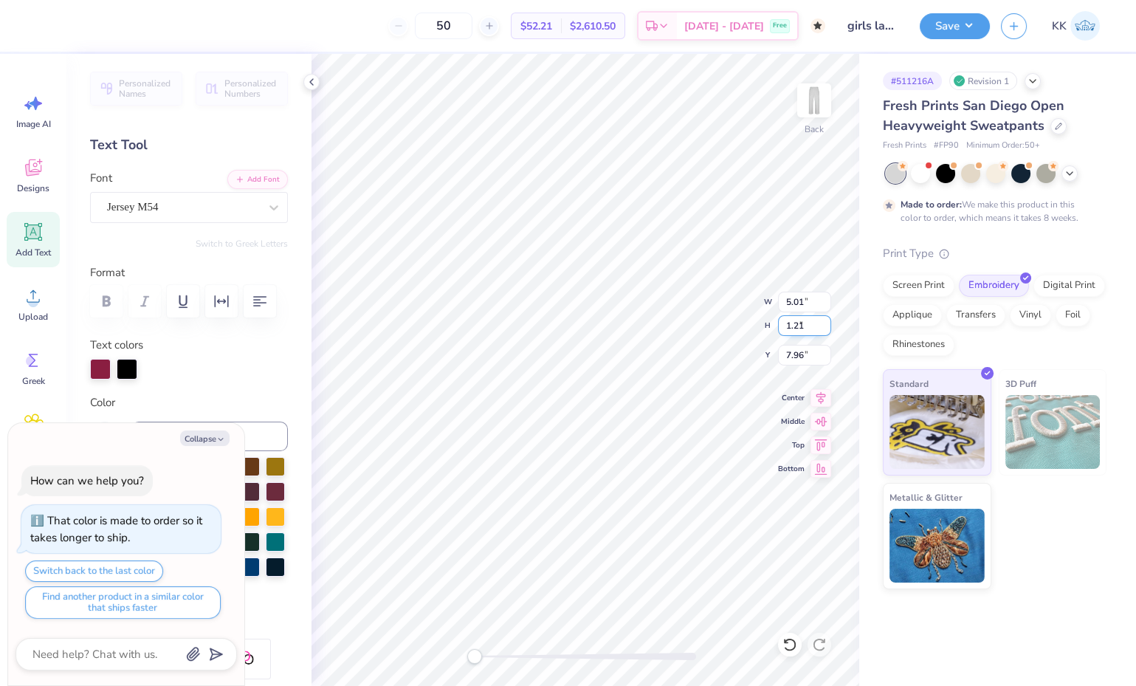
type input "1.21"
click at [824, 319] on input "1.21" at bounding box center [804, 325] width 53 height 21
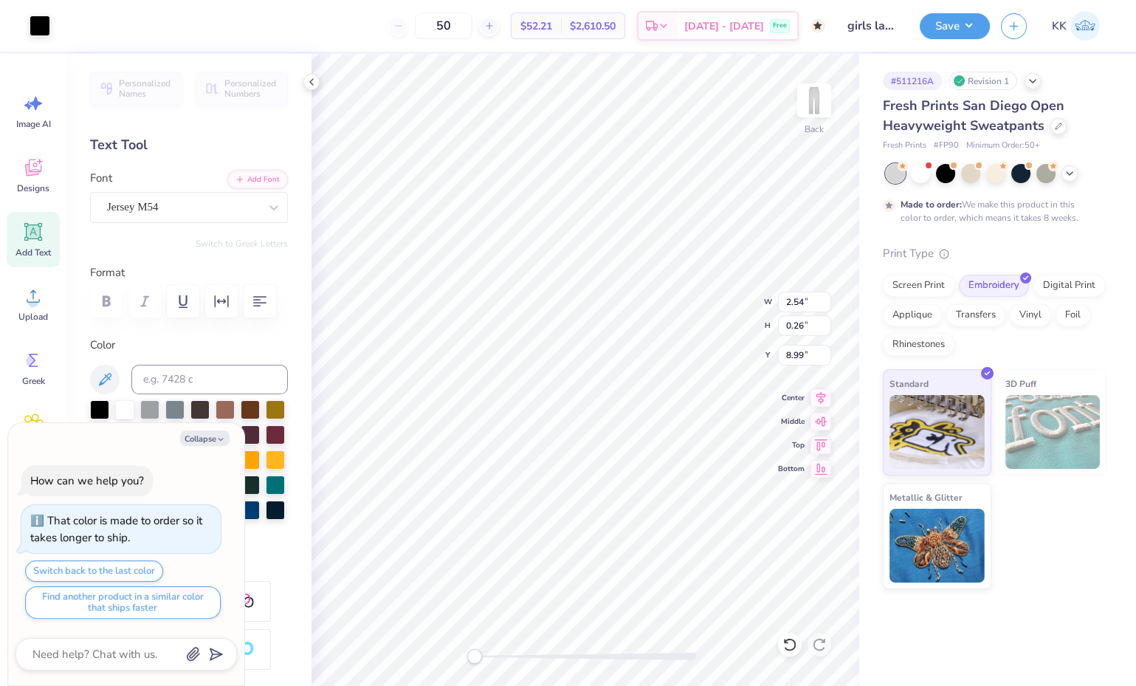
type textarea "x"
click at [823, 323] on input "0.27" at bounding box center [804, 325] width 53 height 21
click at [823, 323] on input "0.28" at bounding box center [804, 325] width 53 height 21
click at [823, 323] on input "0.29" at bounding box center [804, 325] width 53 height 21
click at [823, 323] on input "0.3" at bounding box center [804, 325] width 53 height 21
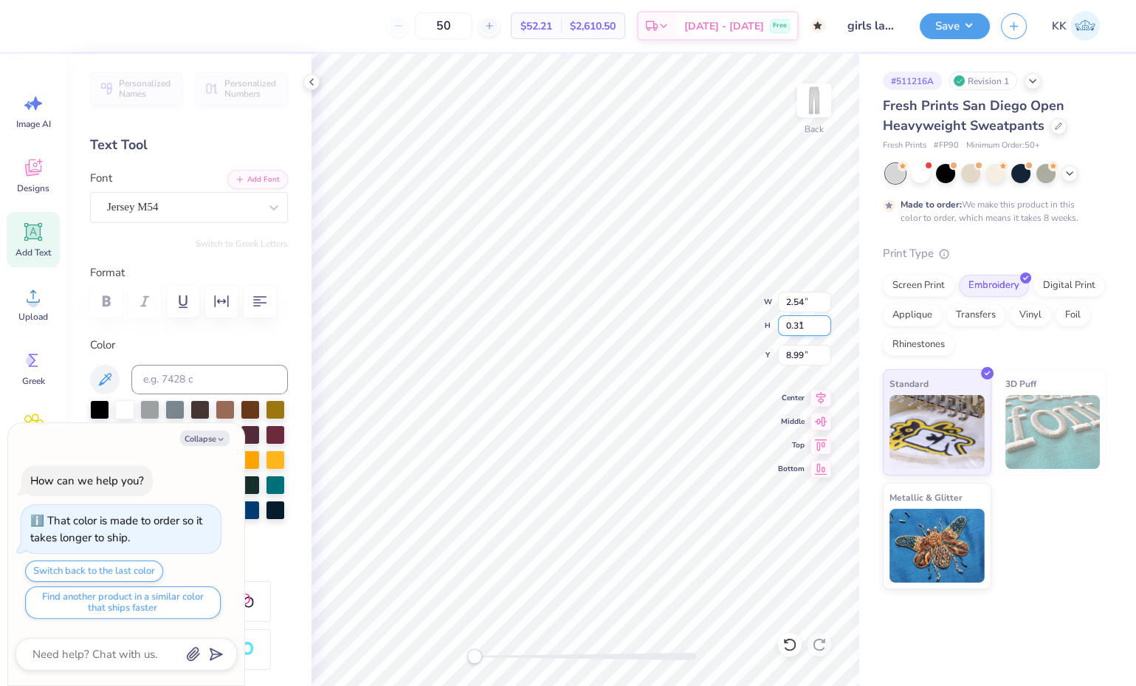
click at [823, 323] on input "0.31" at bounding box center [804, 325] width 53 height 21
click at [823, 323] on input "0.32" at bounding box center [804, 325] width 53 height 21
click at [823, 323] on input "0.33" at bounding box center [804, 325] width 53 height 21
click at [823, 323] on input "0.34" at bounding box center [804, 325] width 53 height 21
click at [823, 323] on input "0.35" at bounding box center [804, 325] width 53 height 21
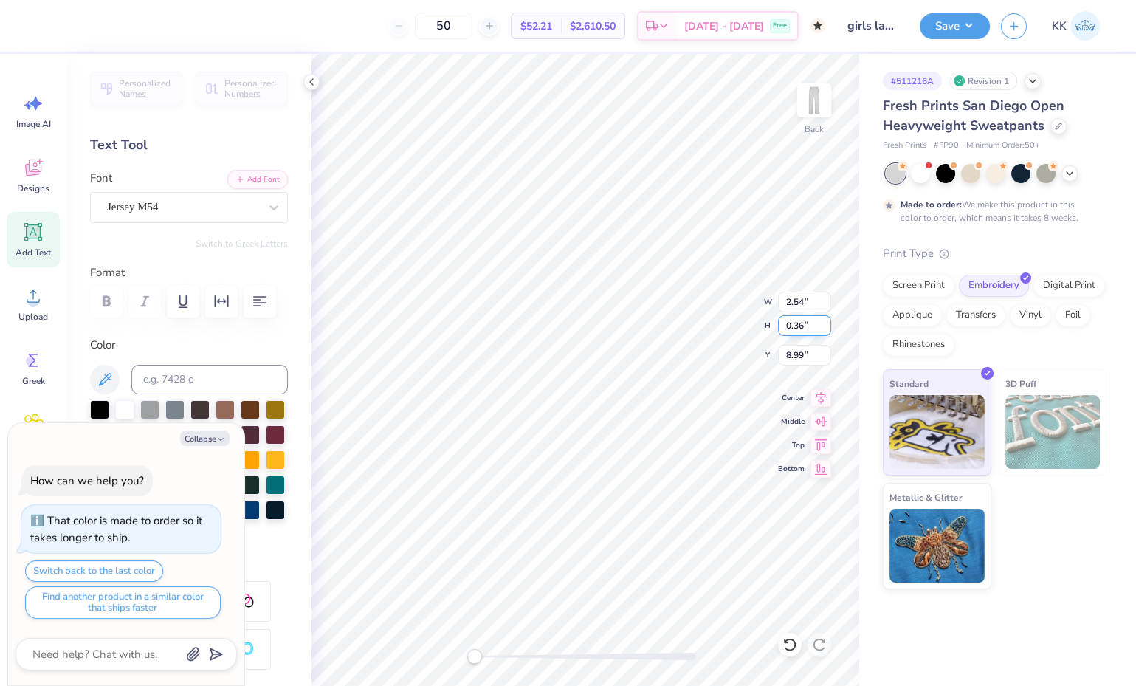
click at [823, 323] on input "0.36" at bounding box center [804, 325] width 53 height 21
click at [823, 323] on input "0.37" at bounding box center [804, 325] width 53 height 21
click at [823, 323] on input "0.38" at bounding box center [804, 325] width 53 height 21
click at [823, 323] on input "0.39" at bounding box center [804, 325] width 53 height 21
click at [823, 323] on input "0.4" at bounding box center [804, 325] width 53 height 21
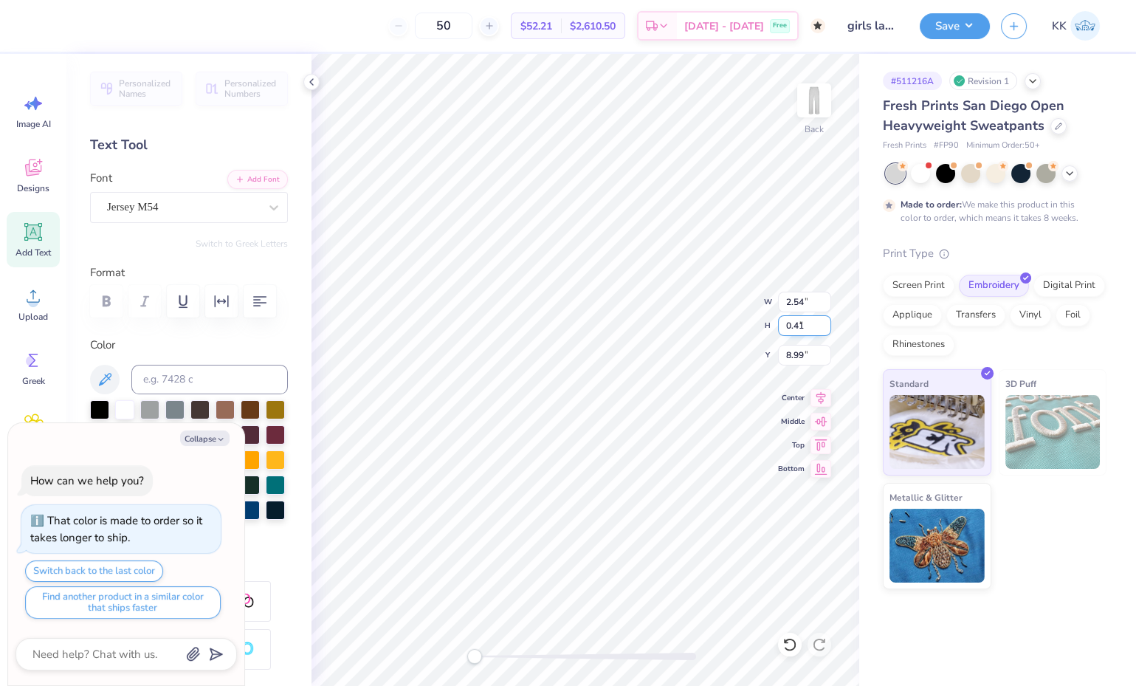
click at [823, 323] on input "0.41" at bounding box center [804, 325] width 53 height 21
click at [823, 323] on input "0.42" at bounding box center [804, 325] width 53 height 21
click at [823, 323] on input "0.43" at bounding box center [804, 325] width 53 height 21
click at [823, 323] on input "0.44" at bounding box center [804, 325] width 53 height 21
click at [823, 323] on input "0.45" at bounding box center [804, 325] width 53 height 21
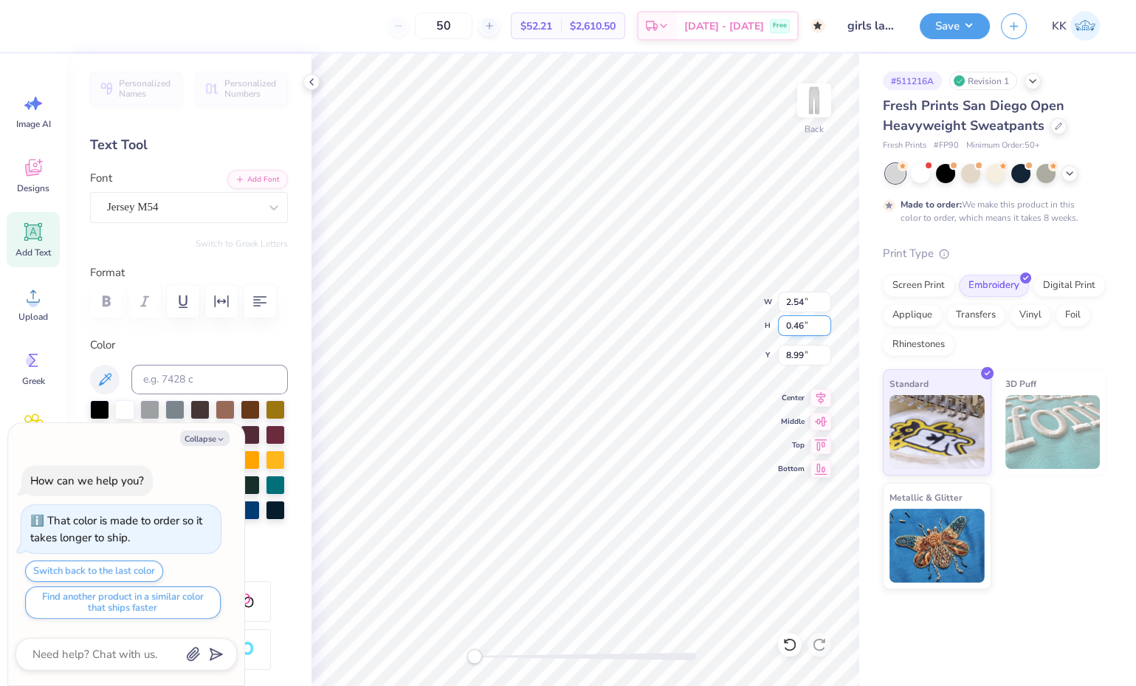
click at [823, 323] on input "0.46" at bounding box center [804, 325] width 53 height 21
type input "0.47"
click at [823, 323] on input "0.47" at bounding box center [804, 325] width 53 height 21
click at [661, 473] on li "Group" at bounding box center [683, 482] width 116 height 29
click at [821, 416] on icon at bounding box center [820, 419] width 21 height 18
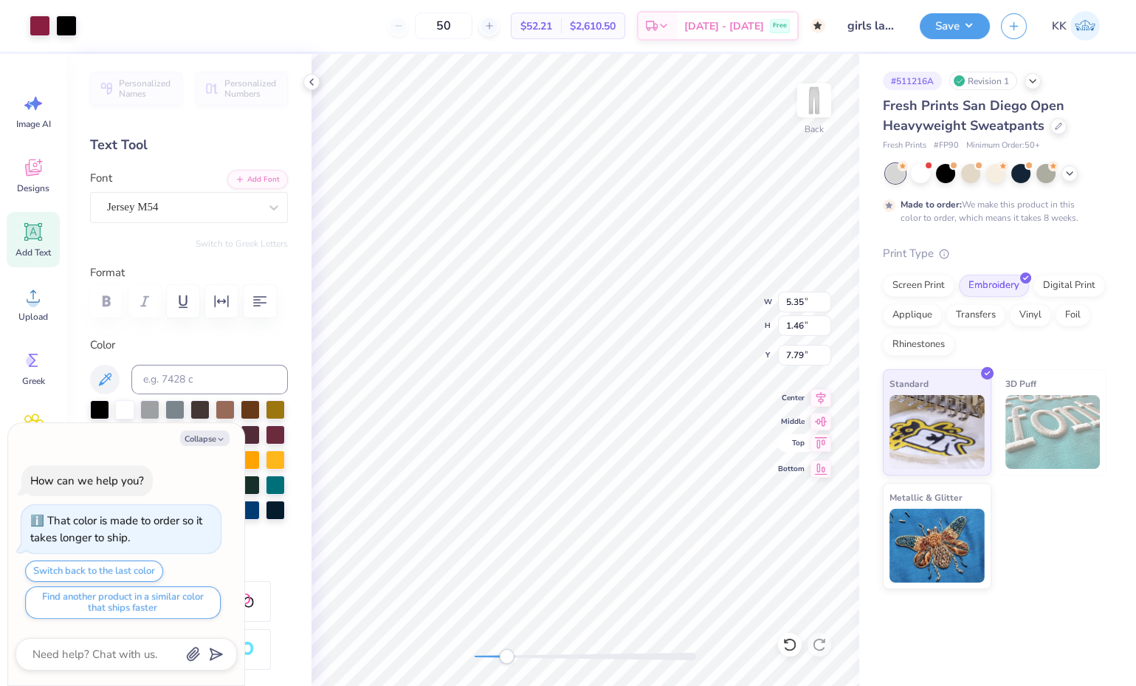
click at [820, 438] on icon at bounding box center [820, 443] width 21 height 18
click at [960, 20] on button "Save" at bounding box center [955, 24] width 70 height 26
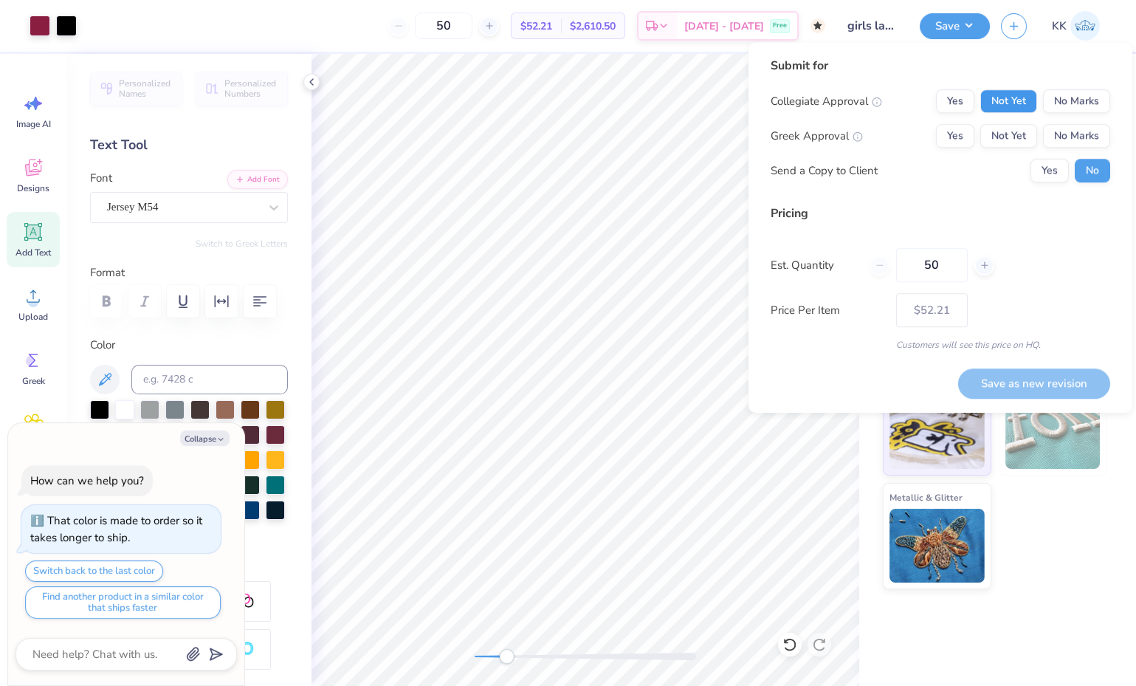
click at [1012, 109] on button "Not Yet" at bounding box center [1008, 101] width 57 height 24
click at [1058, 128] on button "No Marks" at bounding box center [1076, 136] width 67 height 24
click at [1052, 382] on button "Save as new revision" at bounding box center [1034, 383] width 152 height 30
type textarea "x"
type input "– –"
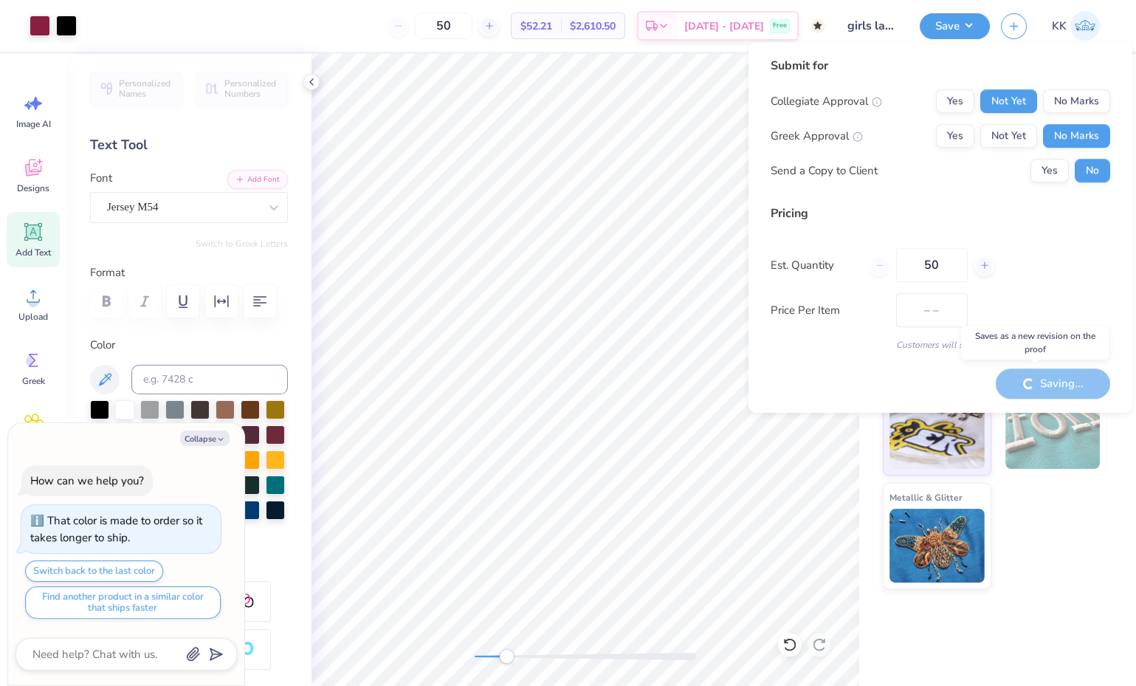
type textarea "x"
type input "$52.21"
type textarea "x"
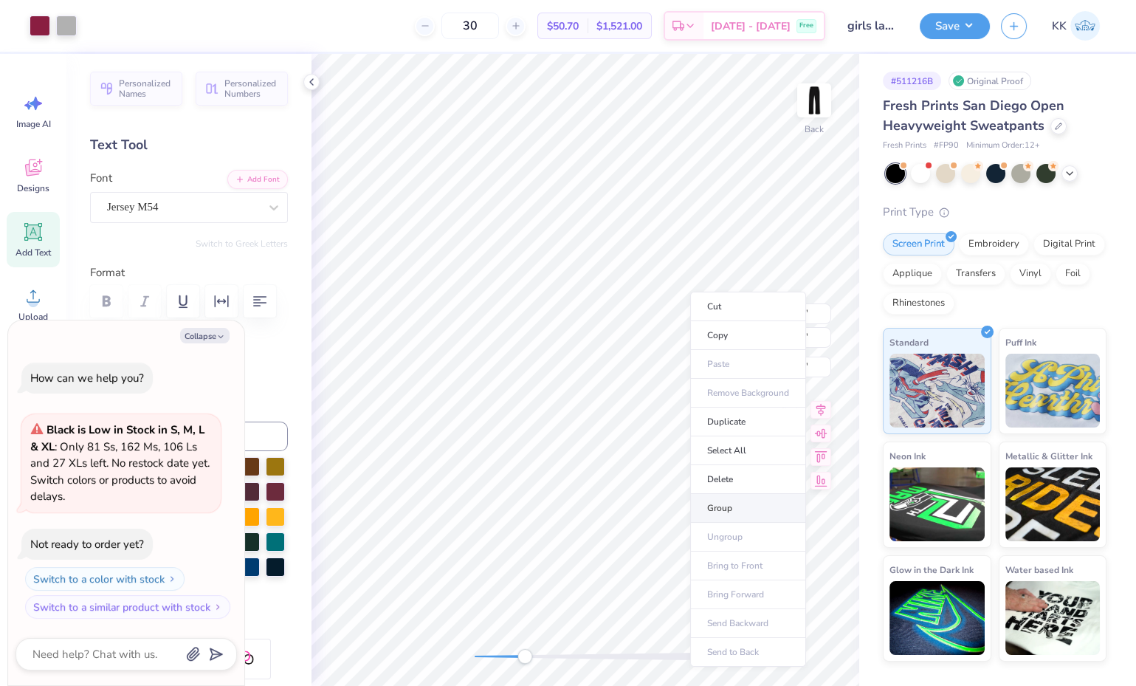
click at [744, 494] on li "Group" at bounding box center [748, 508] width 116 height 29
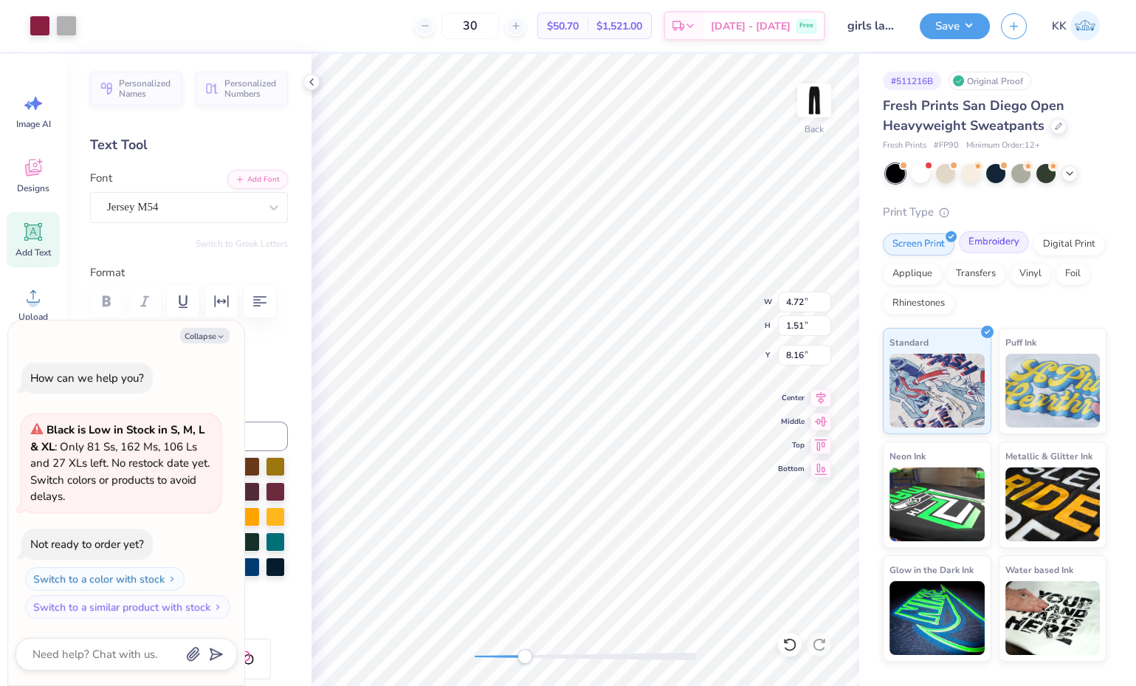
click at [998, 251] on div "Embroidery" at bounding box center [994, 242] width 70 height 22
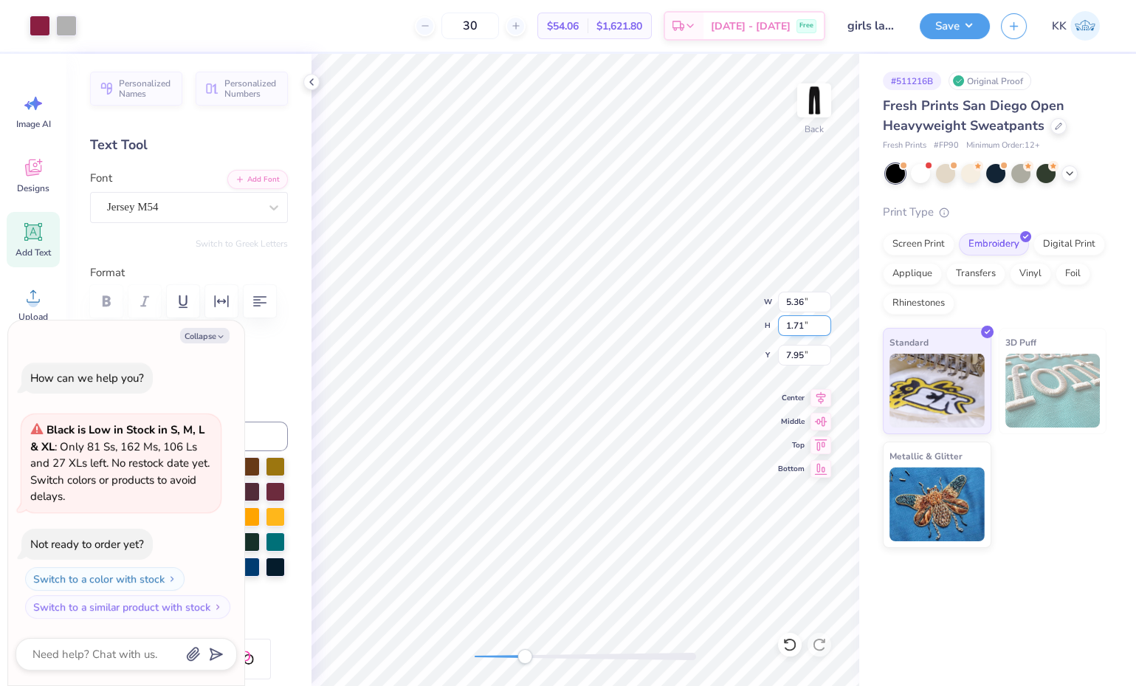
click at [805, 326] on input "1.71" at bounding box center [804, 325] width 53 height 21
click at [821, 442] on icon at bounding box center [820, 443] width 21 height 18
click at [824, 444] on icon at bounding box center [820, 443] width 21 height 18
click at [954, 27] on button "Save" at bounding box center [955, 24] width 70 height 26
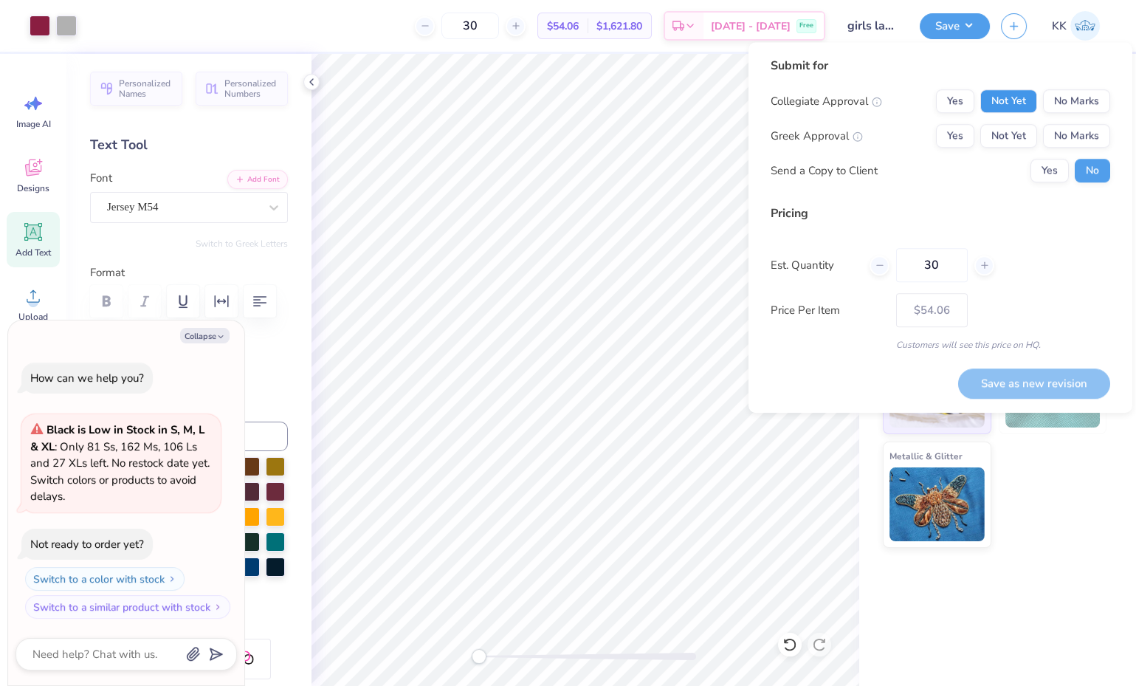
click at [1016, 103] on button "Not Yet" at bounding box center [1008, 101] width 57 height 24
click at [1078, 135] on button "No Marks" at bounding box center [1076, 136] width 67 height 24
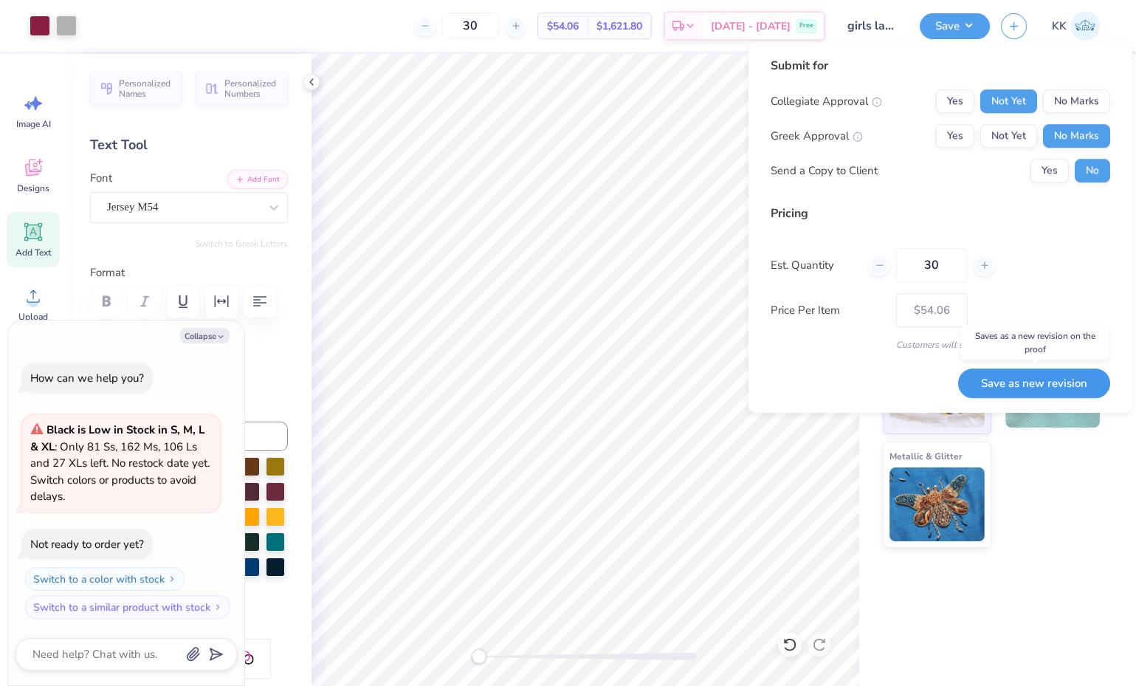
click at [1080, 381] on button "Save as new revision" at bounding box center [1034, 383] width 152 height 30
type textarea "x"
type input "– –"
type textarea "x"
type input "$54.06"
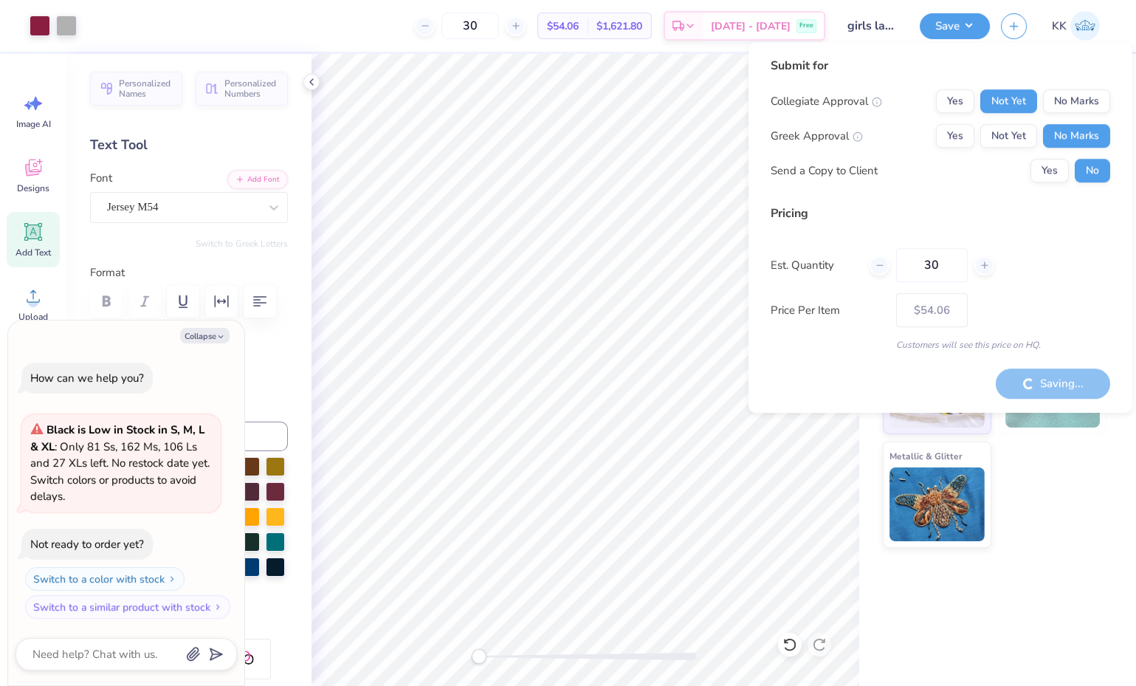
type textarea "x"
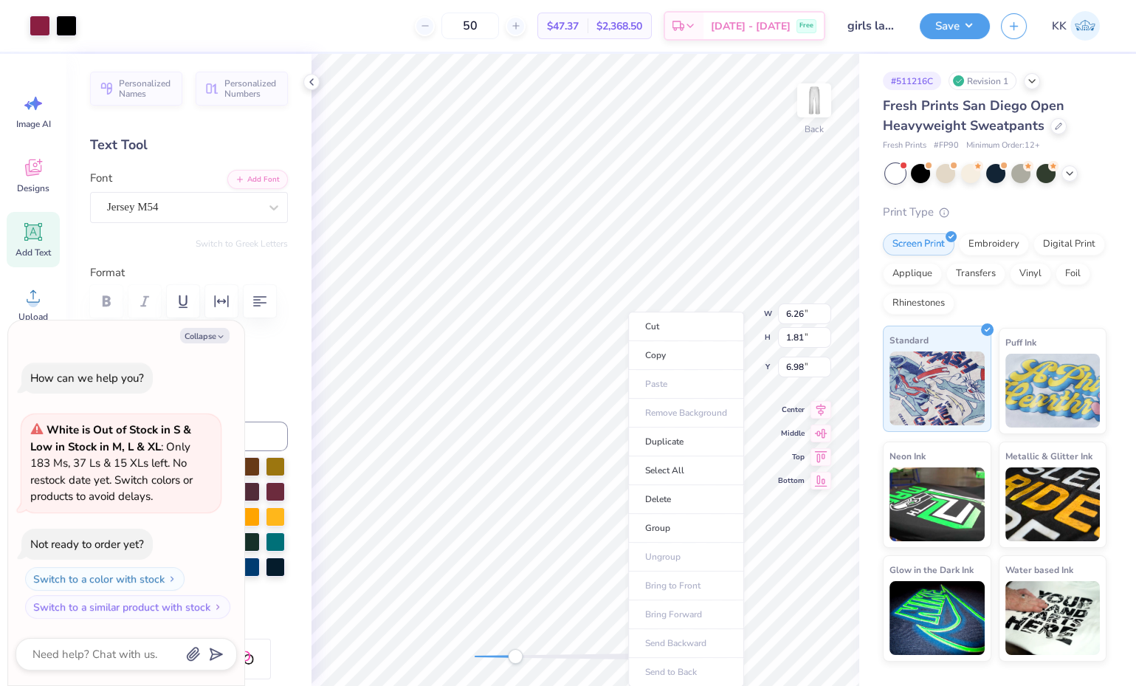
click at [664, 517] on li "Group" at bounding box center [686, 528] width 116 height 29
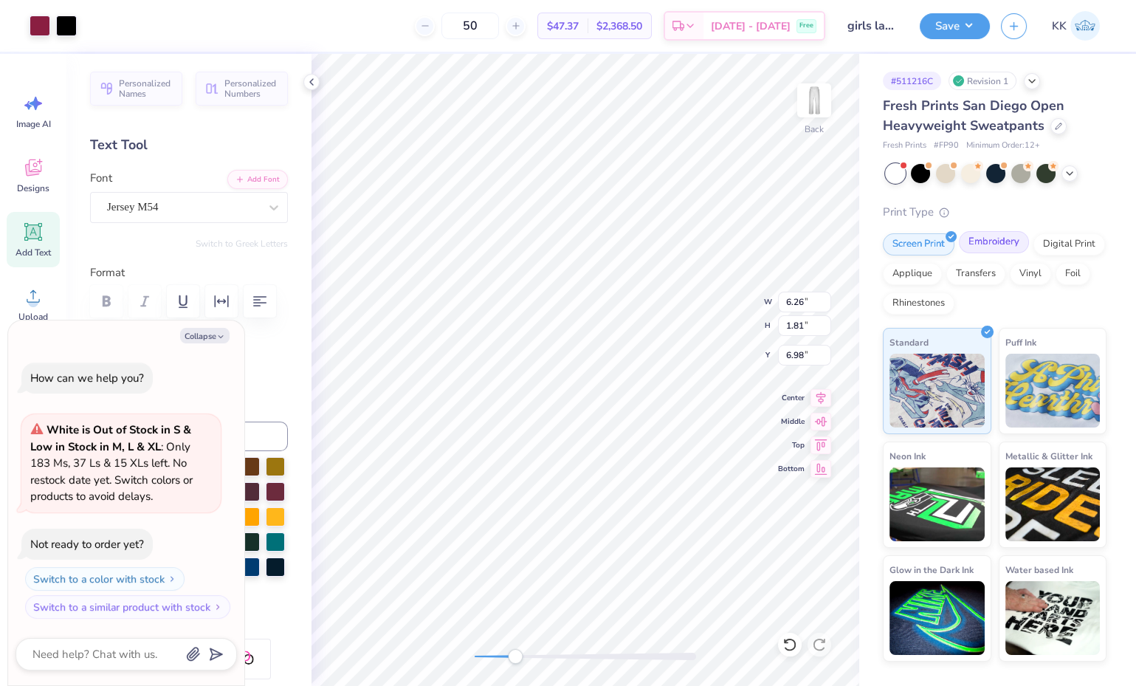
click at [991, 241] on div "Embroidery" at bounding box center [994, 242] width 70 height 22
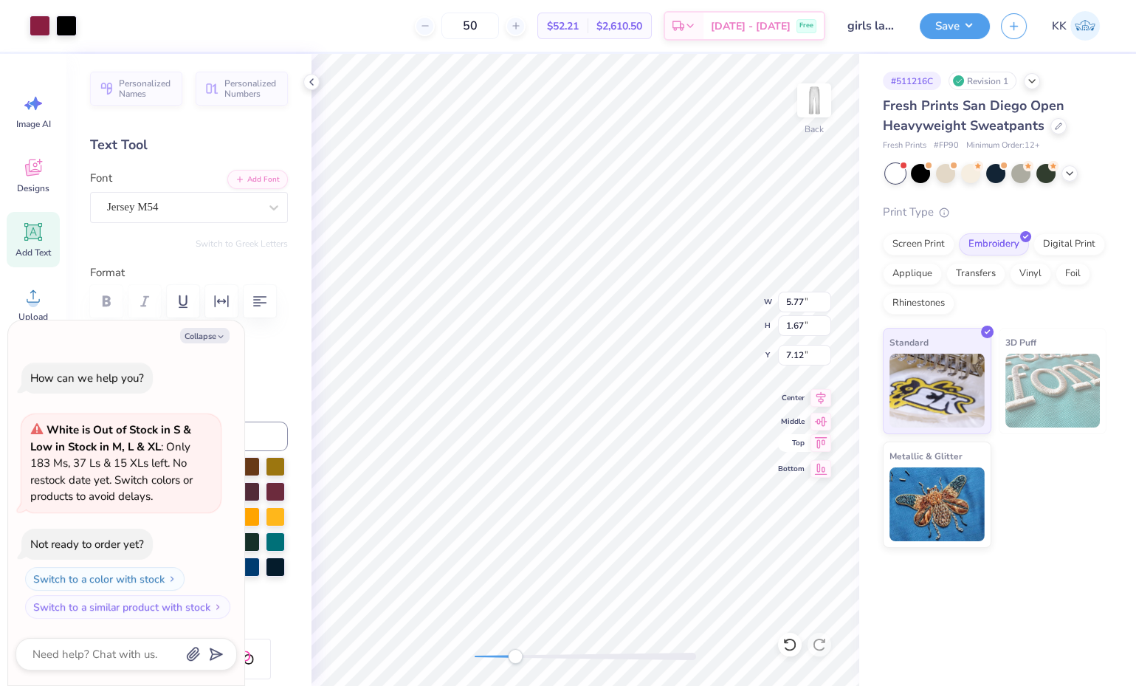
click at [817, 443] on icon at bounding box center [821, 441] width 13 height 11
click at [965, 23] on button "Save" at bounding box center [955, 24] width 70 height 26
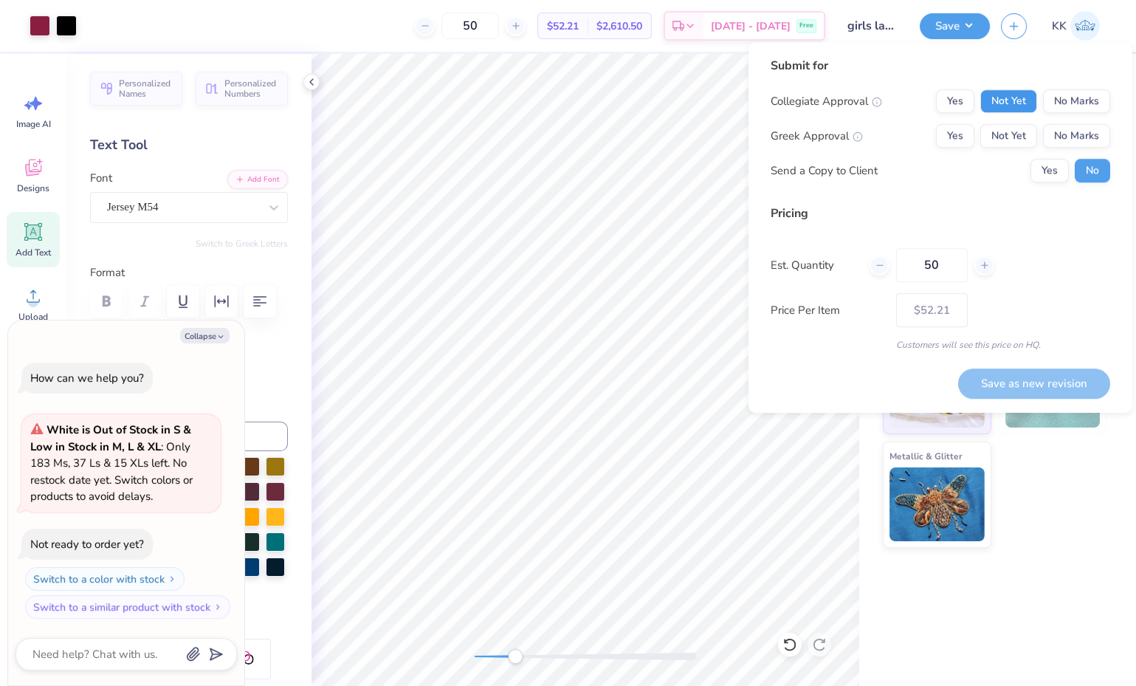
click at [1016, 100] on button "Not Yet" at bounding box center [1008, 101] width 57 height 24
click at [1074, 134] on button "No Marks" at bounding box center [1076, 136] width 67 height 24
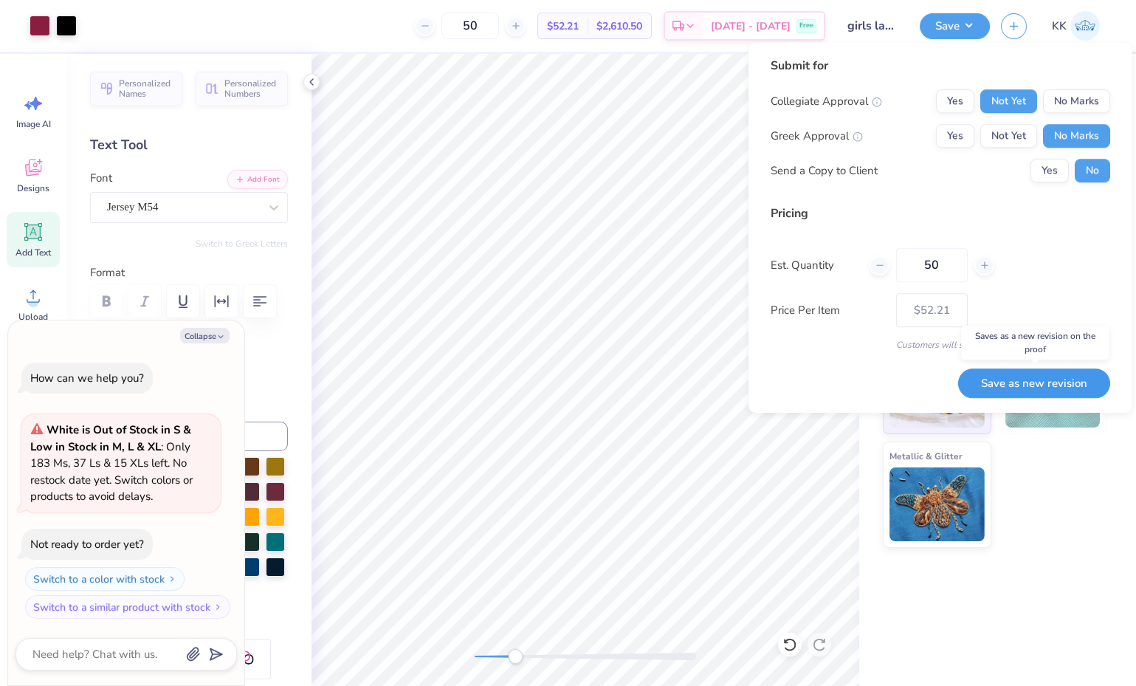
click at [1068, 380] on button "Save as new revision" at bounding box center [1034, 383] width 152 height 30
type textarea "x"
type input "– –"
type textarea "x"
type input "$52.21"
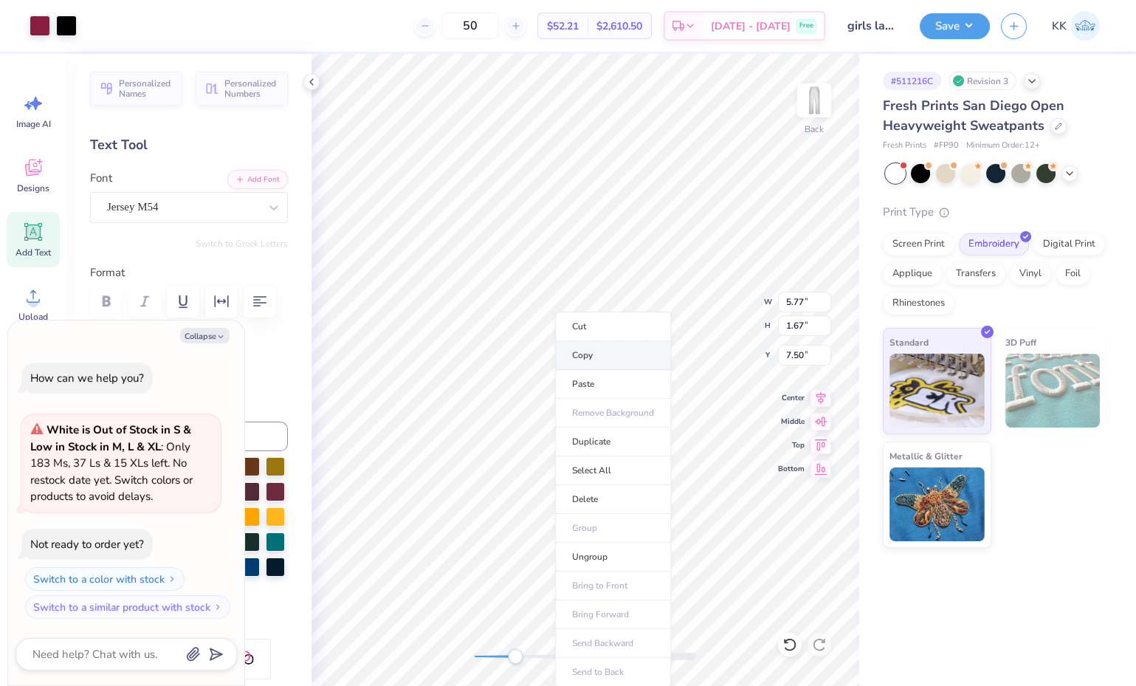
click at [589, 354] on li "Copy" at bounding box center [613, 355] width 116 height 29
click at [209, 333] on button "Collapse" at bounding box center [204, 336] width 49 height 16
type textarea "x"
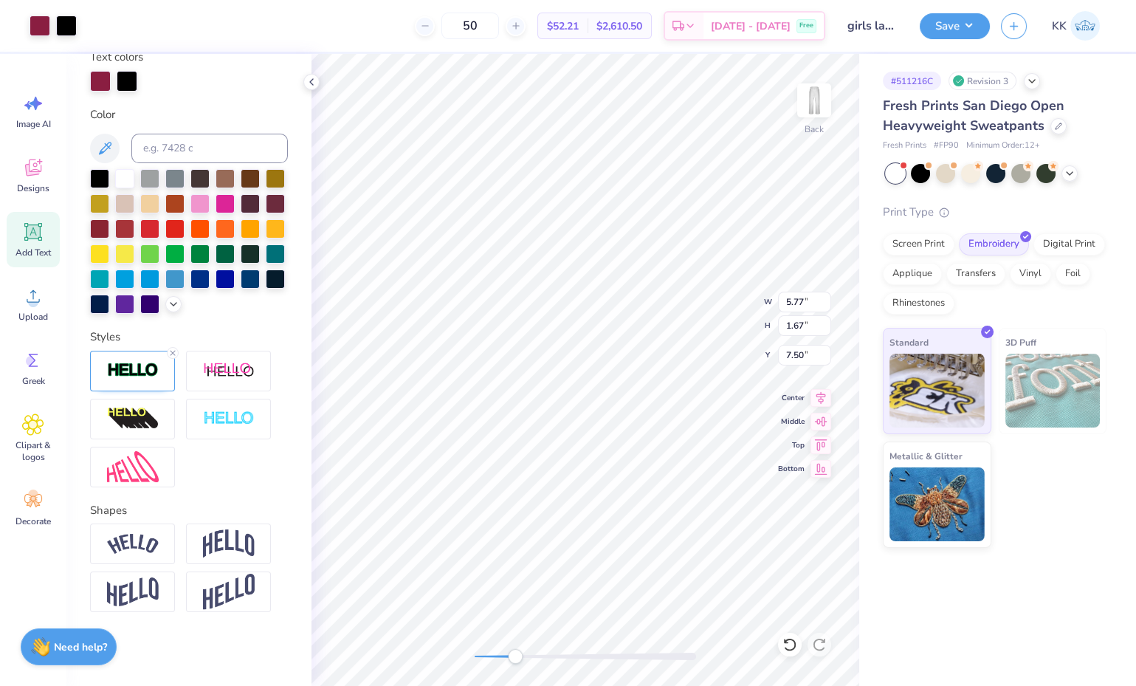
scroll to position [314, 0]
click at [121, 379] on img at bounding box center [133, 370] width 52 height 17
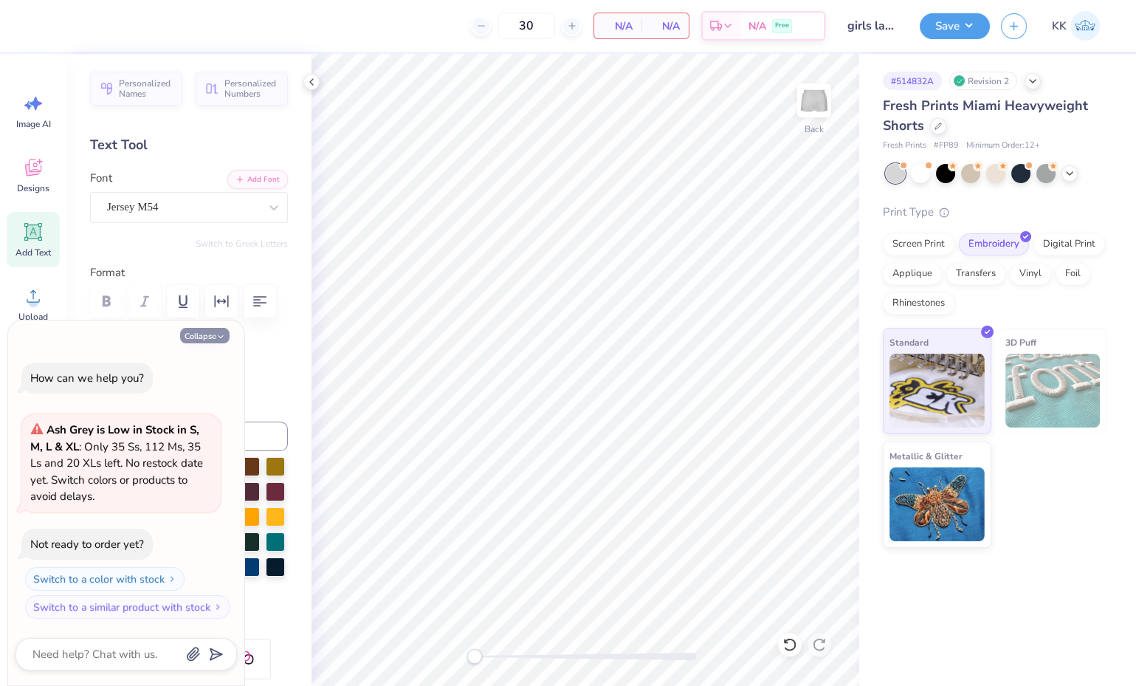
click at [209, 337] on button "Collapse" at bounding box center [204, 336] width 49 height 16
type textarea "x"
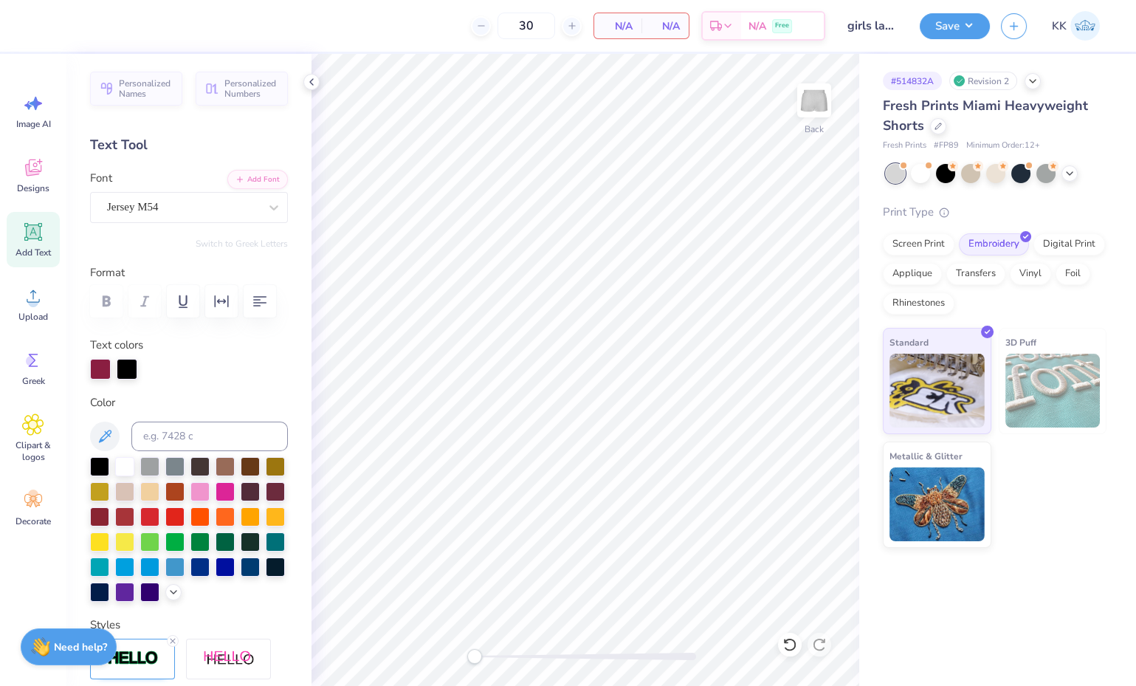
click at [38, 245] on div "Add Text" at bounding box center [33, 239] width 53 height 55
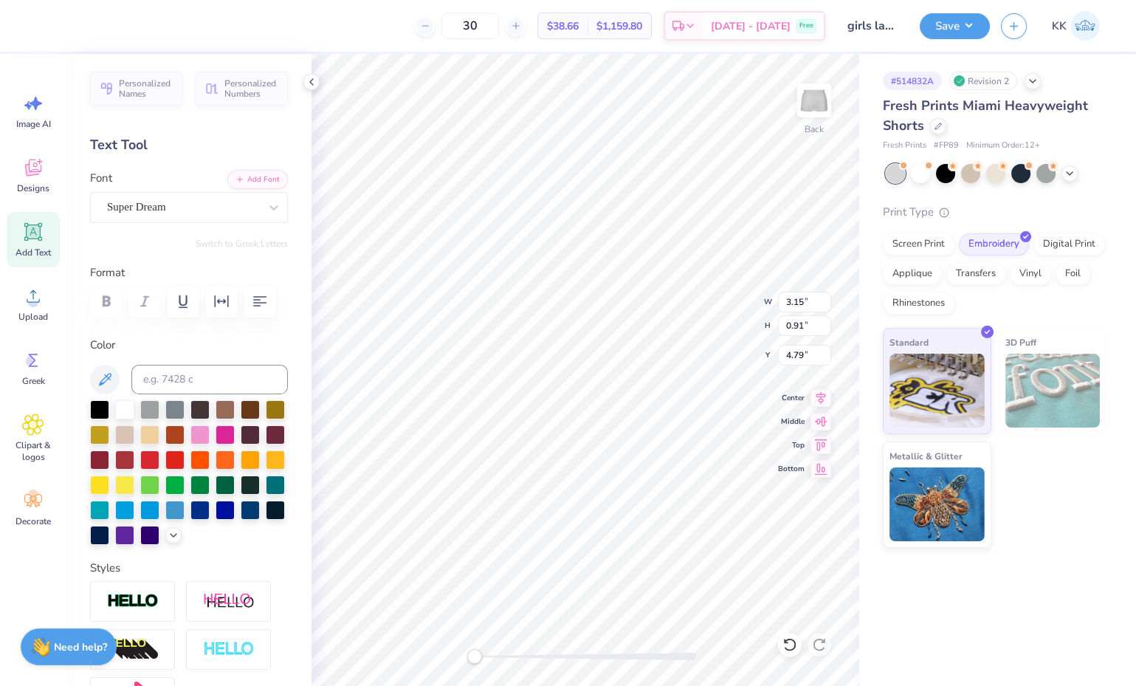
scroll to position [13, 1]
type textarea "T"
type textarea "White Grey Black(made to order) $65 $65 $70 2 week delivery"
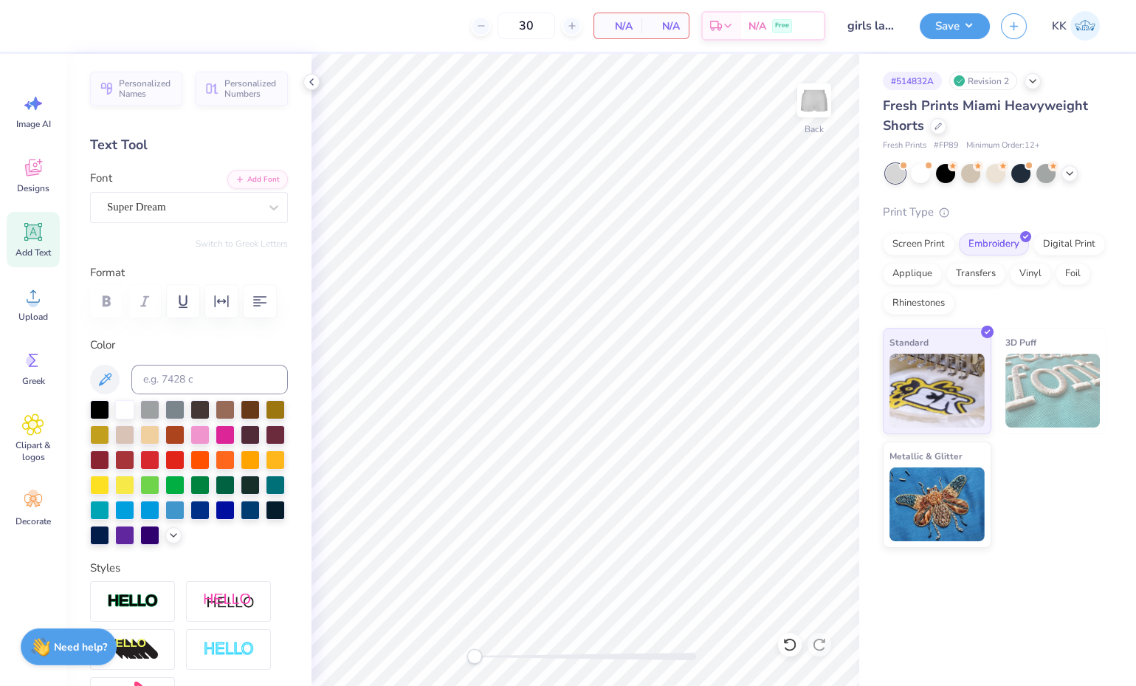
click at [43, 238] on icon at bounding box center [33, 232] width 22 height 22
type textarea "T"
click at [21, 235] on div "Add Text" at bounding box center [33, 239] width 53 height 55
type textarea "TEXT White Grey Black(made to order) $65 $65 $70 2 week delivery 2 week deliver…"
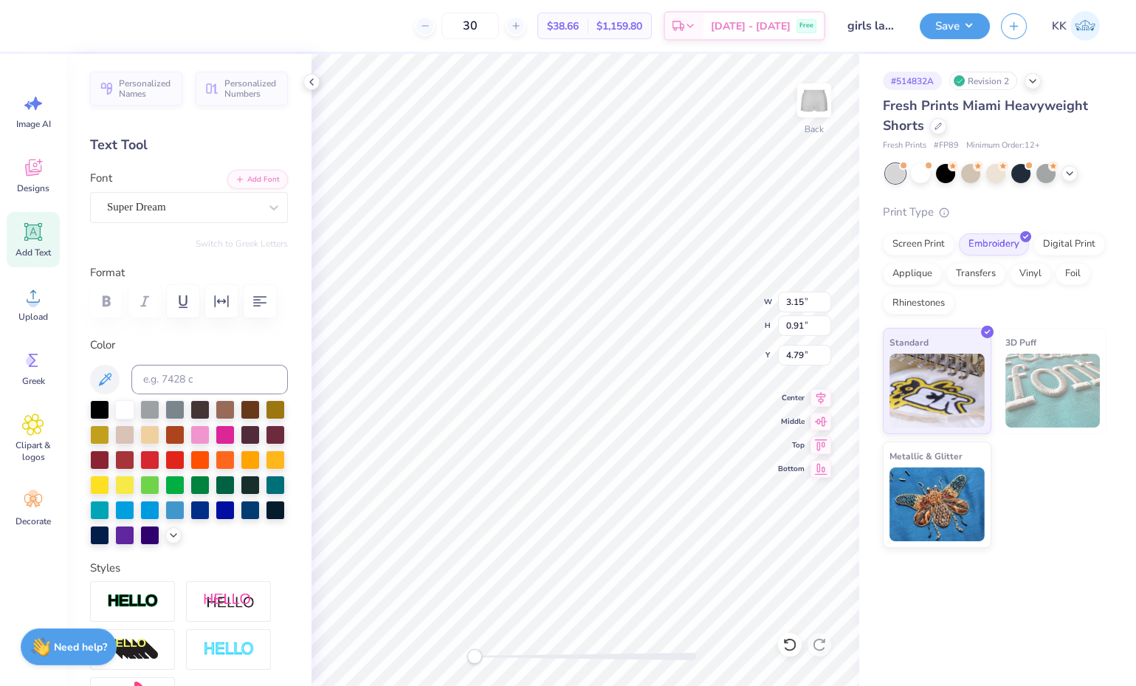
scroll to position [15, 1]
click at [41, 248] on span "Add Text" at bounding box center [33, 253] width 35 height 12
type textarea "CAROLINA WOMENS LACROSSE"
click at [221, 209] on div "Super Dream" at bounding box center [183, 207] width 155 height 23
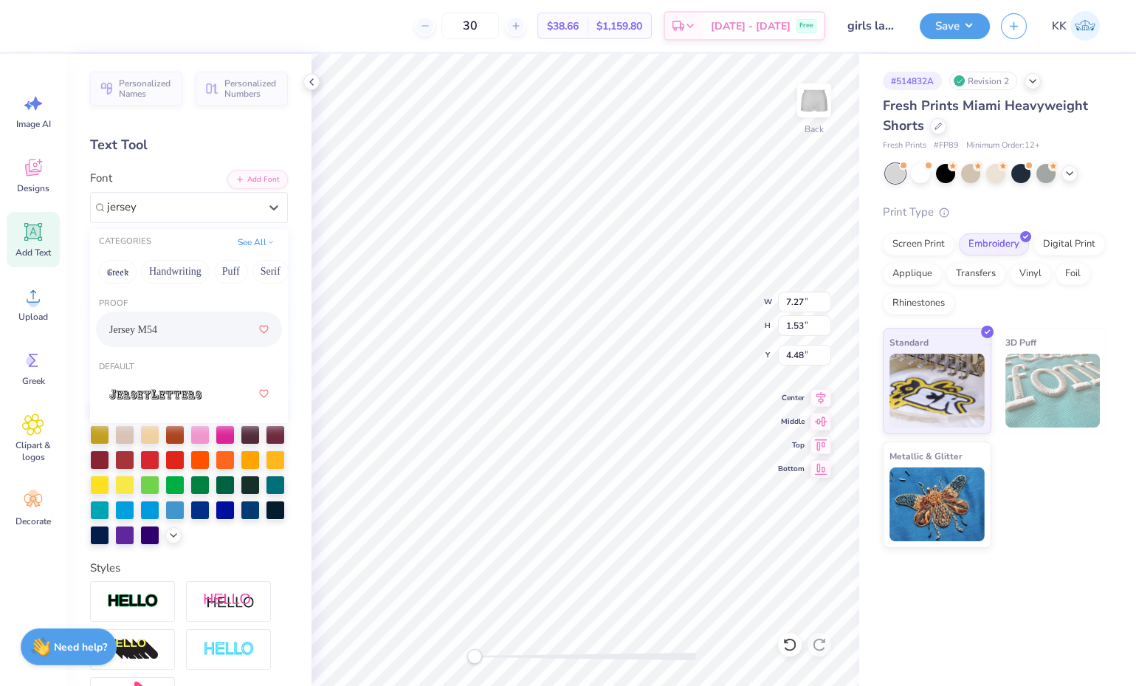
click at [181, 332] on div "Jersey M54" at bounding box center [188, 329] width 159 height 27
type input "jersey"
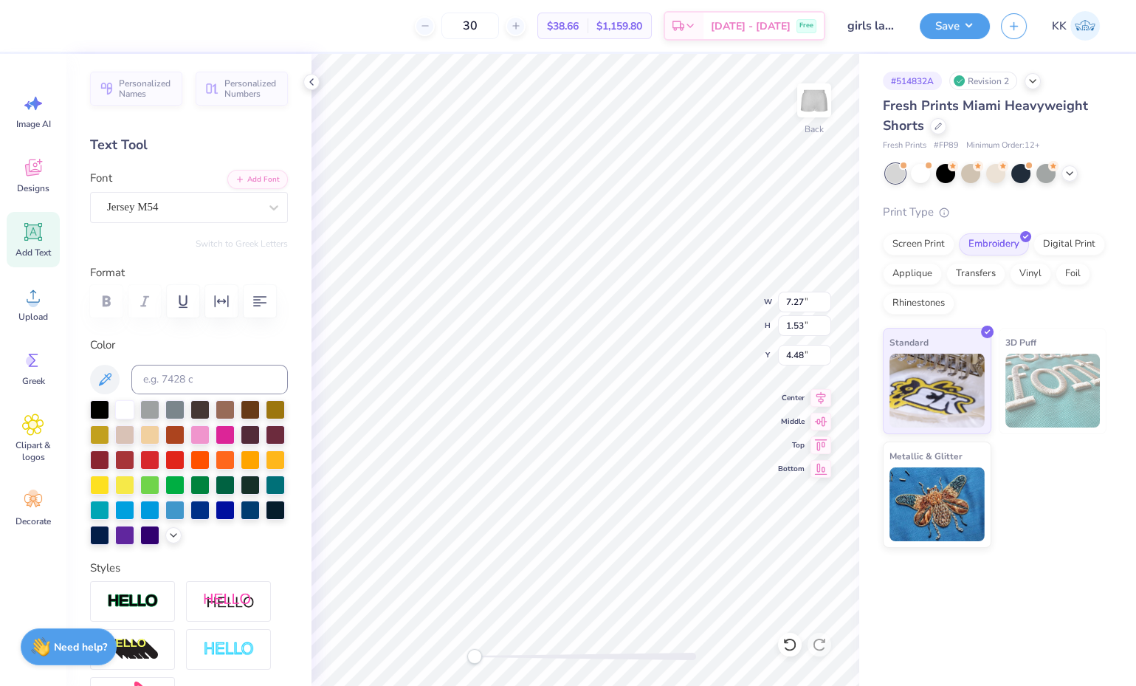
scroll to position [13, 1]
type input "5.96"
type input "1.58"
type input "4.46"
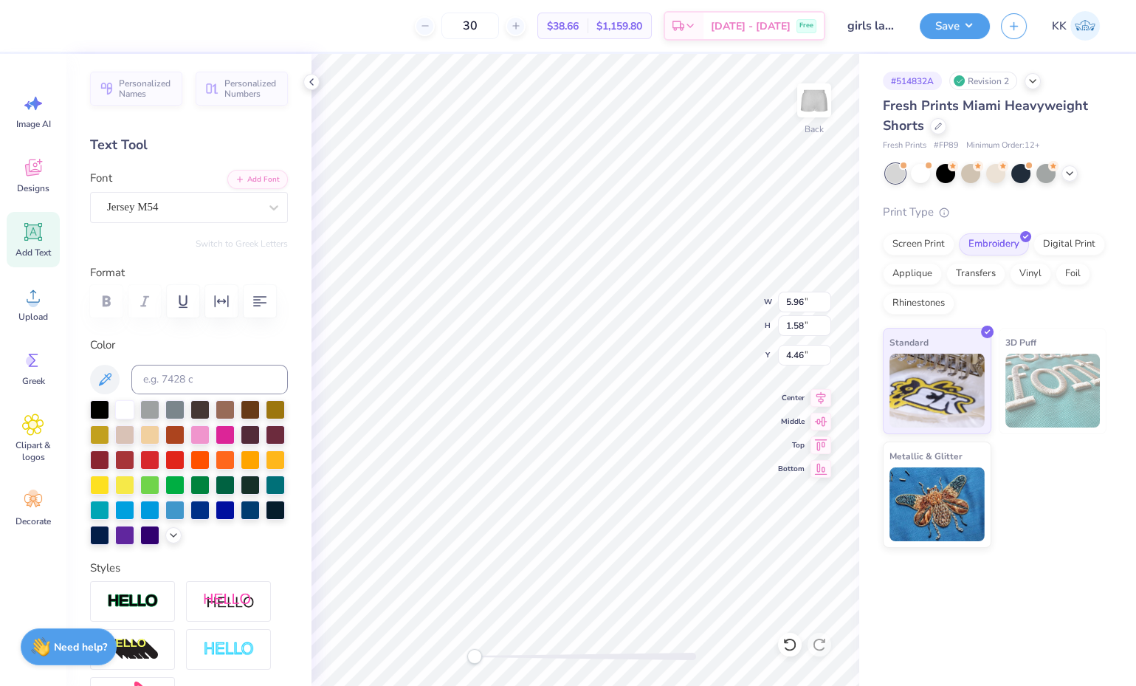
type textarea "WOMENS LACROSSE"
type input "0.62"
type input "4.94"
click at [96, 418] on div at bounding box center [99, 408] width 19 height 19
click at [41, 243] on div "Add Text" at bounding box center [33, 239] width 53 height 55
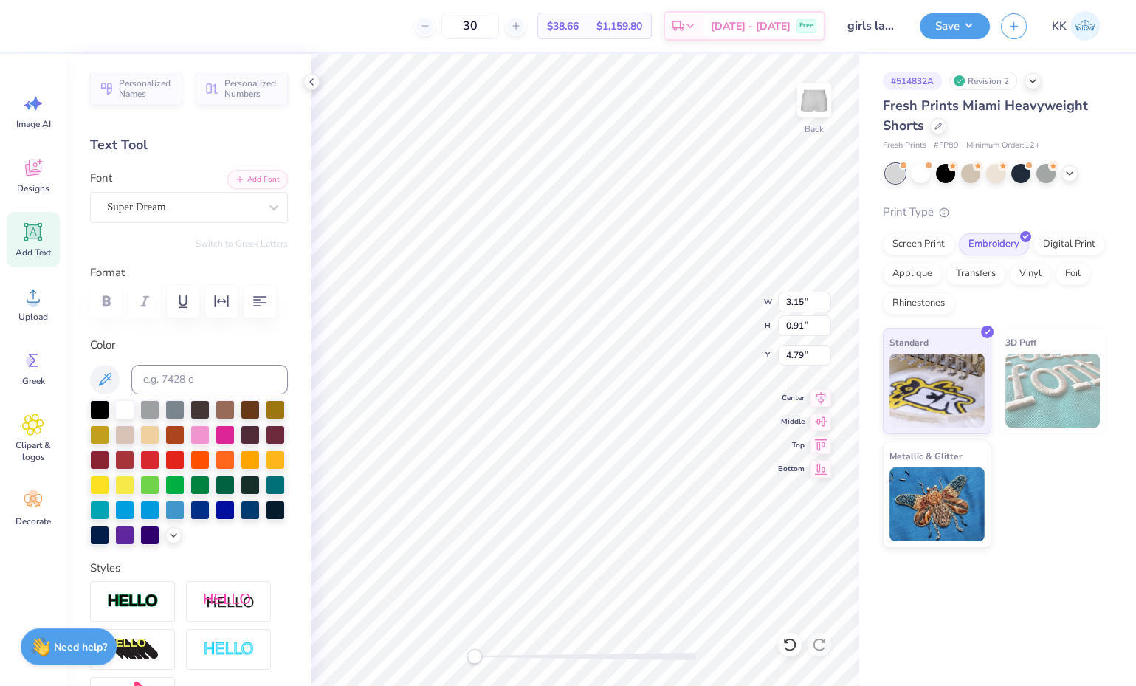
type textarea "T"
type textarea "CAROLINA"
click at [202, 202] on div "Super Dream" at bounding box center [183, 207] width 155 height 23
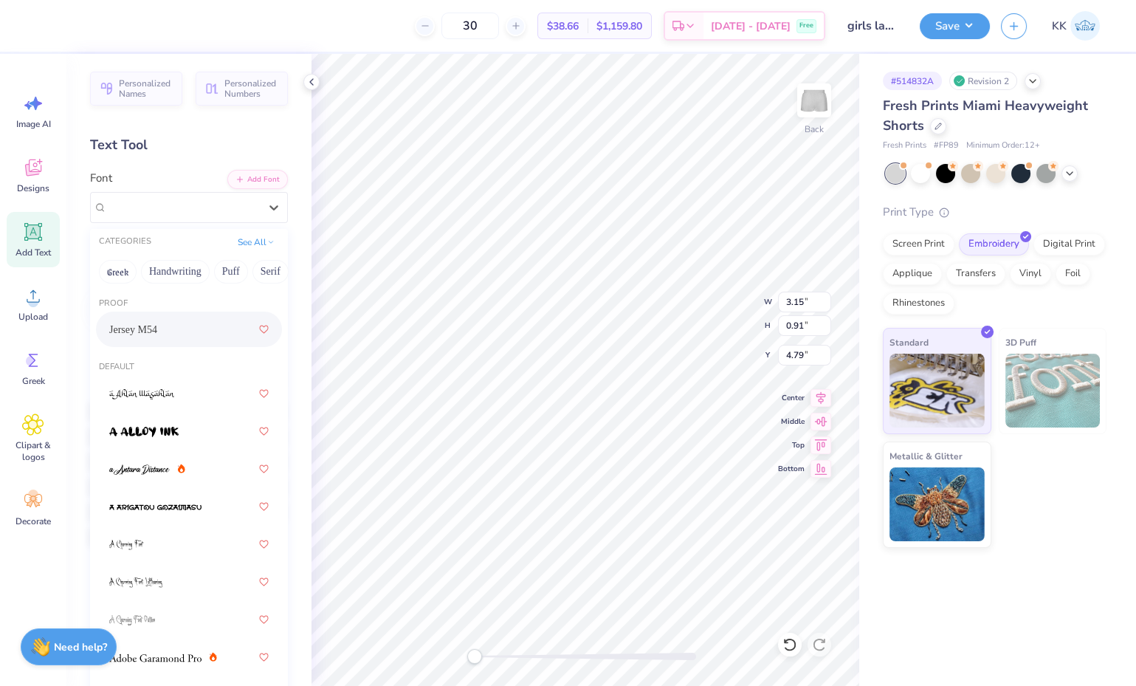
click at [196, 334] on div "Jersey M54" at bounding box center [188, 329] width 159 height 27
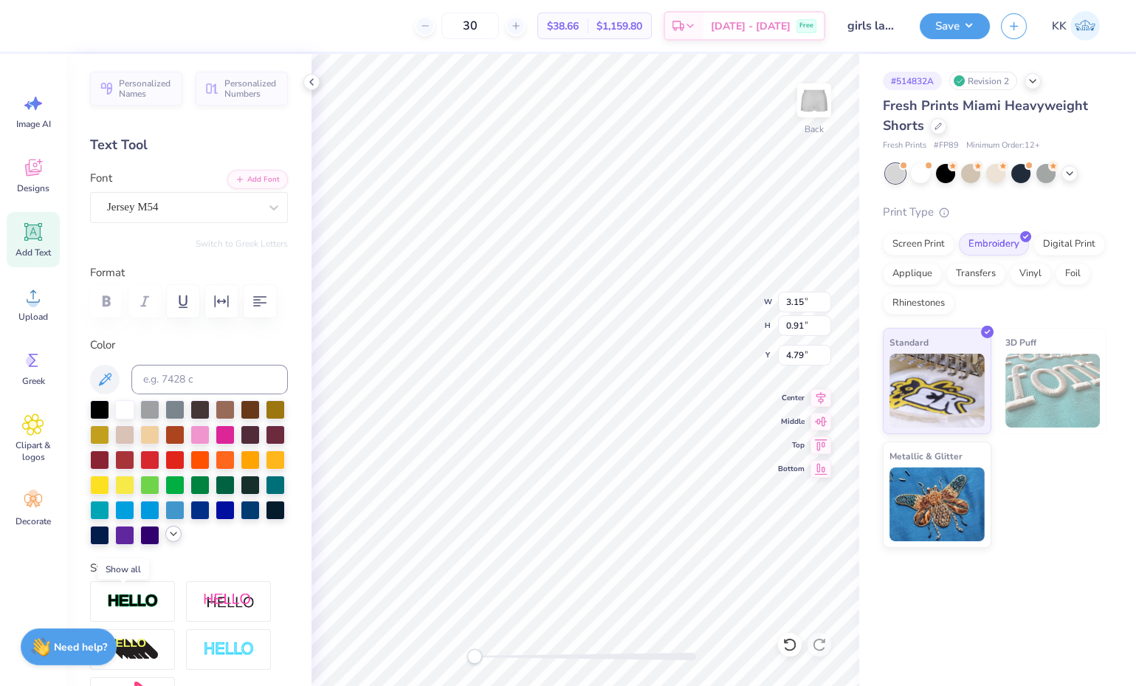
click at [165, 542] on div at bounding box center [173, 534] width 16 height 16
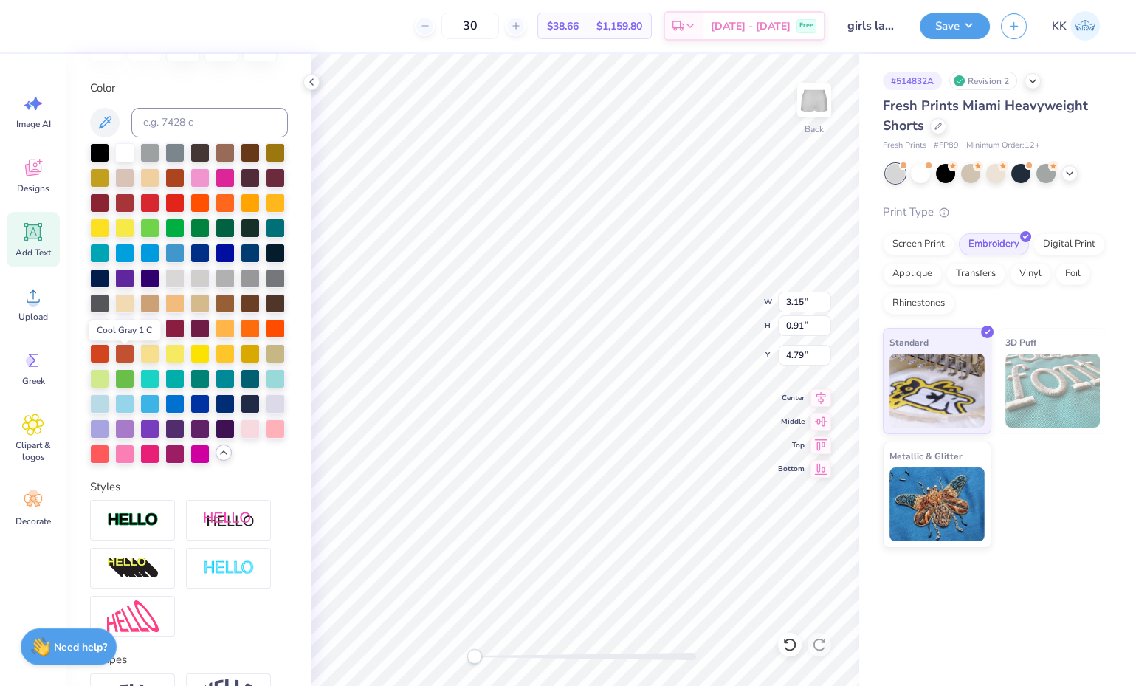
scroll to position [275, 0]
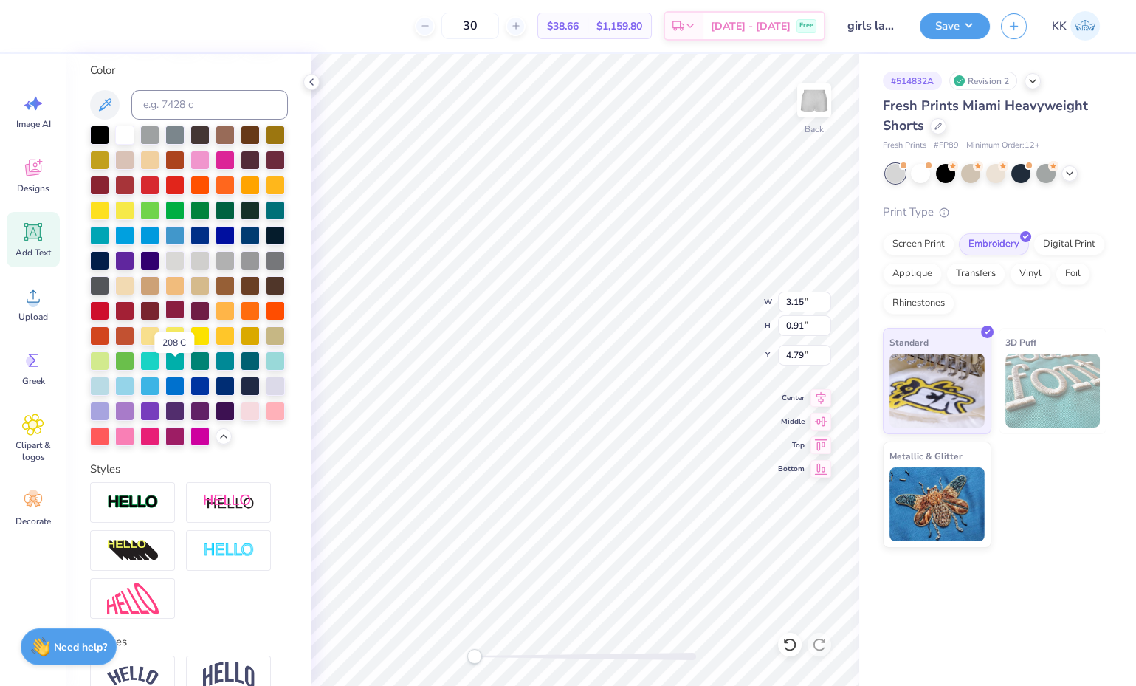
click at [174, 319] on div at bounding box center [174, 309] width 19 height 19
click at [157, 511] on img at bounding box center [133, 502] width 52 height 17
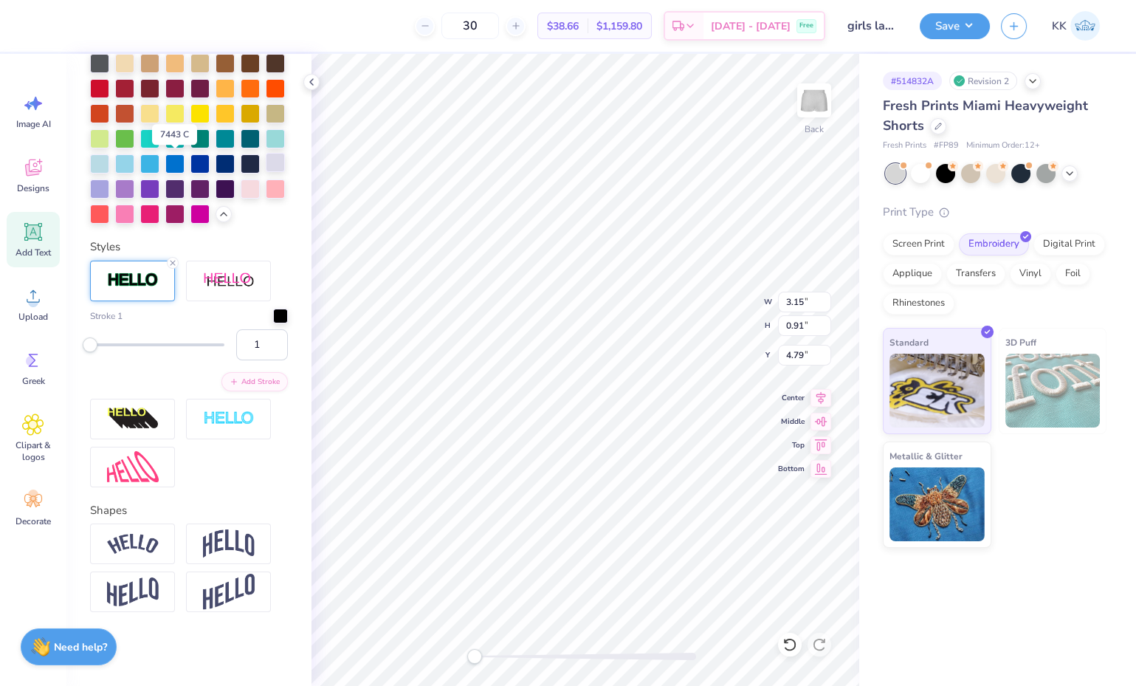
scroll to position [640, 0]
type input "5.96"
type input "0.62"
type input "4.94"
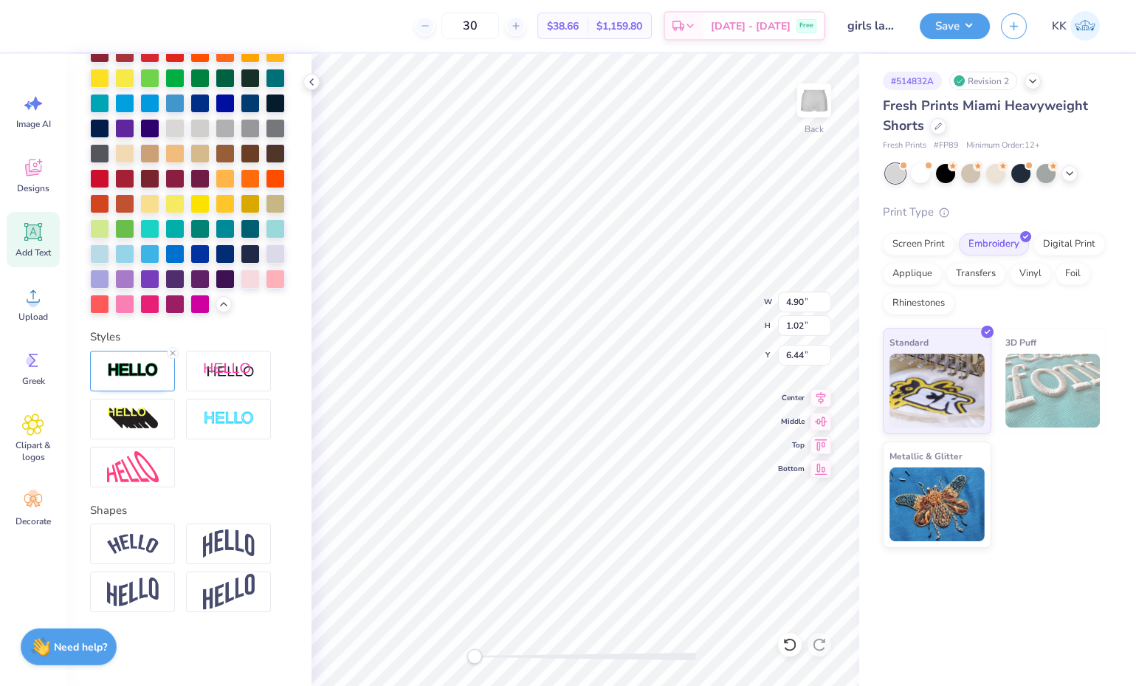
type input "4.90"
type input "1.02"
type input "6.44"
click at [782, 519] on li "Group" at bounding box center [816, 528] width 116 height 29
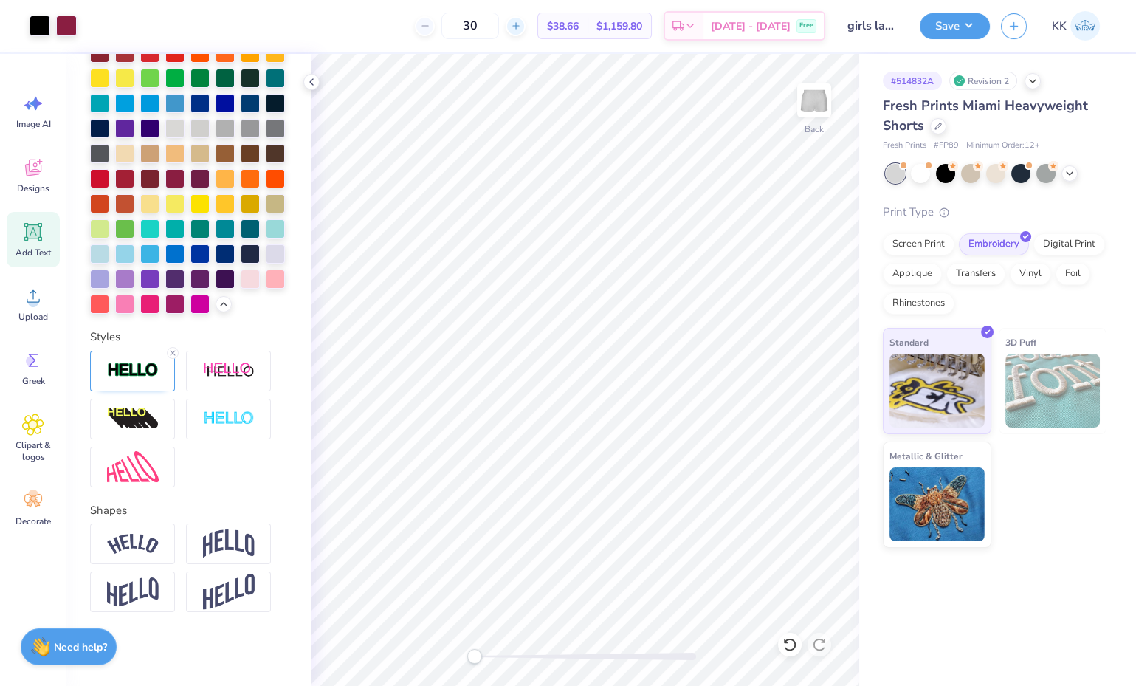
click at [521, 28] on icon at bounding box center [516, 26] width 10 height 10
type input "32"
drag, startPoint x: 535, startPoint y: 29, endPoint x: 506, endPoint y: 49, distance: 35.4
click at [506, 49] on div "32 $38.46 Per Item $1,230.72 Total Est. Delivery Sep 21 - 24 Free" at bounding box center [456, 26] width 737 height 52
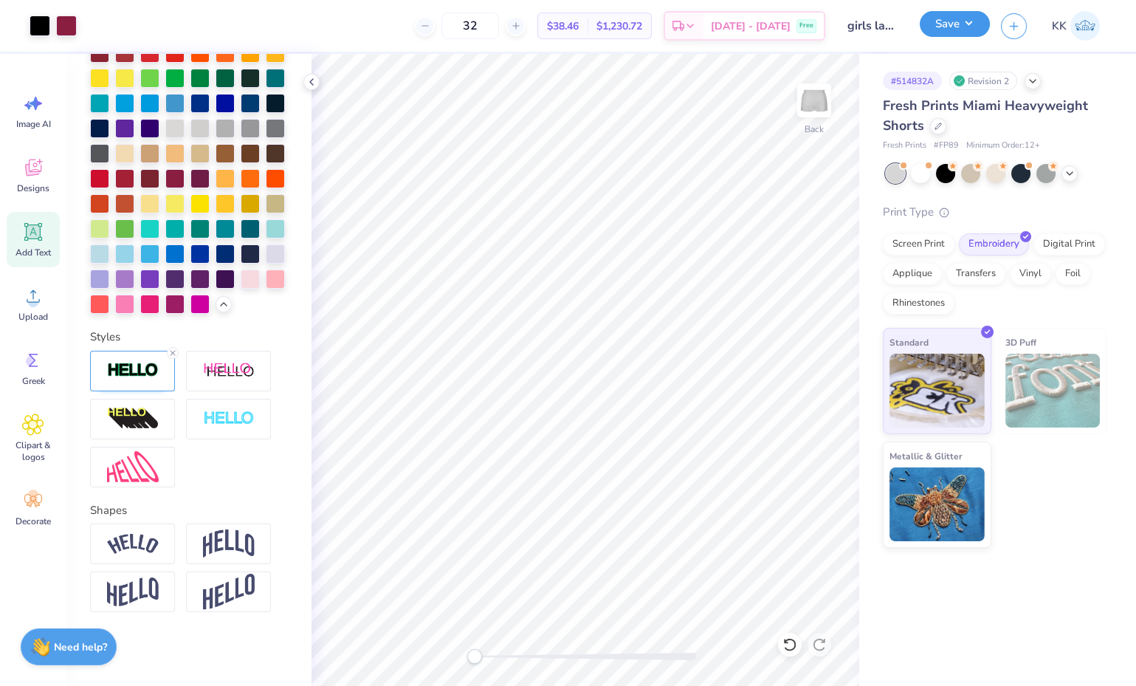
click at [934, 32] on button "Save" at bounding box center [955, 24] width 70 height 26
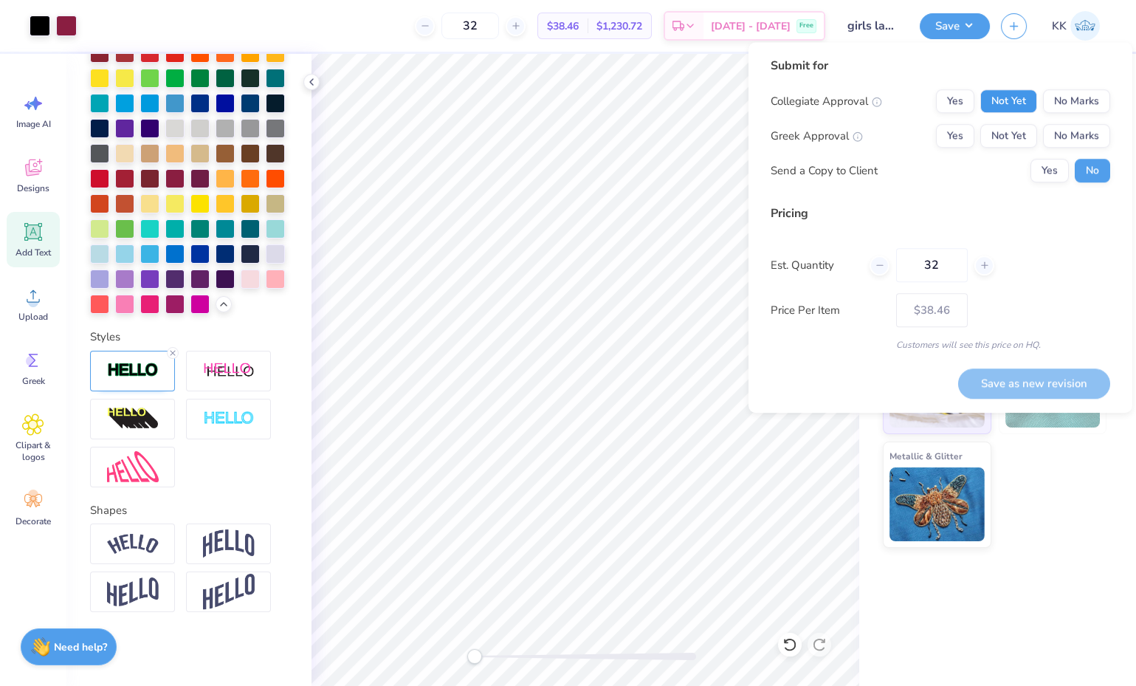
click at [1015, 107] on button "Not Yet" at bounding box center [1008, 101] width 57 height 24
click at [1057, 131] on button "No Marks" at bounding box center [1076, 136] width 67 height 24
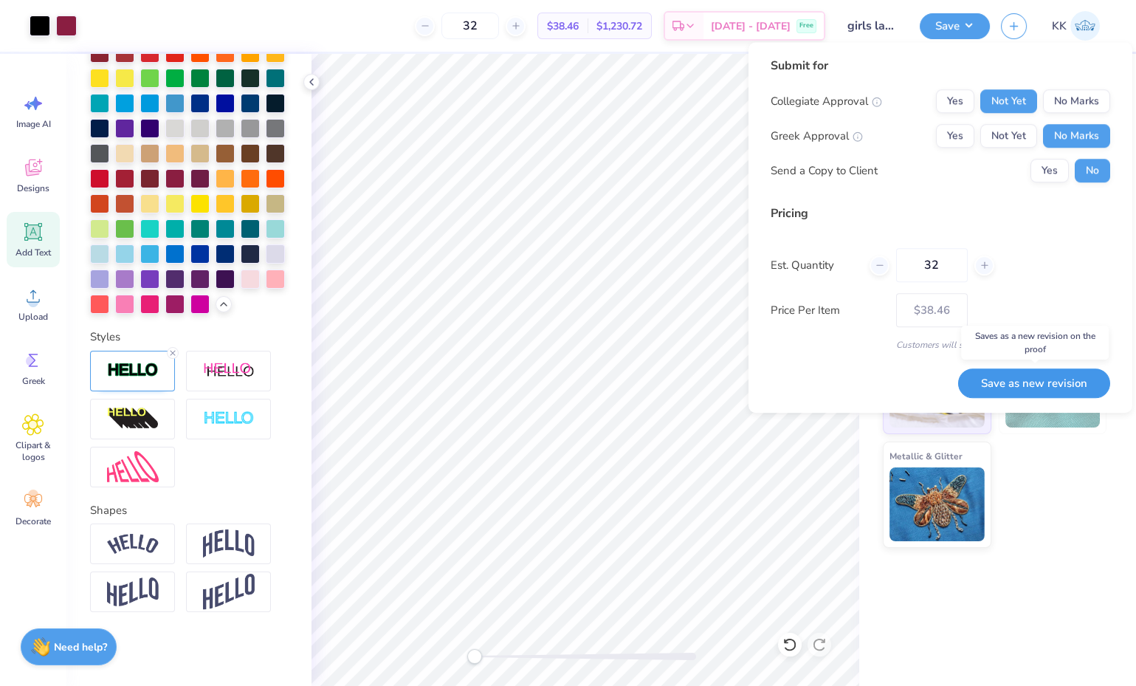
click at [1074, 379] on button "Save as new revision" at bounding box center [1034, 383] width 152 height 30
type input "$38.46"
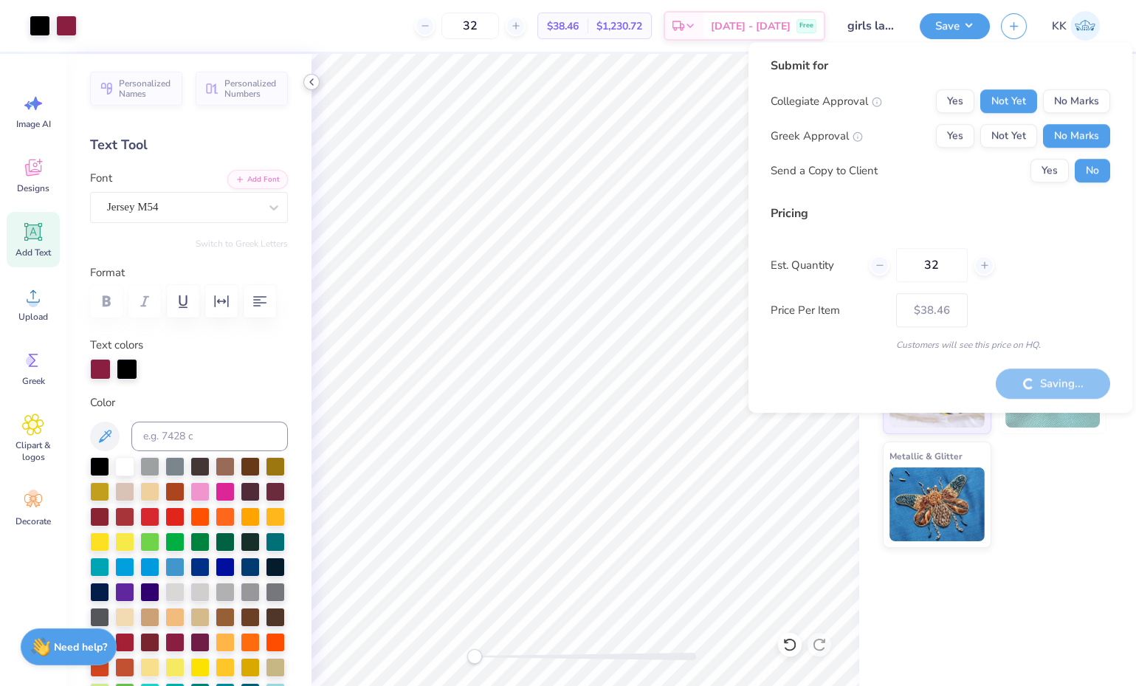
click at [312, 80] on icon at bounding box center [312, 82] width 12 height 12
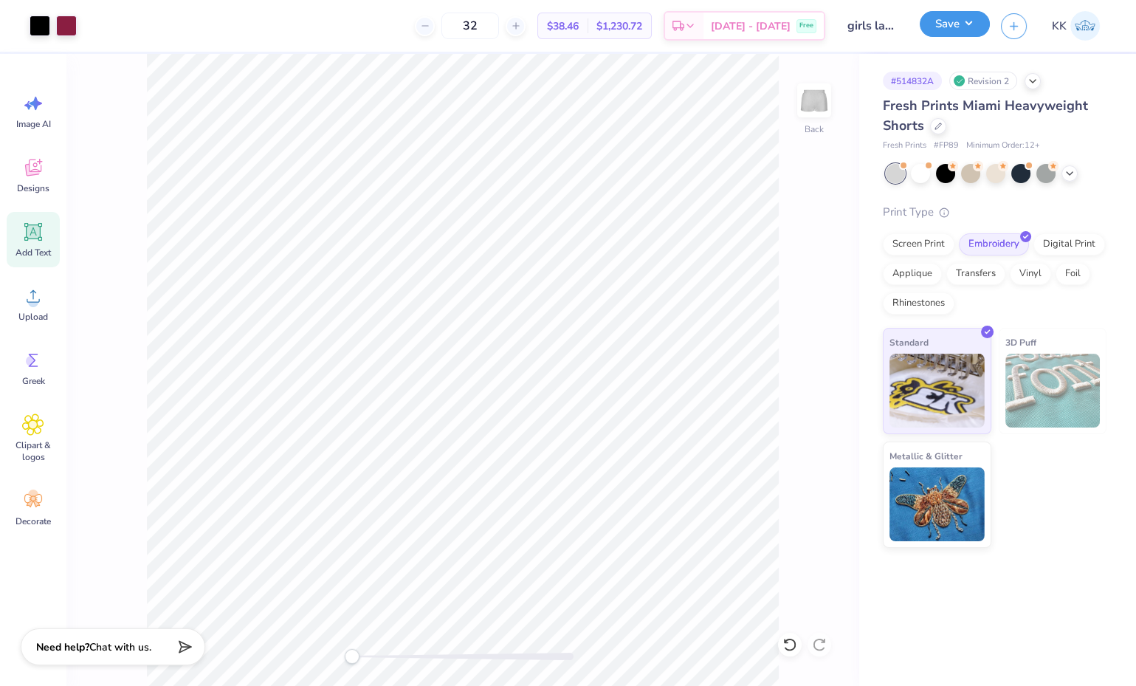
click at [963, 30] on button "Save" at bounding box center [955, 24] width 70 height 26
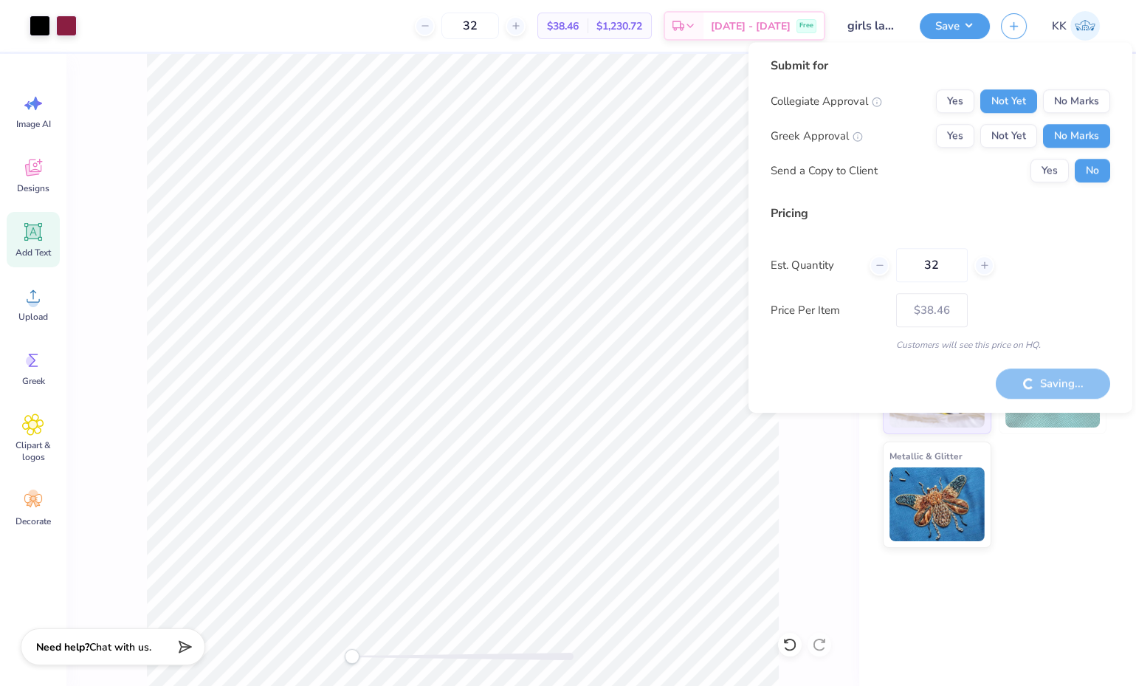
click at [1066, 382] on div "Saving..." at bounding box center [1053, 383] width 114 height 30
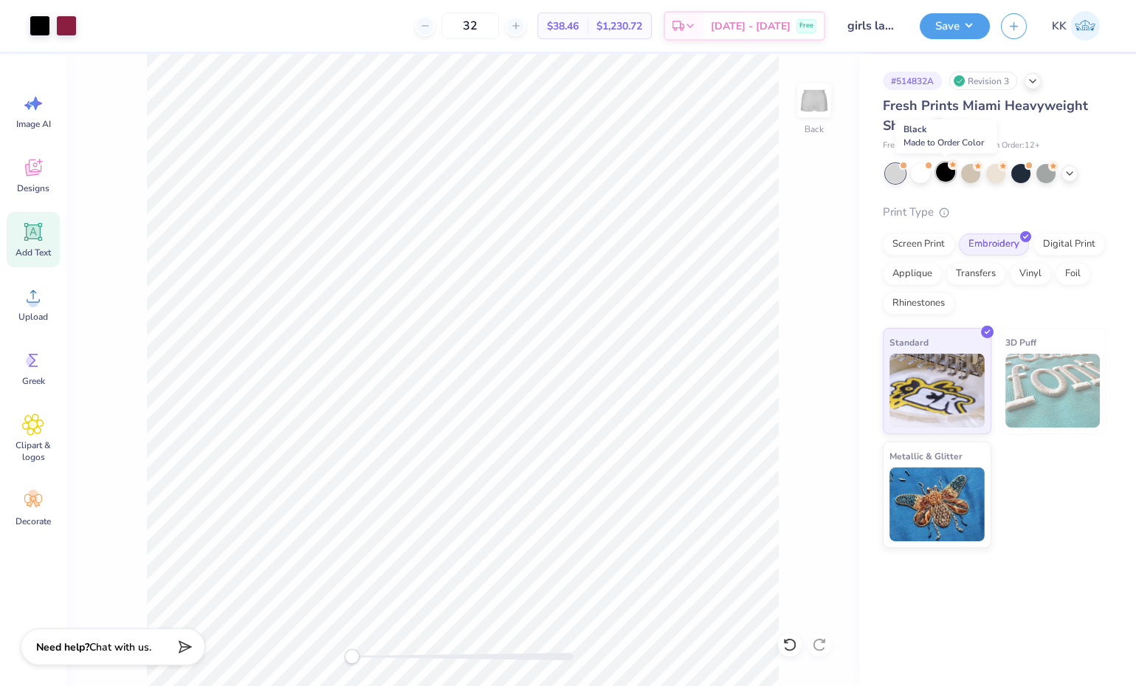
click at [949, 169] on icon at bounding box center [953, 164] width 10 height 10
type textarea "x"
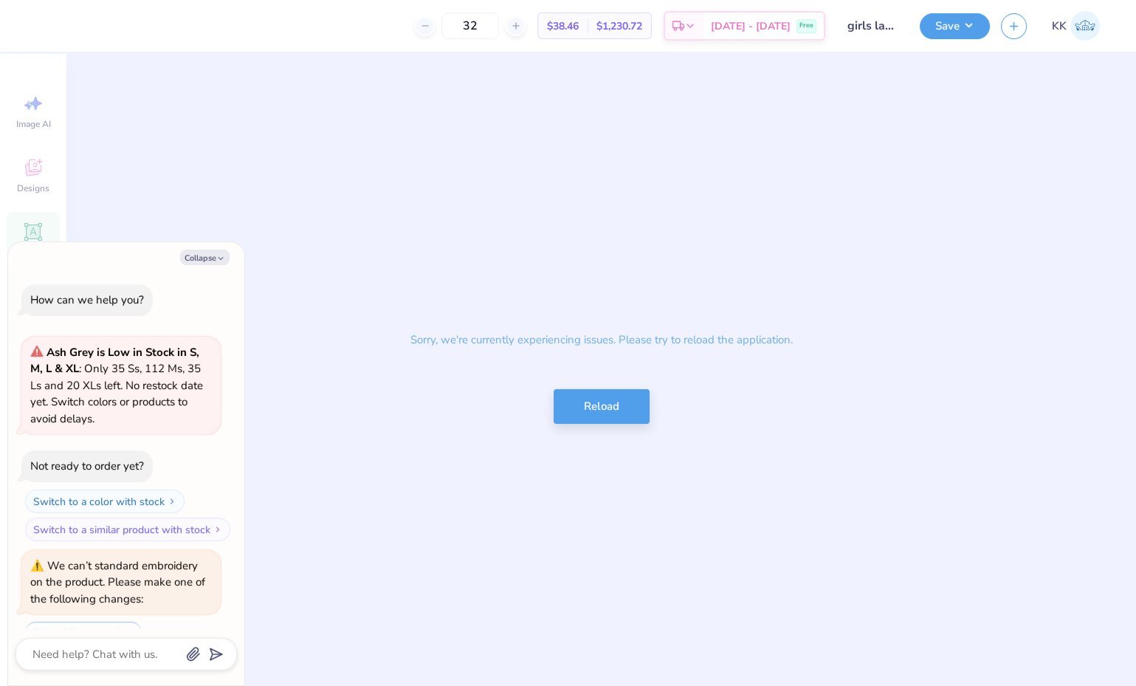
scroll to position [23, 0]
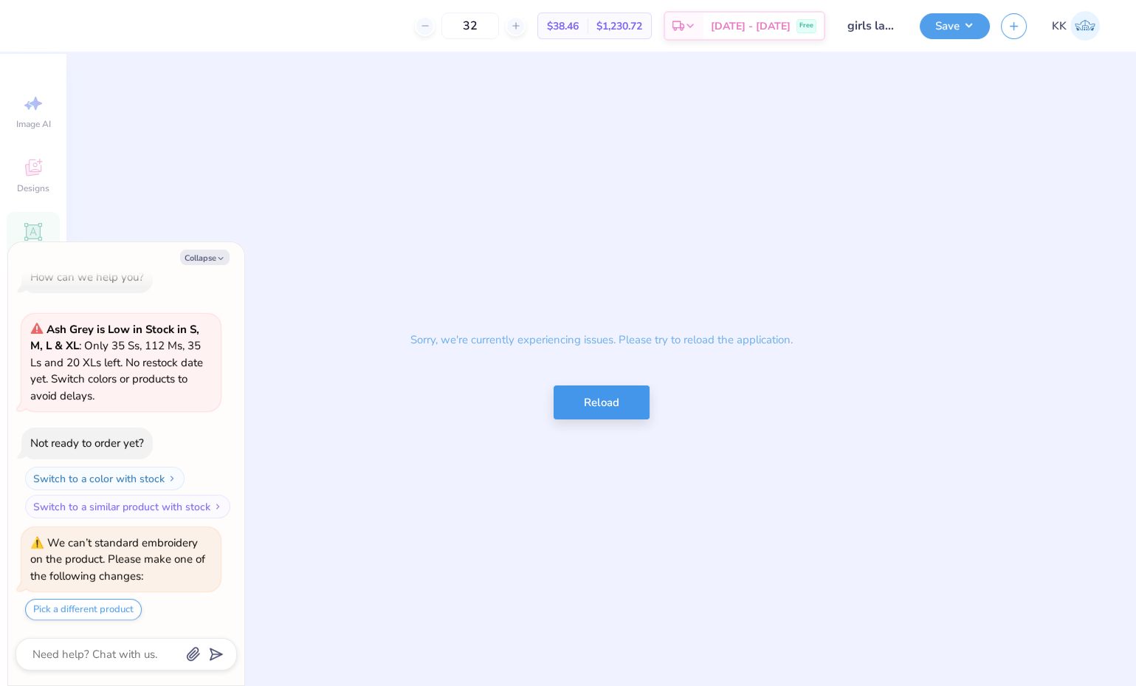
click at [605, 407] on button "Reload" at bounding box center [602, 402] width 96 height 35
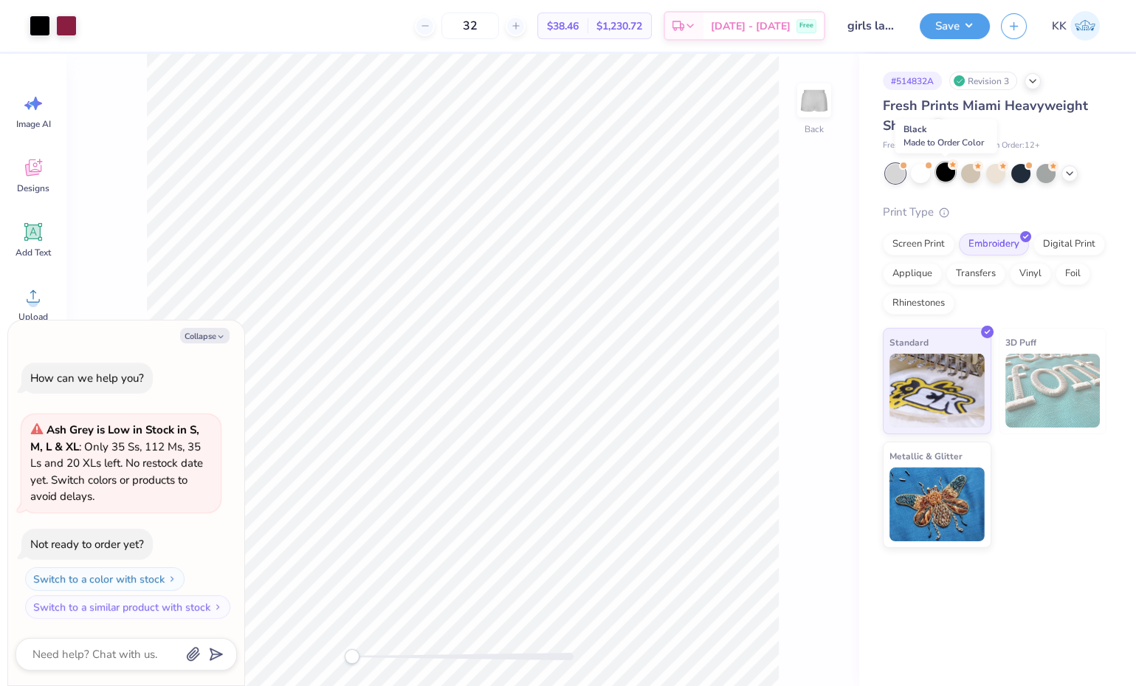
click at [946, 182] on div at bounding box center [945, 171] width 19 height 19
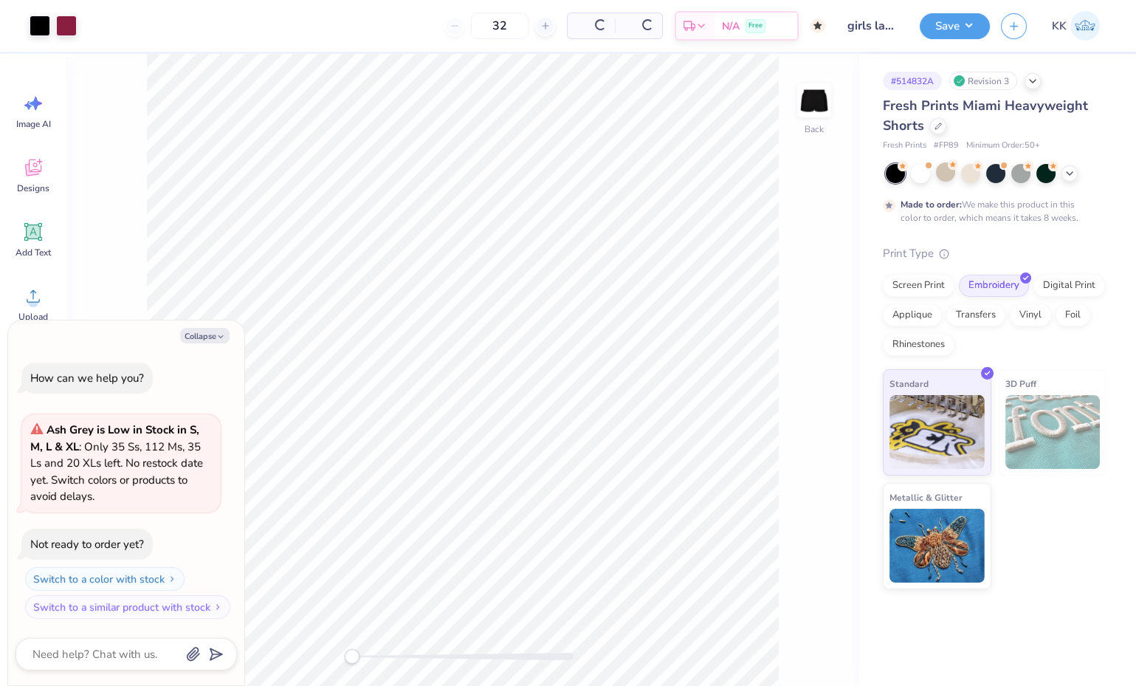
type textarea "x"
type input "50"
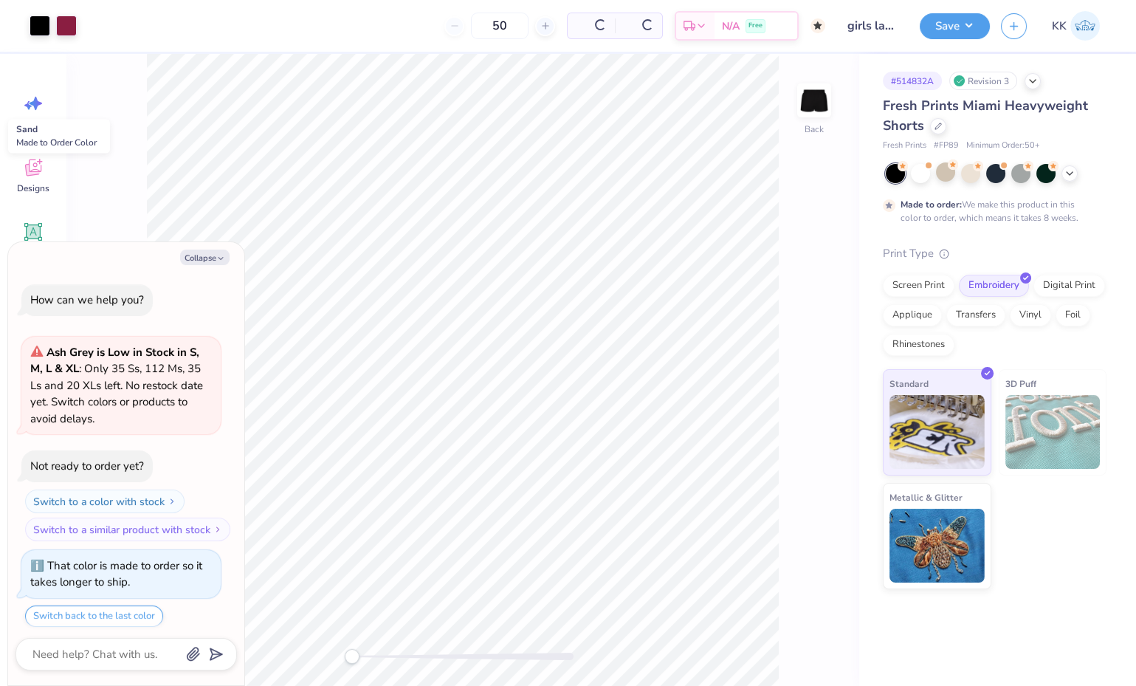
scroll to position [42, 0]
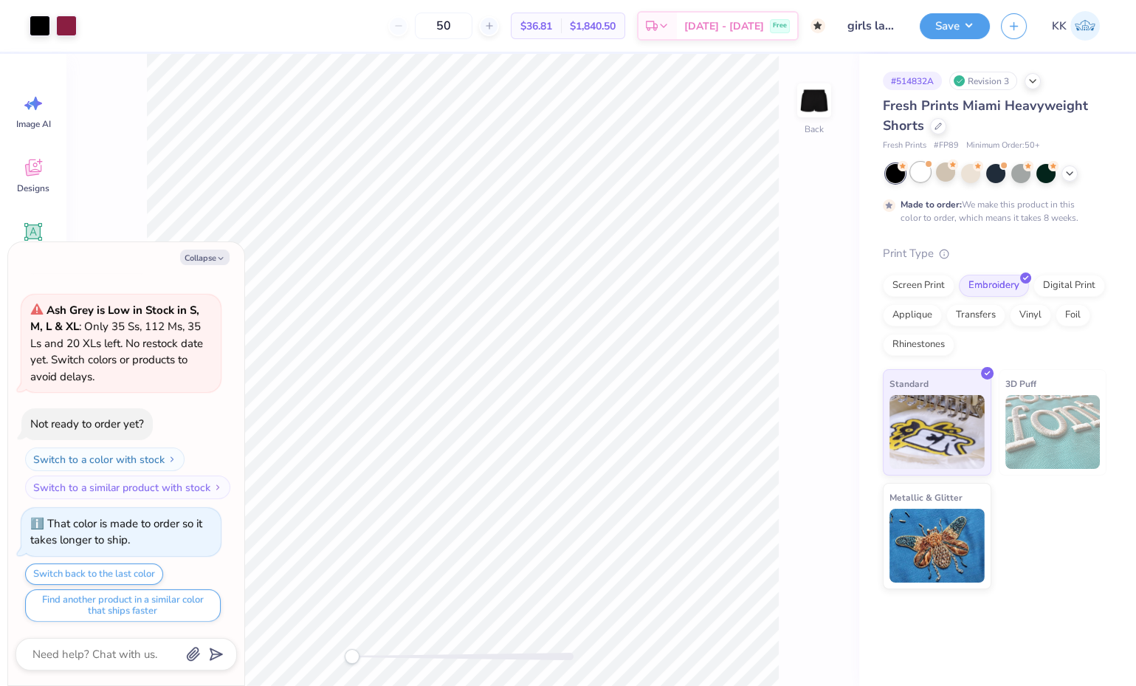
click at [923, 175] on div at bounding box center [920, 171] width 19 height 19
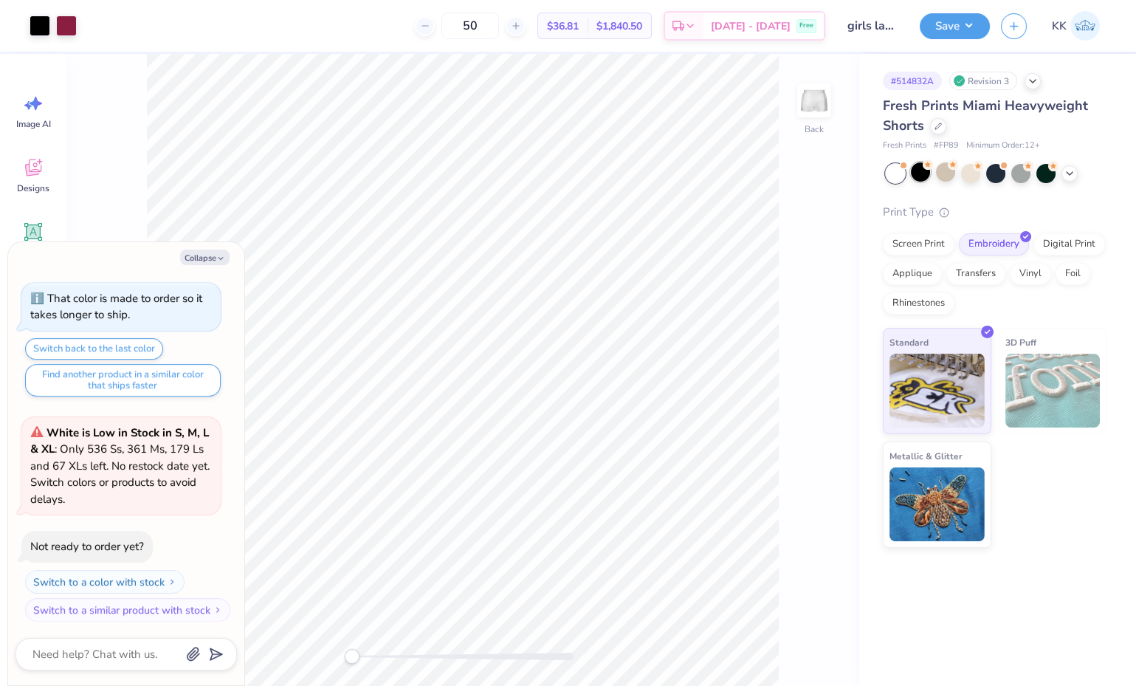
scroll to position [357, 0]
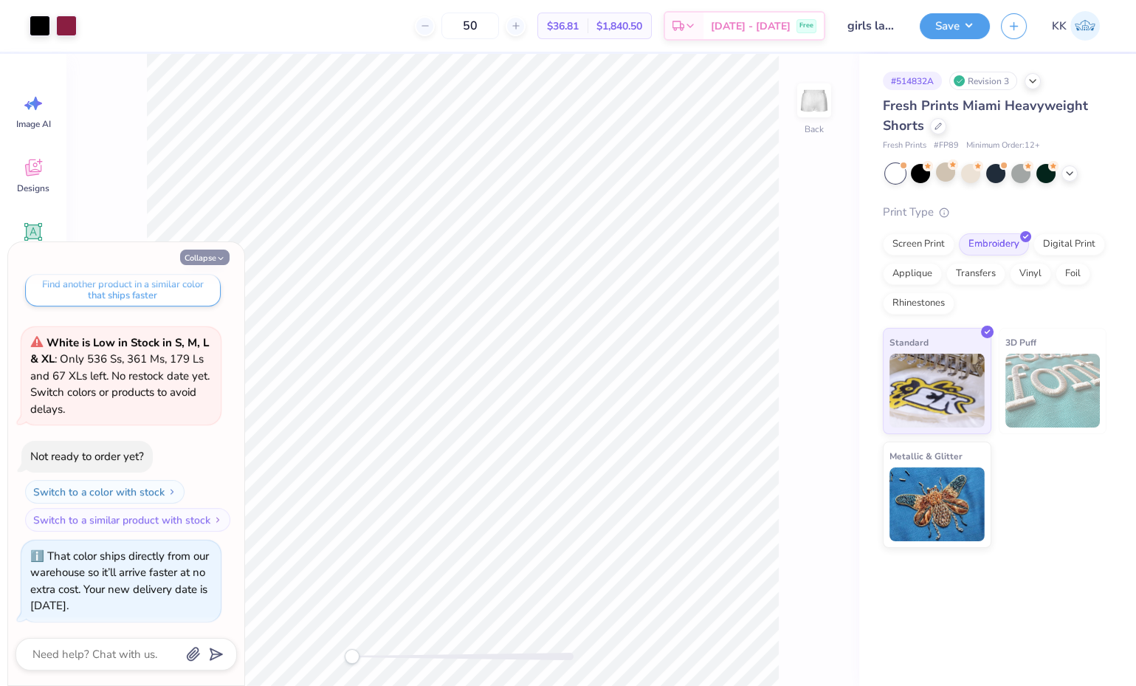
click at [212, 253] on button "Collapse" at bounding box center [204, 257] width 49 height 16
type textarea "x"
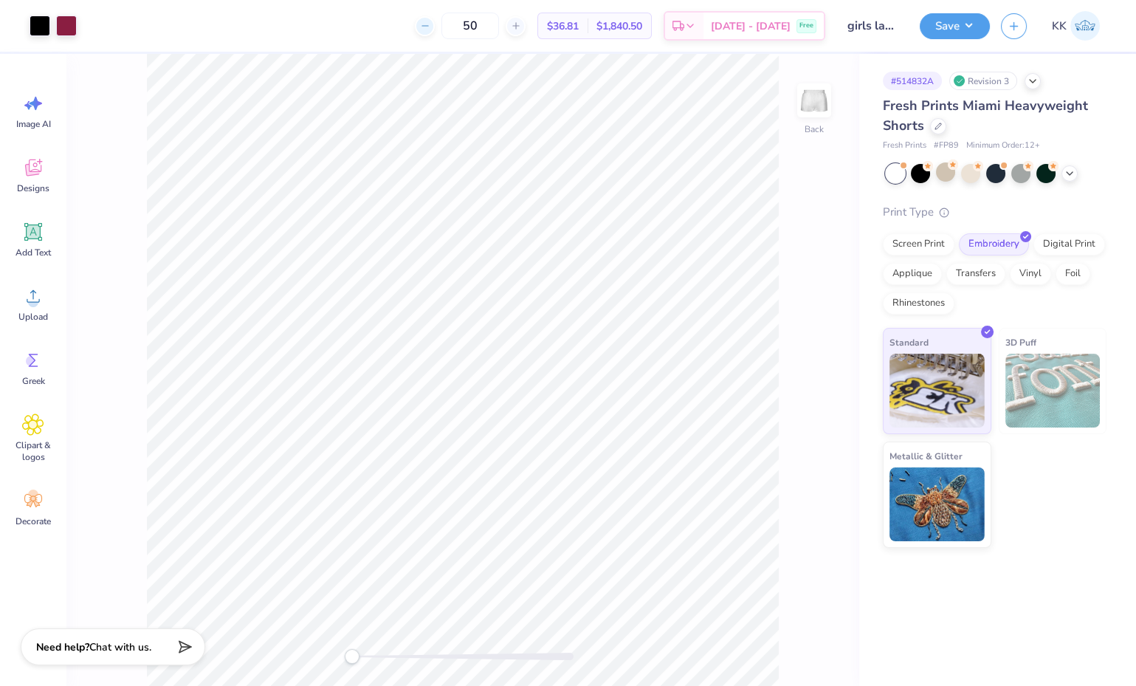
click at [435, 31] on div at bounding box center [425, 26] width 20 height 20
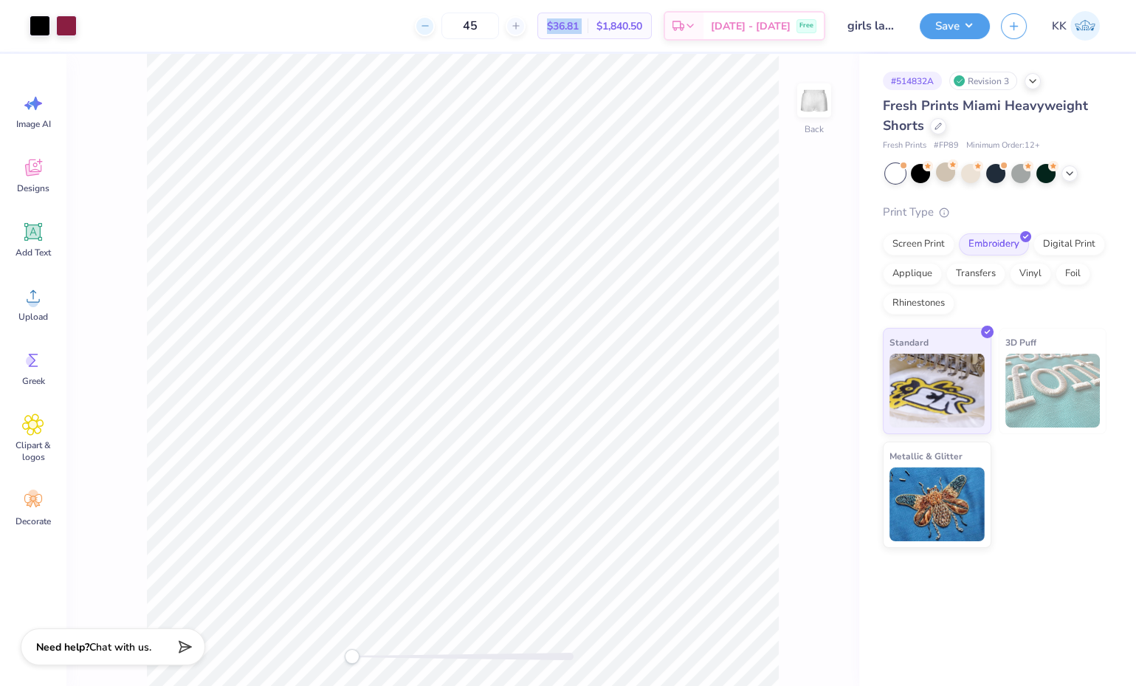
click at [435, 31] on div at bounding box center [425, 26] width 20 height 20
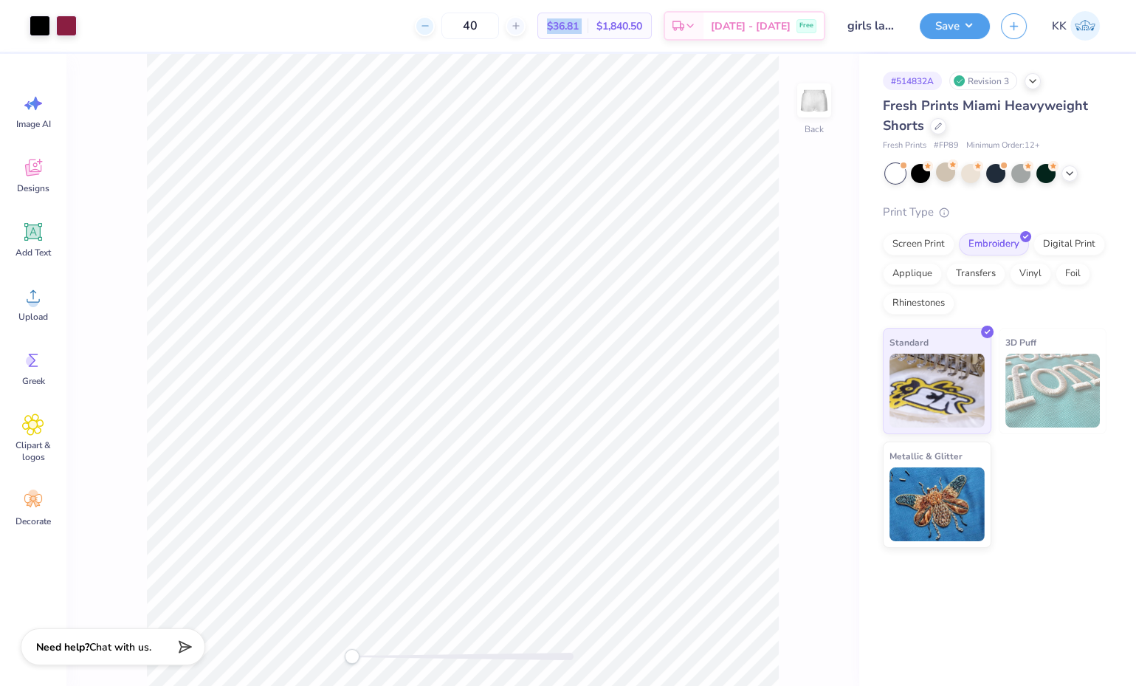
click at [435, 31] on div at bounding box center [425, 26] width 20 height 20
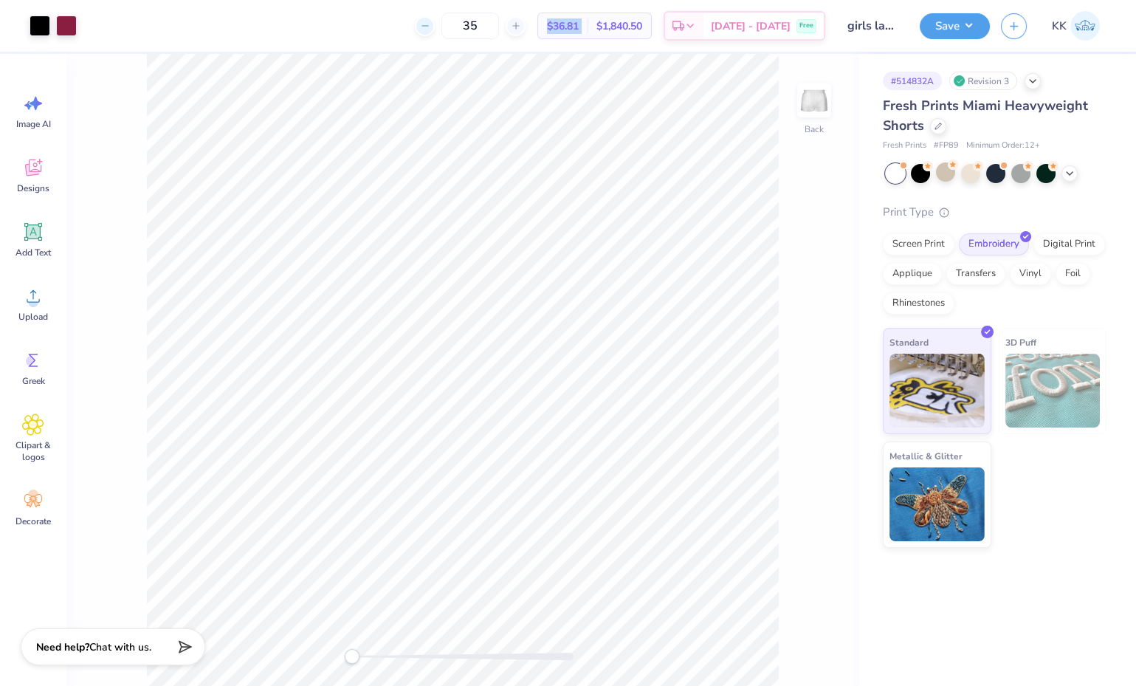
click at [435, 31] on div at bounding box center [425, 26] width 20 height 20
click at [922, 171] on div at bounding box center [920, 171] width 19 height 19
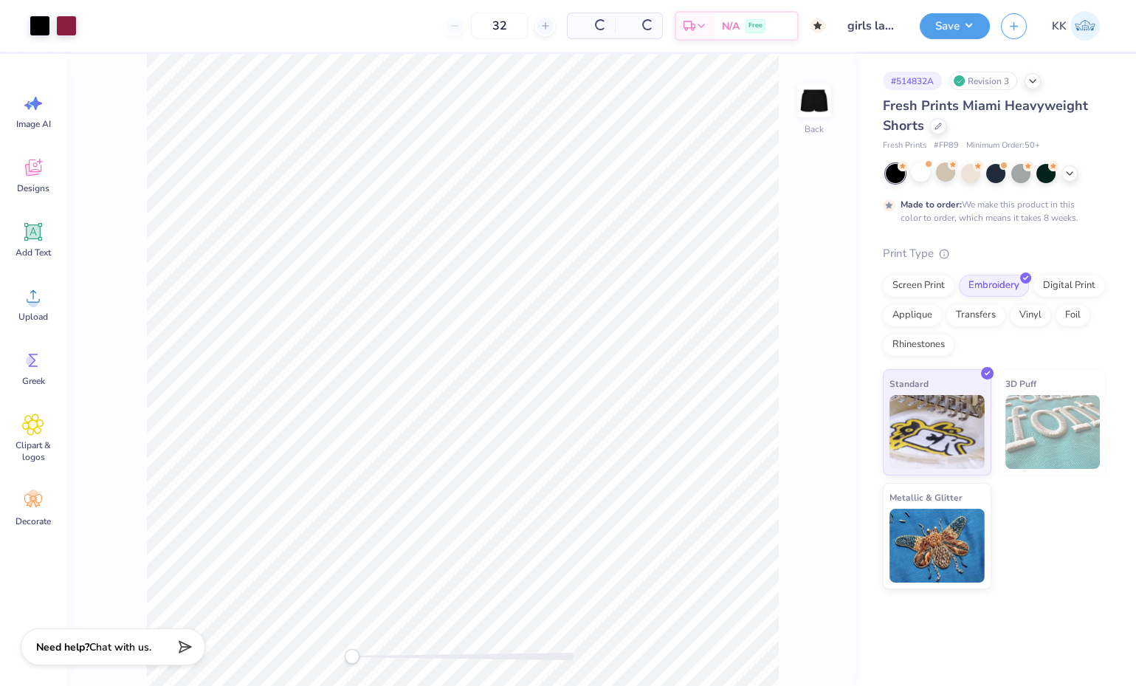
type input "50"
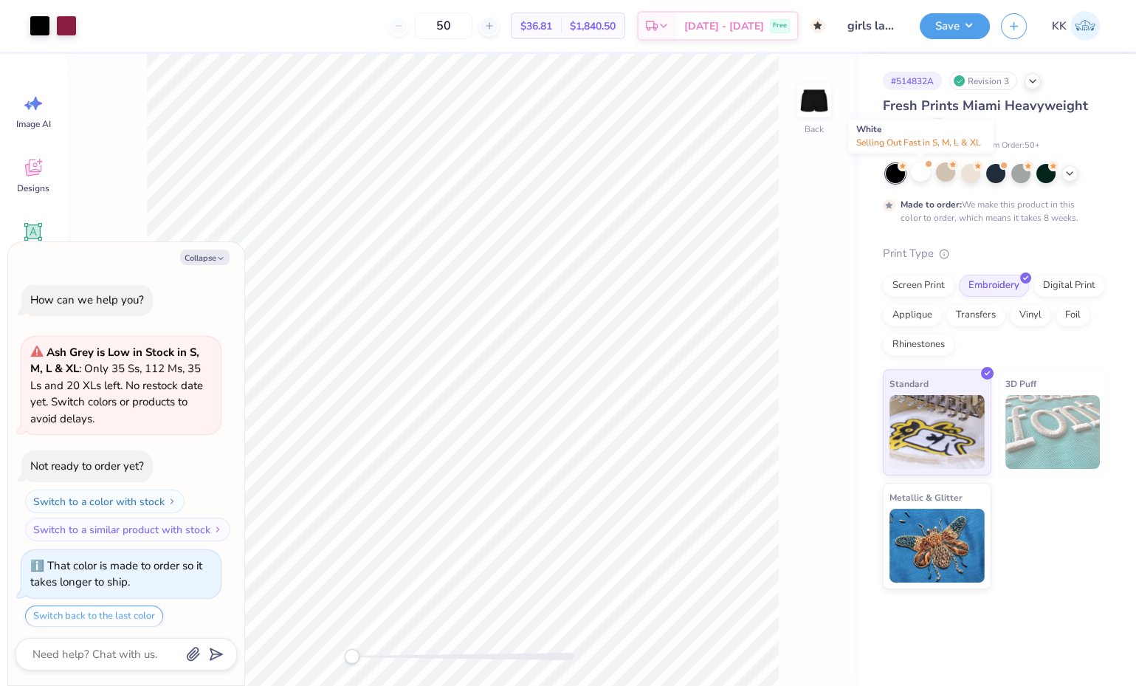
scroll to position [478, 0]
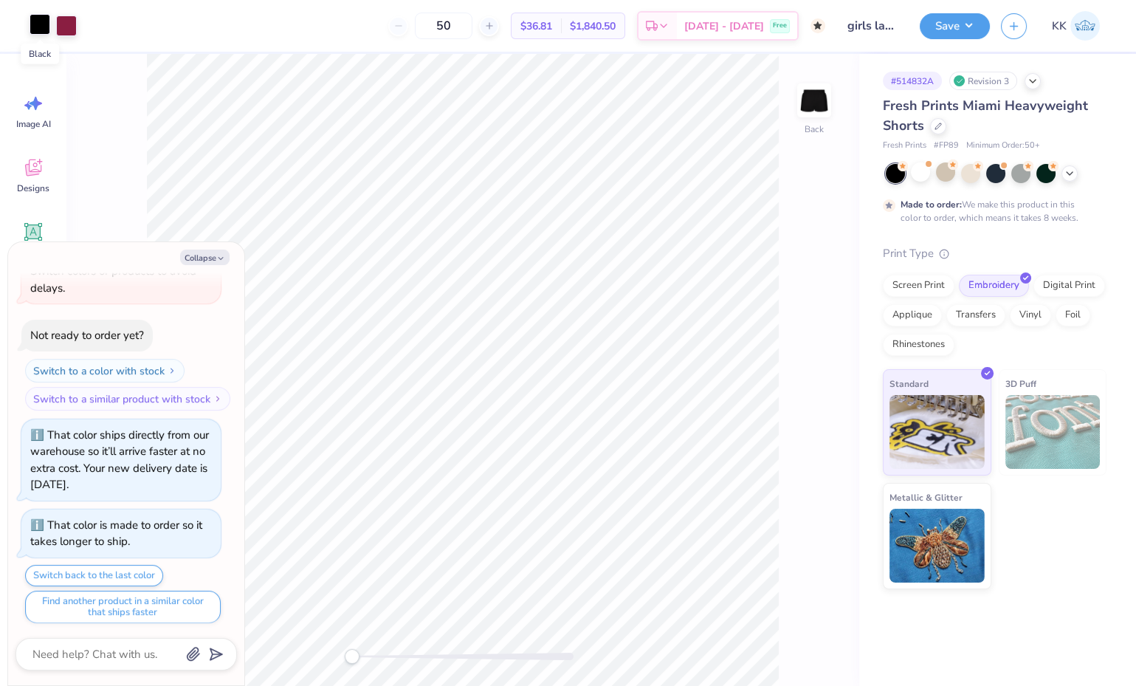
click at [37, 24] on div at bounding box center [40, 24] width 21 height 21
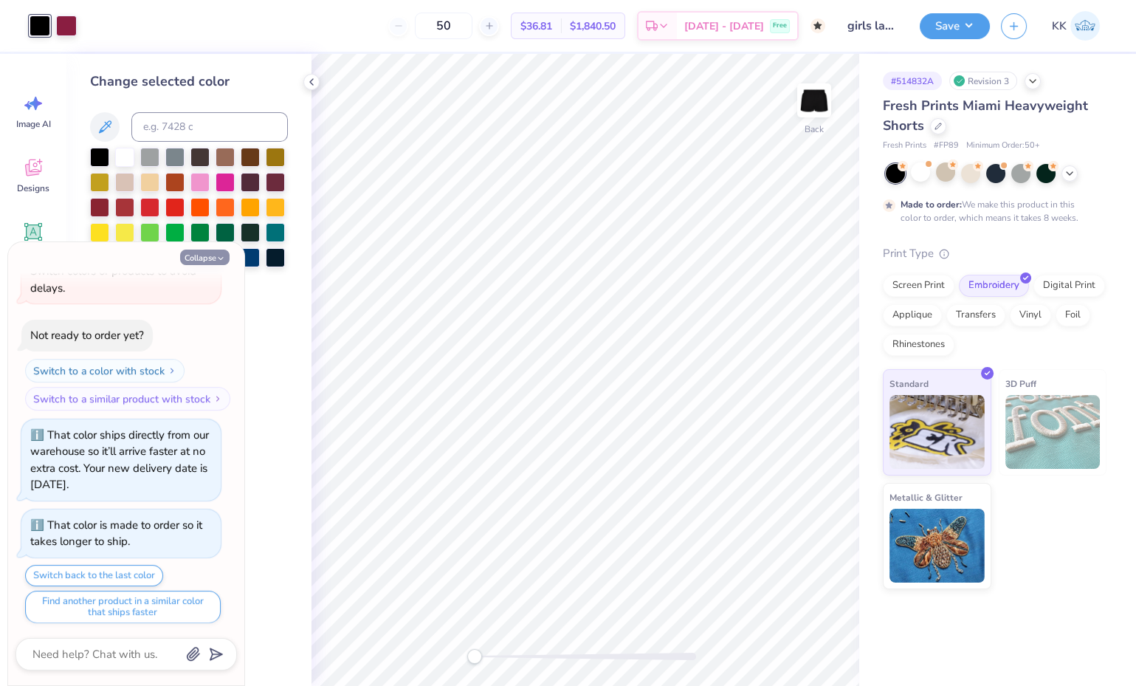
click at [207, 255] on button "Collapse" at bounding box center [204, 257] width 49 height 16
type textarea "x"
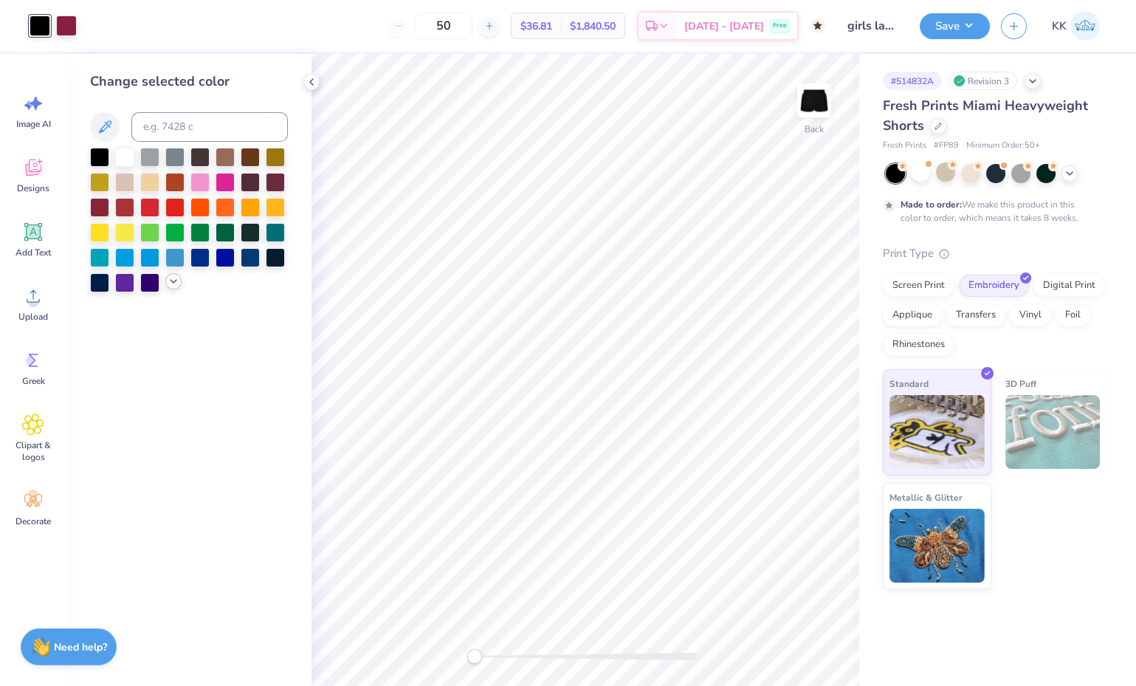
click at [173, 279] on icon at bounding box center [174, 281] width 12 height 12
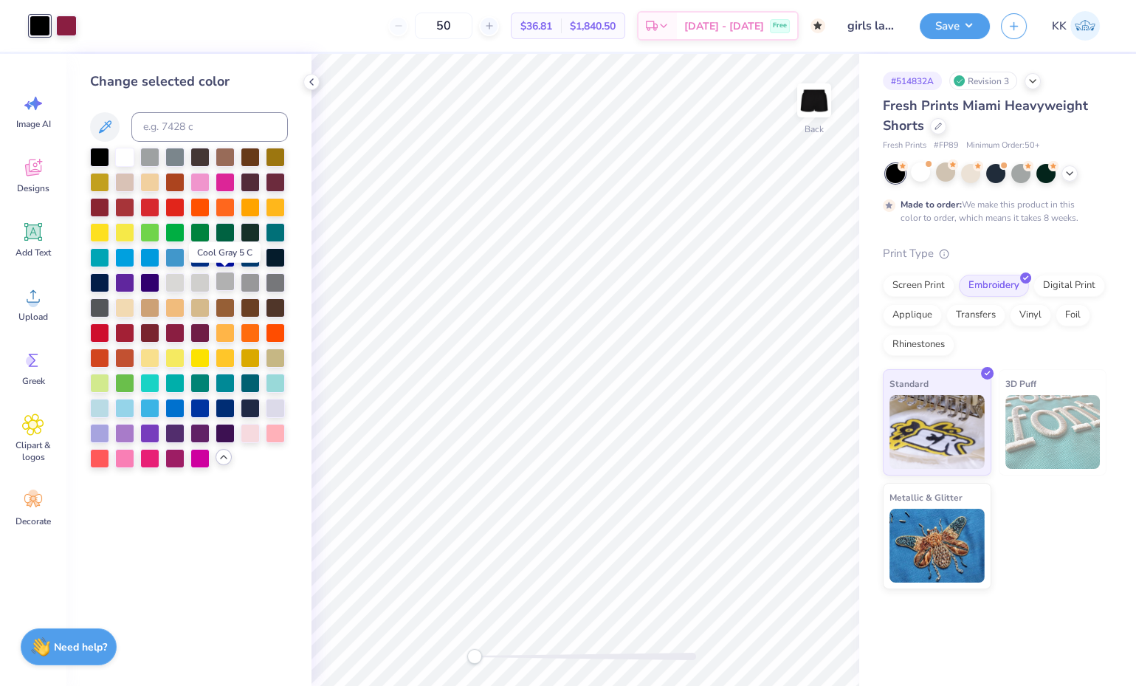
click at [226, 282] on div at bounding box center [225, 281] width 19 height 19
click at [311, 79] on icon at bounding box center [312, 82] width 12 height 12
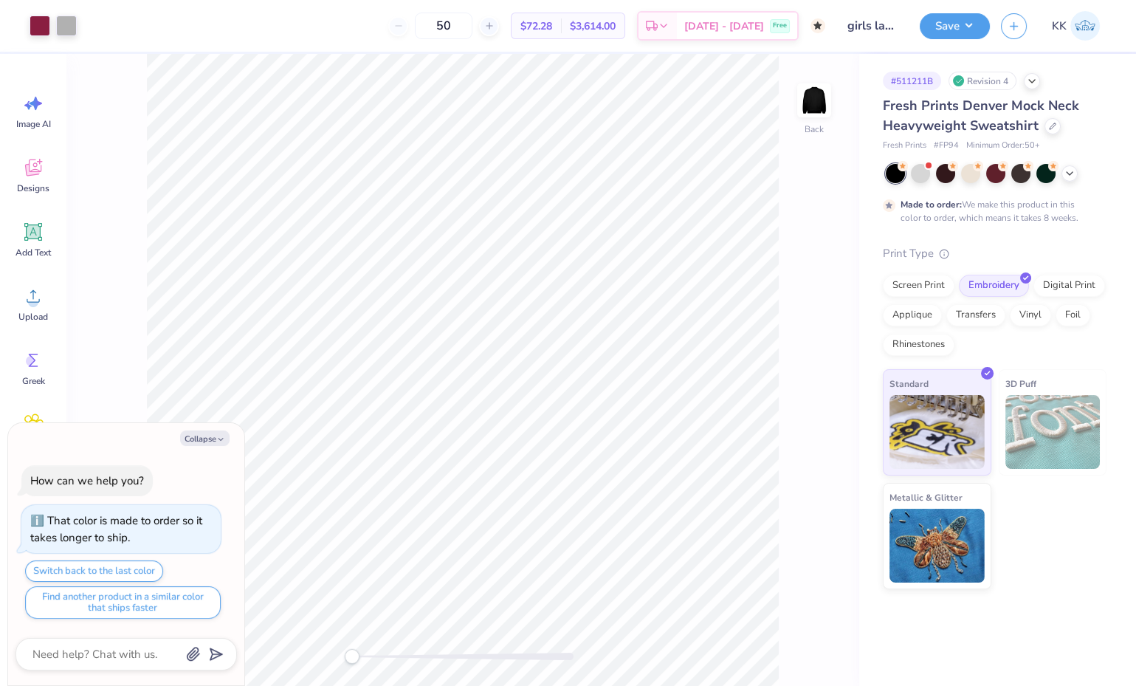
type textarea "x"
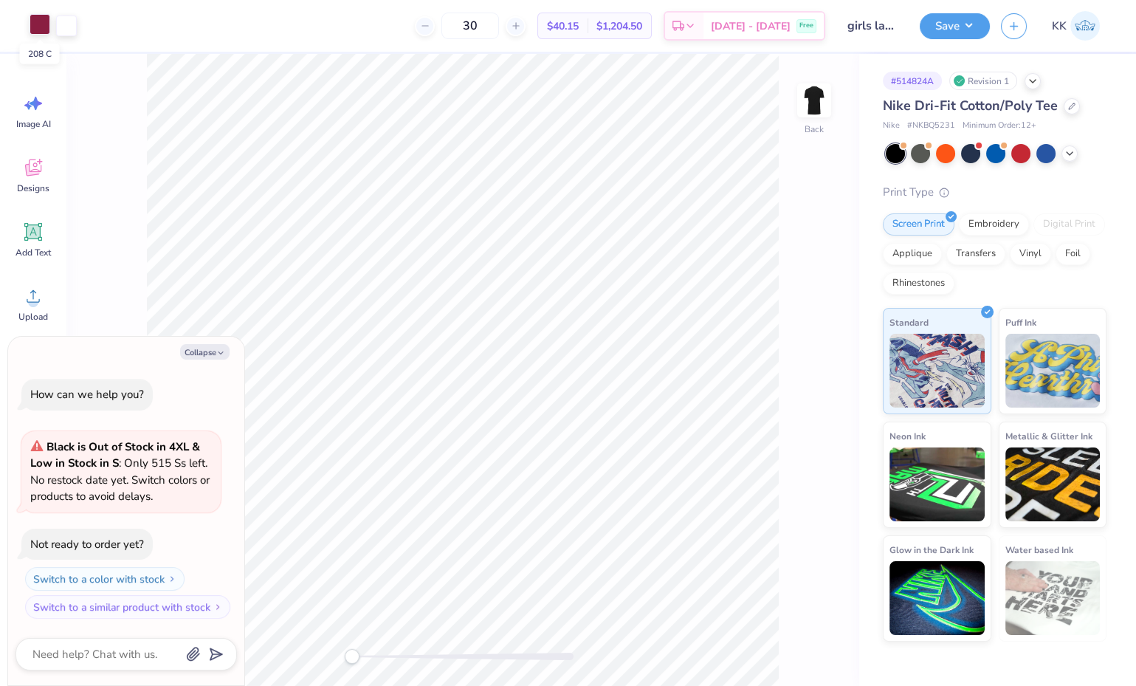
click at [43, 20] on div at bounding box center [40, 24] width 21 height 21
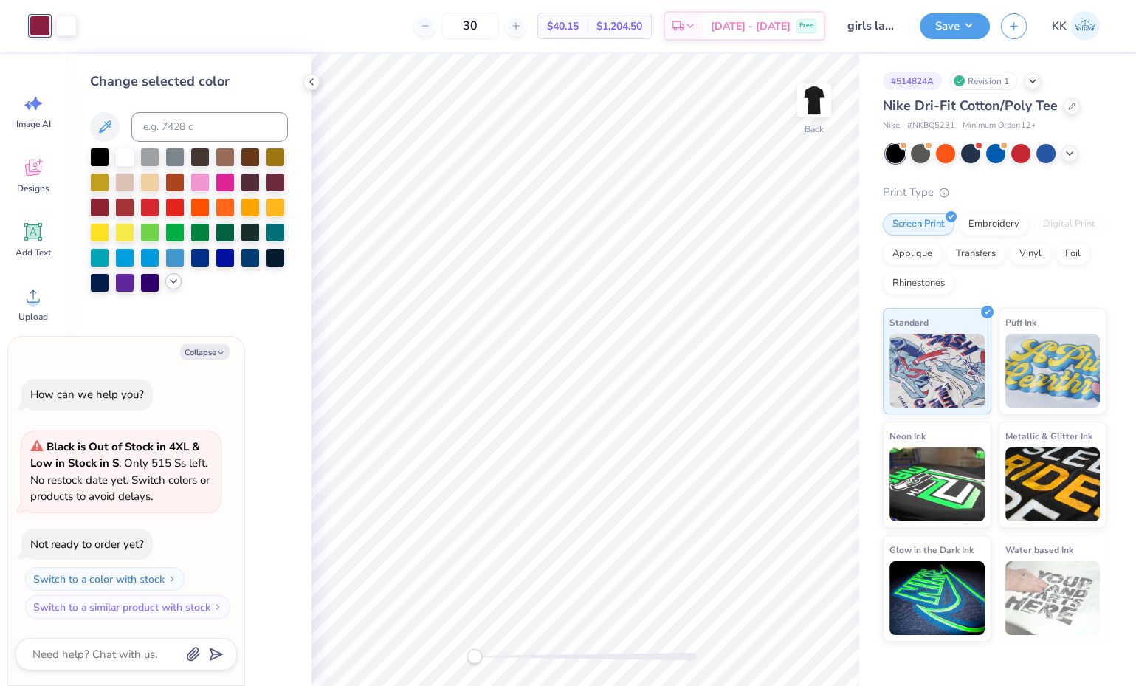
click at [170, 285] on icon at bounding box center [174, 281] width 12 height 12
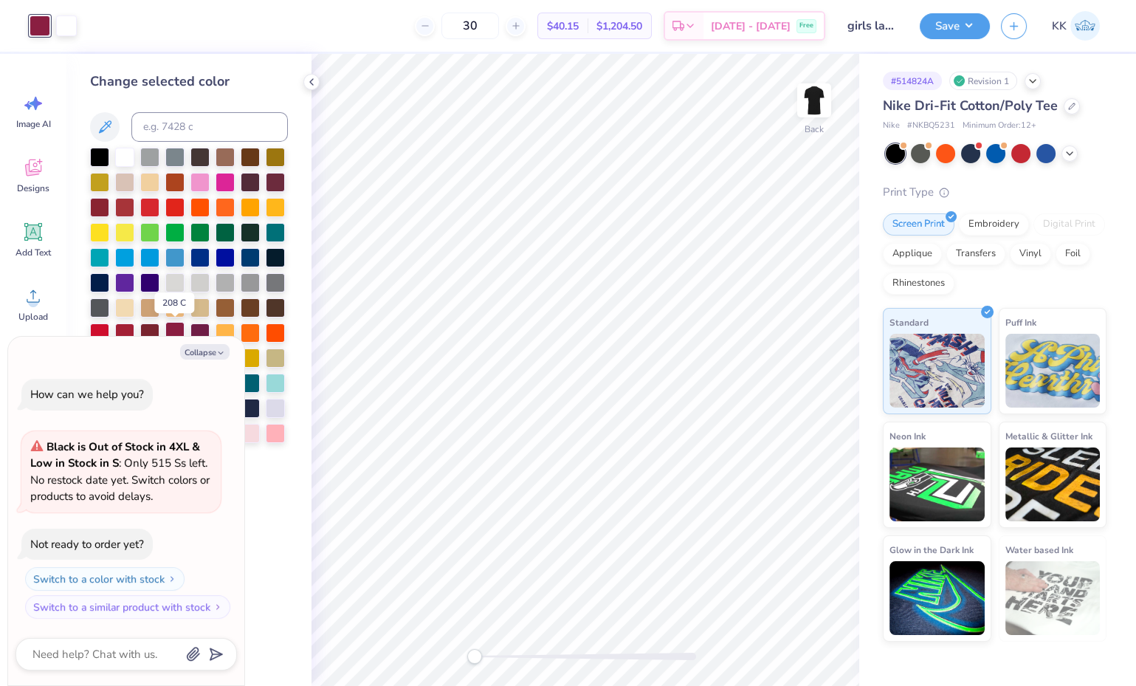
click at [172, 327] on div at bounding box center [174, 331] width 19 height 19
click at [202, 352] on button "Collapse" at bounding box center [204, 352] width 49 height 16
type textarea "x"
